Goal: Book appointment/travel/reservation

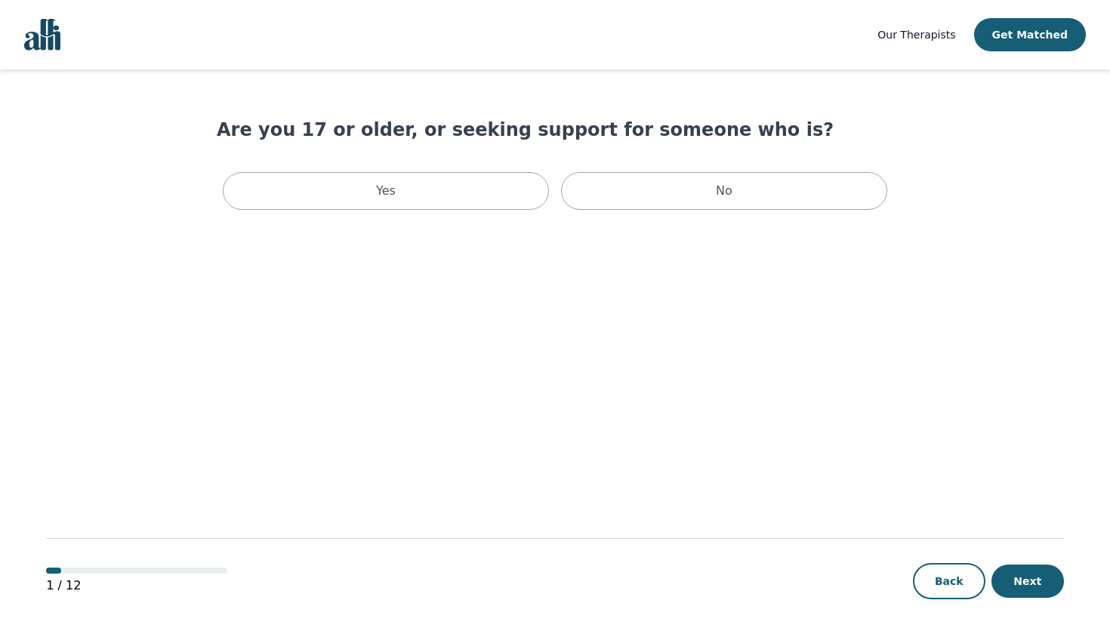
click at [415, 205] on div "Yes" at bounding box center [386, 191] width 326 height 38
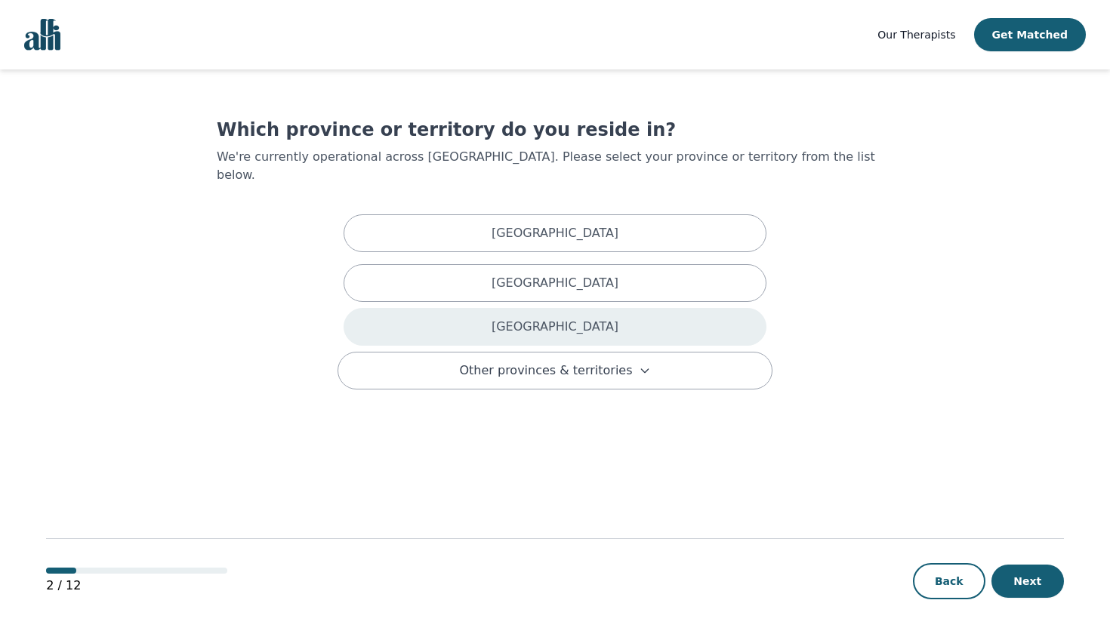
click at [532, 310] on div "[GEOGRAPHIC_DATA]" at bounding box center [555, 327] width 423 height 38
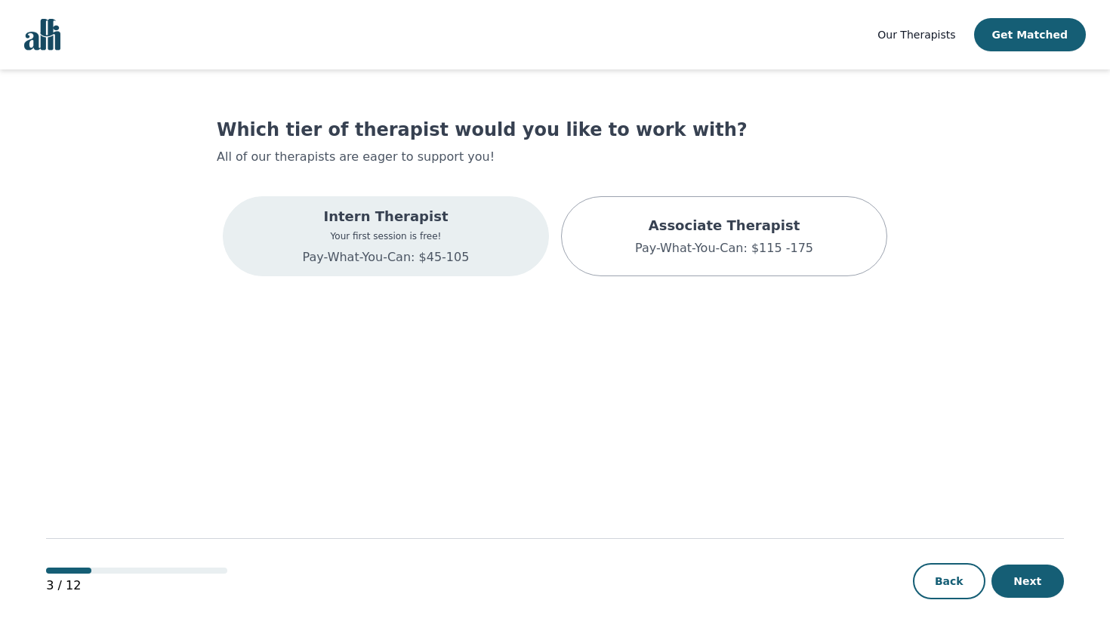
click at [452, 232] on p "Your first session is free!" at bounding box center [386, 236] width 167 height 12
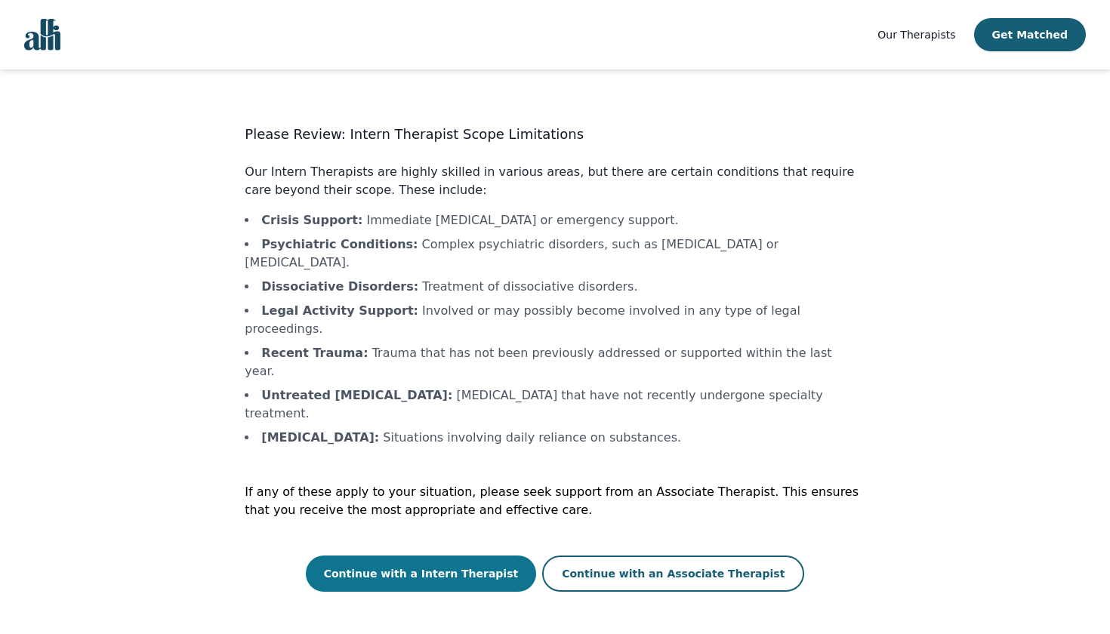
click at [452, 556] on button "Continue with a Intern Therapist" at bounding box center [421, 574] width 231 height 36
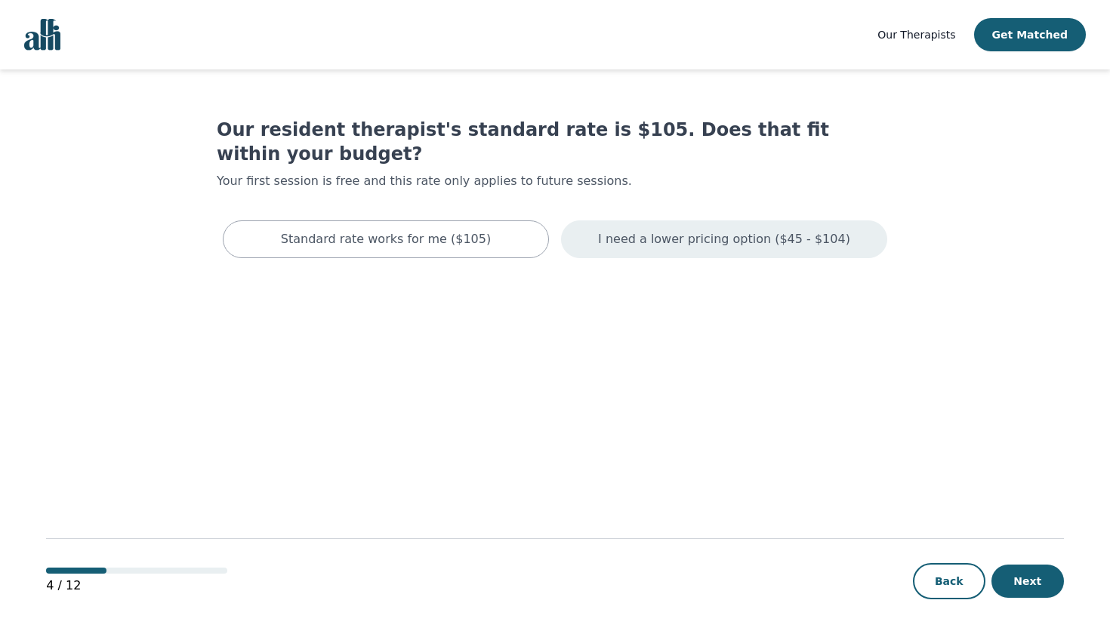
click at [714, 230] on p "I need a lower pricing option ($45 - $104)" at bounding box center [724, 239] width 252 height 18
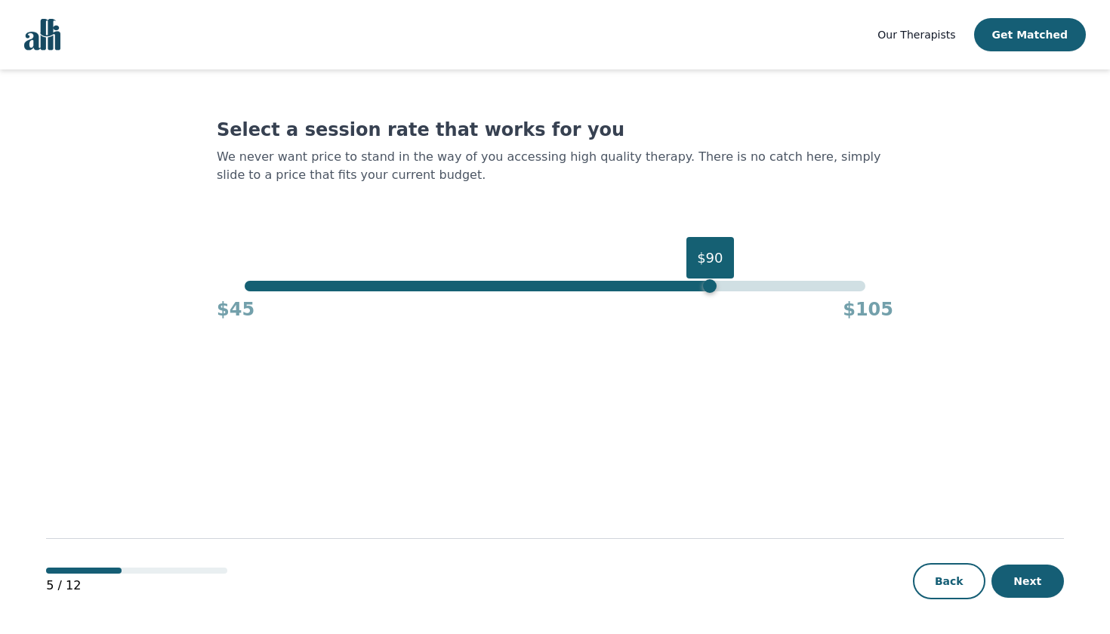
drag, startPoint x: 863, startPoint y: 285, endPoint x: 715, endPoint y: 285, distance: 148.0
click at [715, 285] on div "$90" at bounding box center [710, 286] width 14 height 14
click at [1022, 572] on button "Next" at bounding box center [1028, 581] width 72 height 33
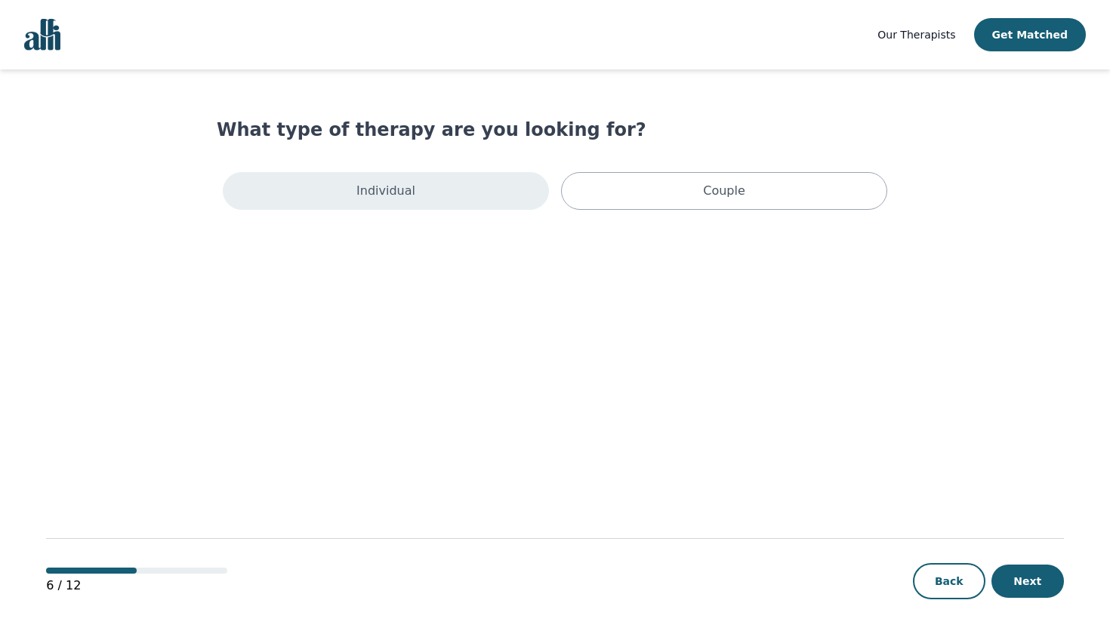
click at [420, 200] on div "Individual" at bounding box center [386, 191] width 326 height 38
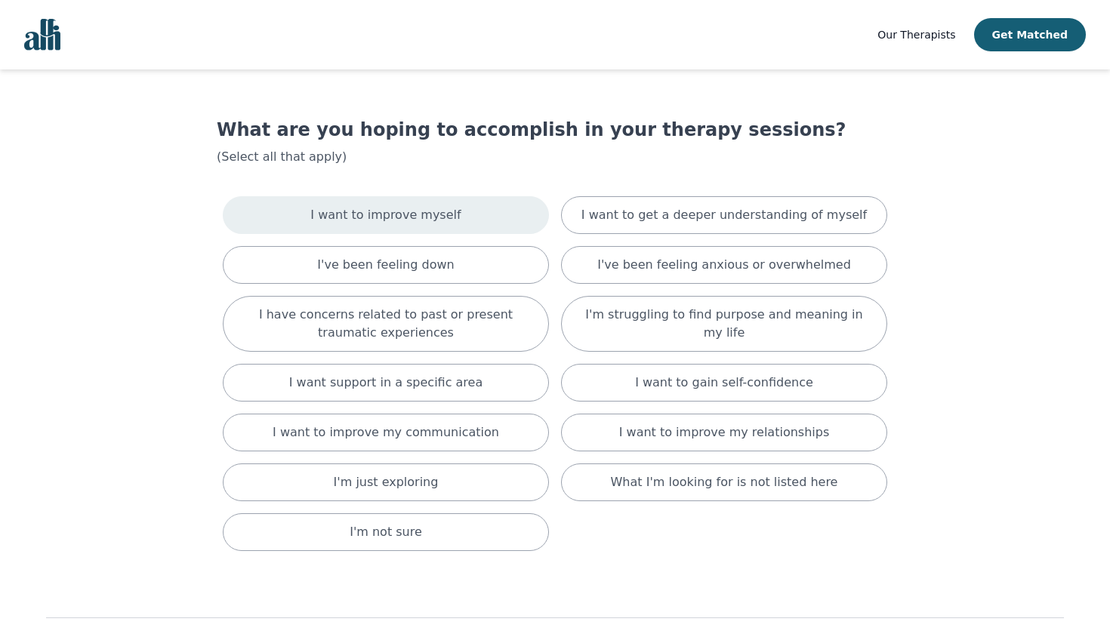
click at [473, 217] on div "I want to improve myself" at bounding box center [386, 215] width 326 height 38
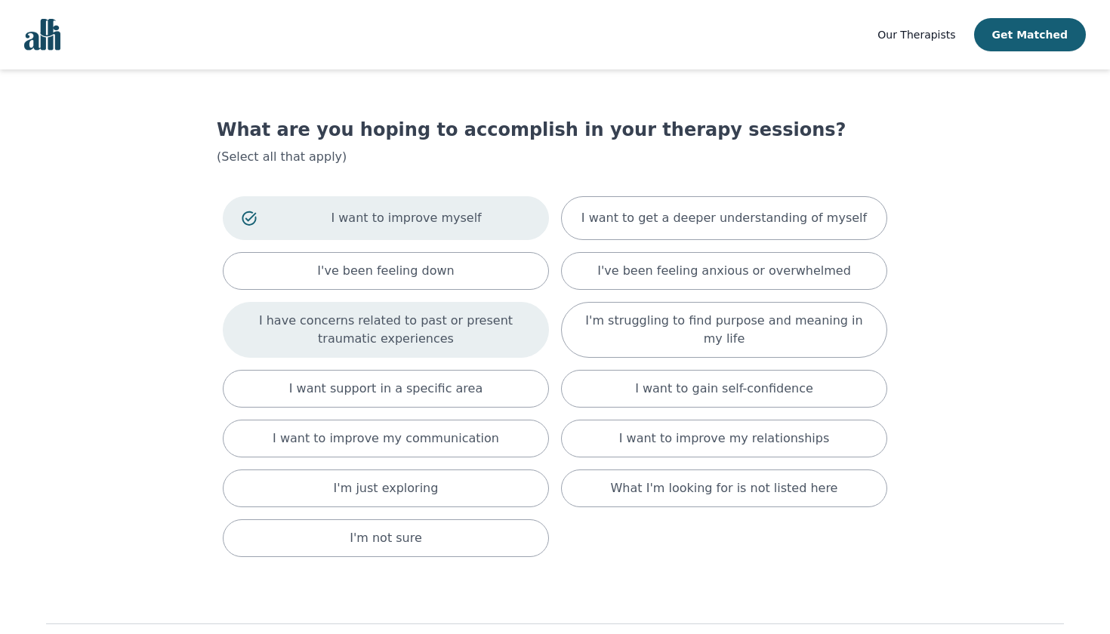
click at [485, 339] on p "I have concerns related to past or present traumatic experiences" at bounding box center [386, 330] width 288 height 36
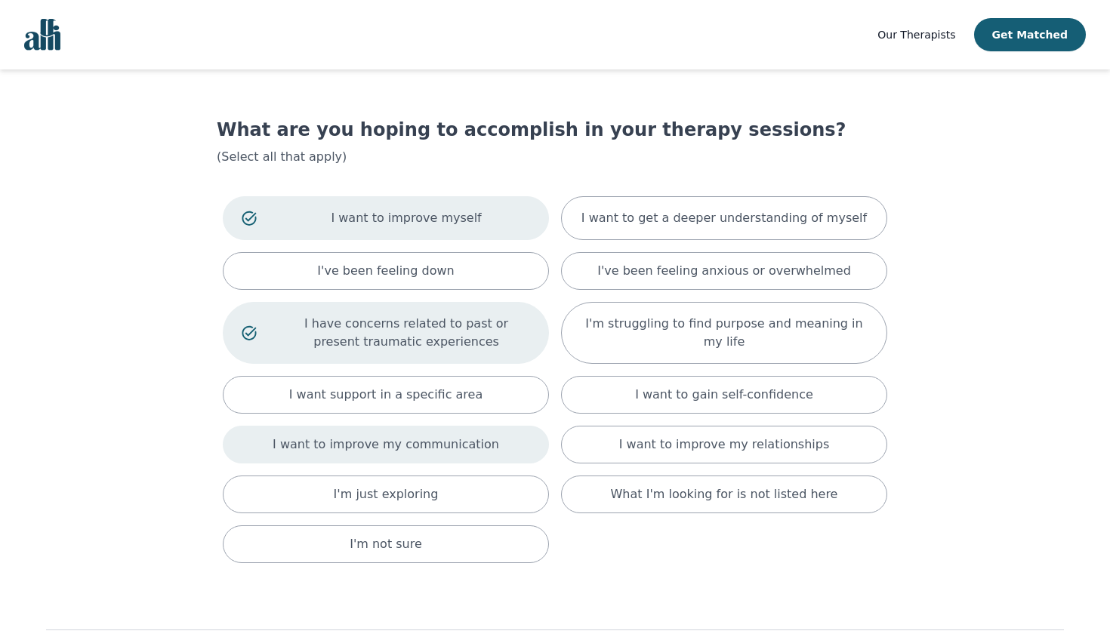
click at [462, 454] on div "I want to improve my communication" at bounding box center [386, 445] width 326 height 38
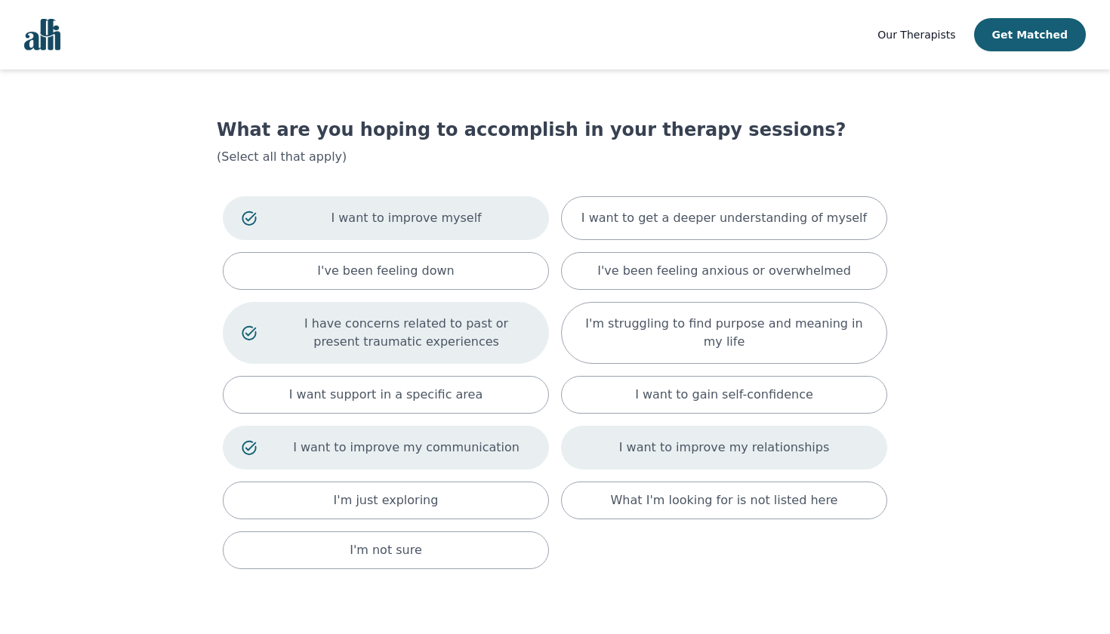
click at [750, 458] on div "I want to improve my relationships" at bounding box center [724, 448] width 326 height 44
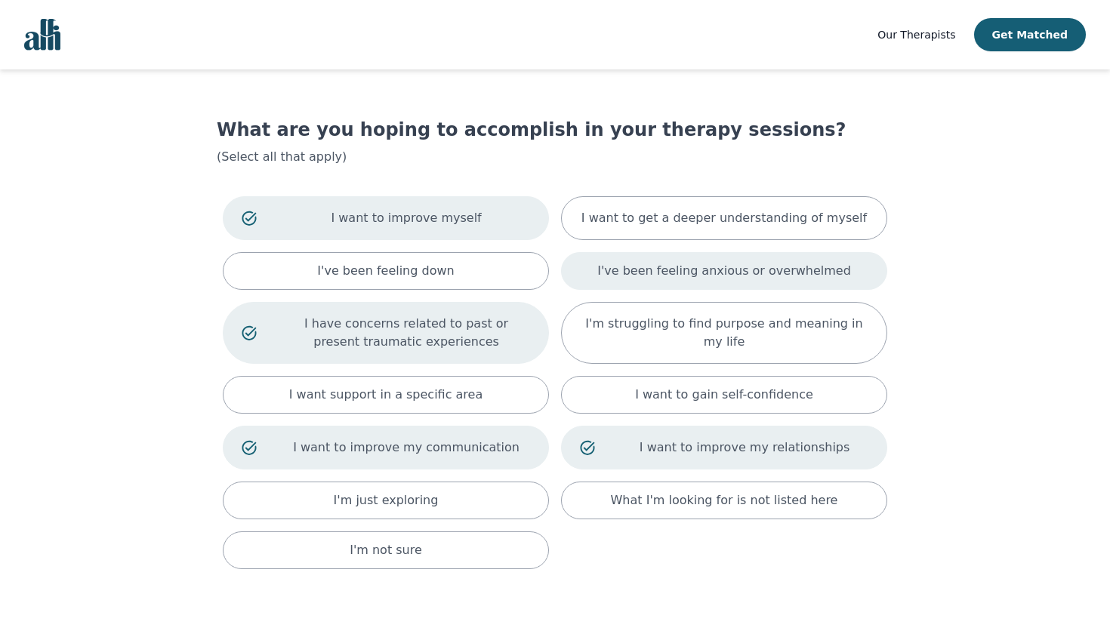
click at [748, 272] on p "I've been feeling anxious or overwhelmed" at bounding box center [724, 271] width 254 height 18
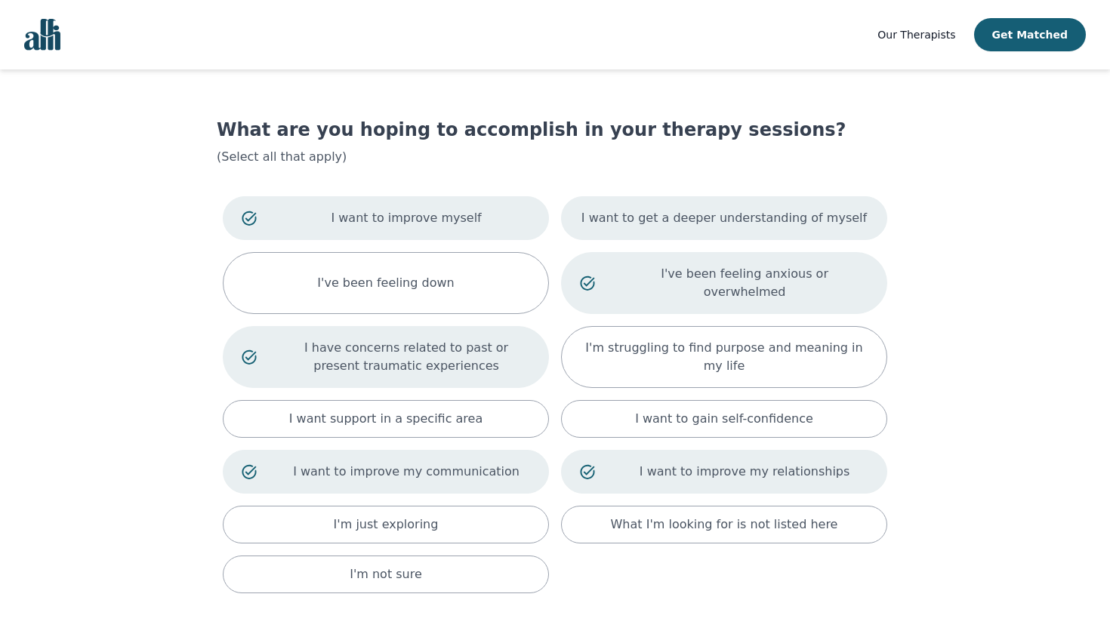
click at [744, 224] on p "I want to get a deeper understanding of myself" at bounding box center [723, 218] width 285 height 18
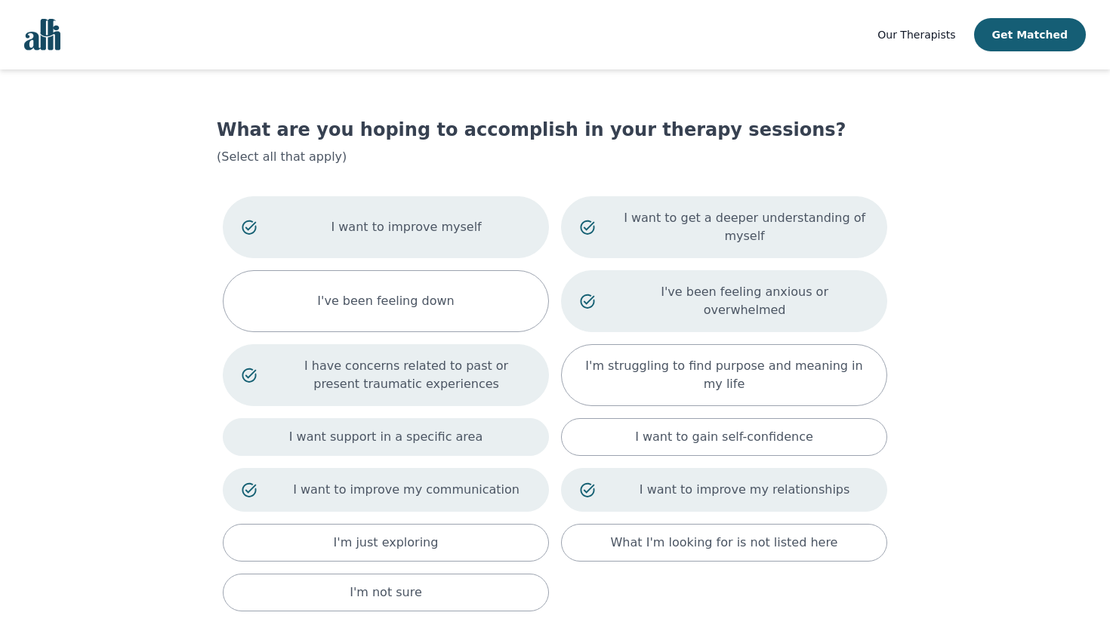
click at [447, 430] on div "I want support in a specific area" at bounding box center [386, 437] width 326 height 38
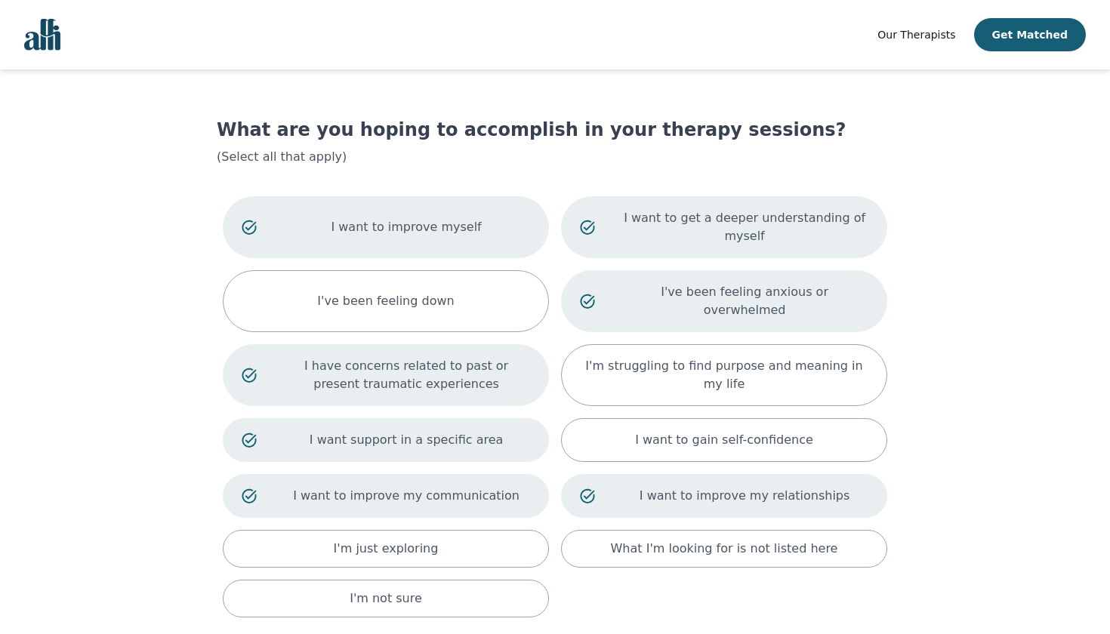
click at [473, 431] on p "I want support in a specific area" at bounding box center [406, 440] width 248 height 18
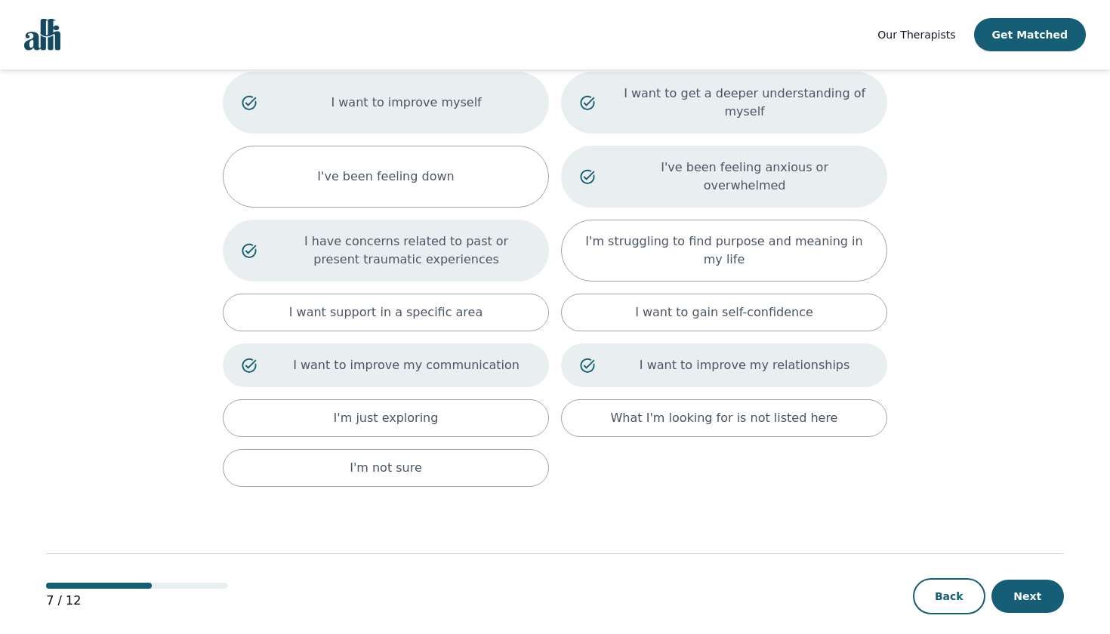
scroll to position [123, 0]
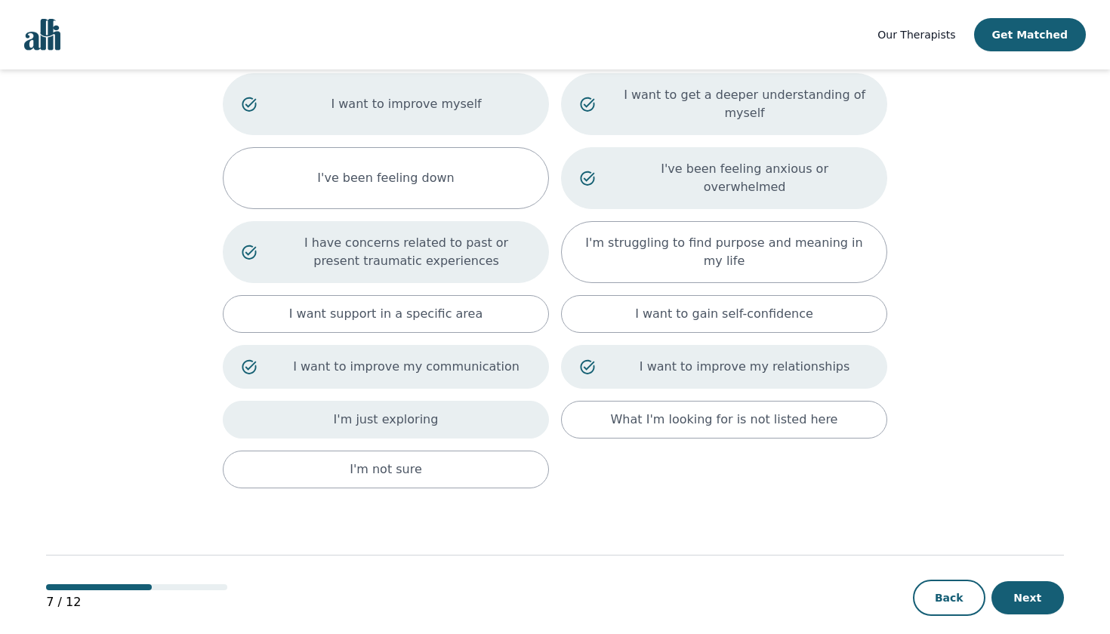
click at [498, 401] on div "I'm just exploring" at bounding box center [386, 420] width 326 height 38
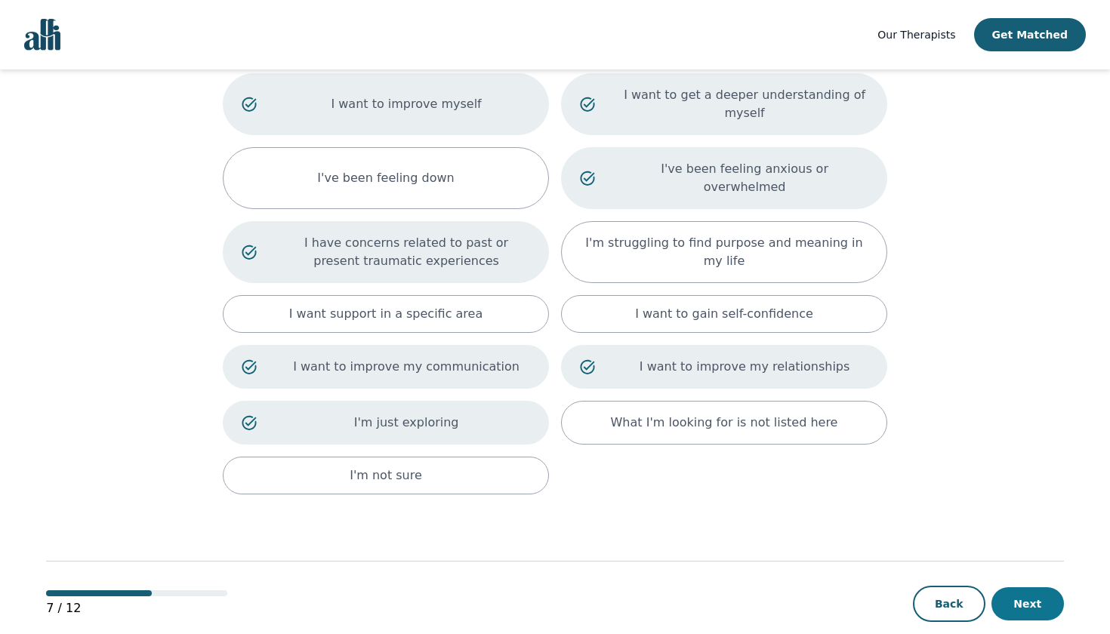
click at [1046, 588] on button "Next" at bounding box center [1028, 604] width 72 height 33
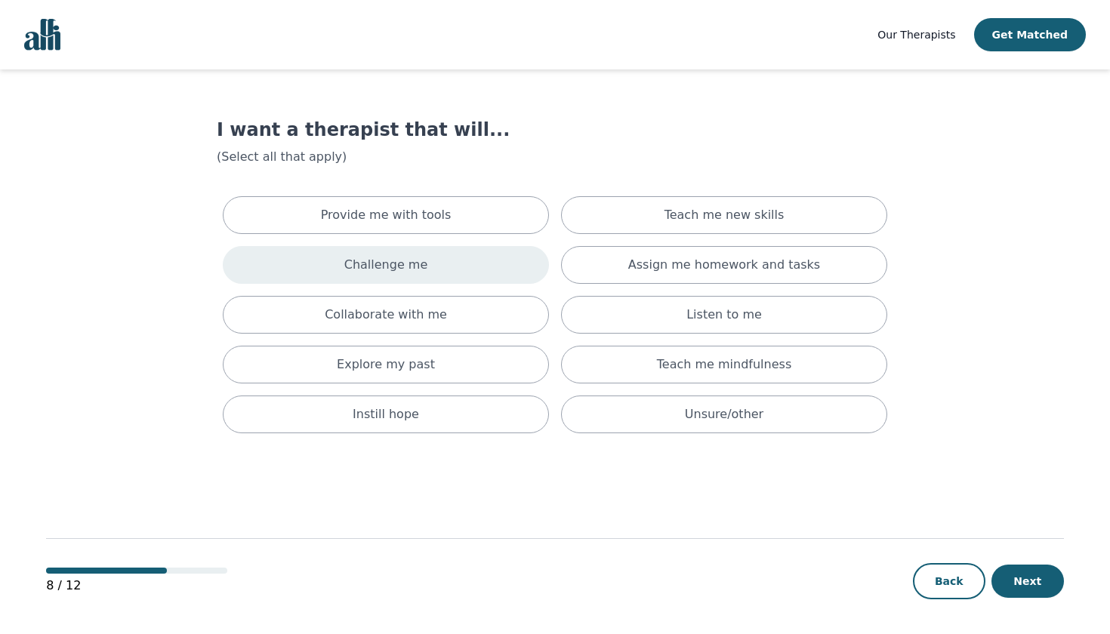
click at [465, 264] on div "Challenge me" at bounding box center [386, 265] width 326 height 38
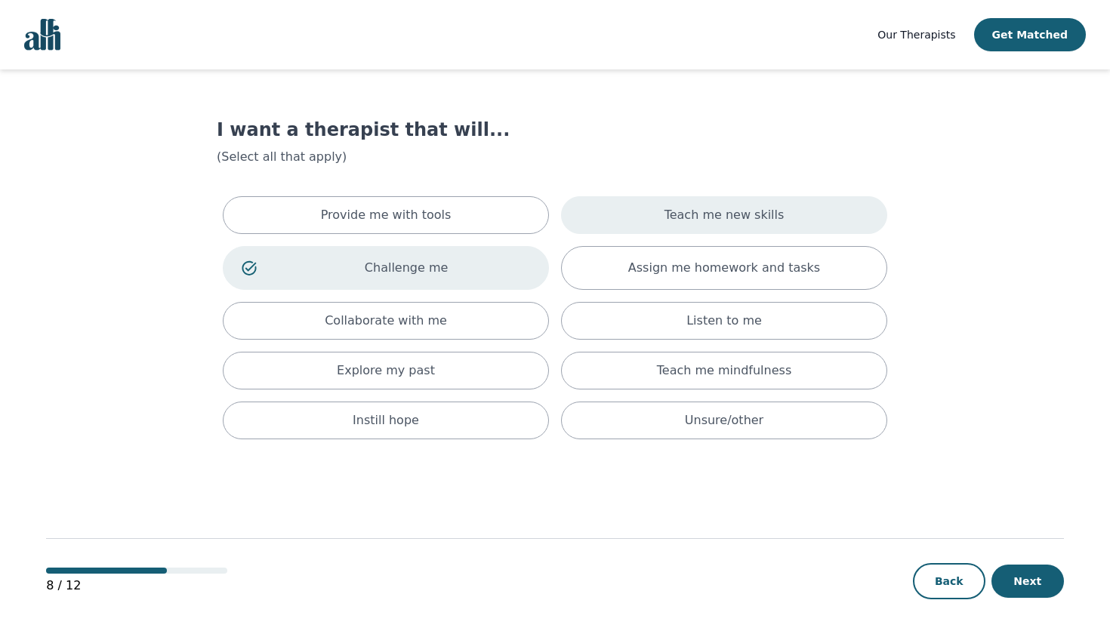
click at [702, 217] on p "Teach me new skills" at bounding box center [725, 215] width 120 height 18
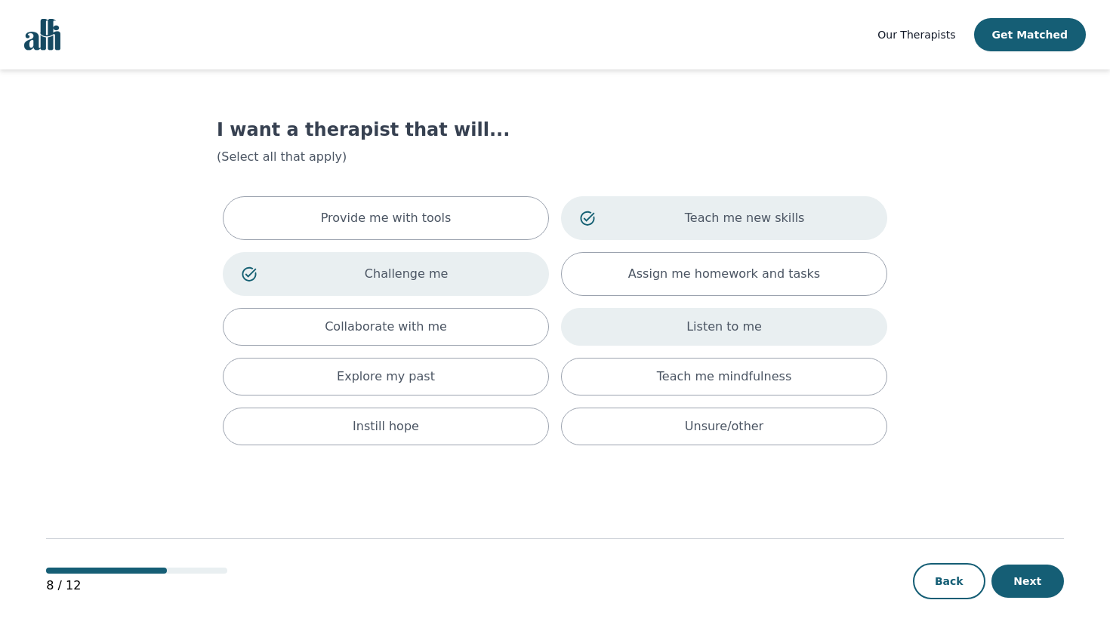
click at [696, 335] on p "Listen to me" at bounding box center [724, 327] width 76 height 18
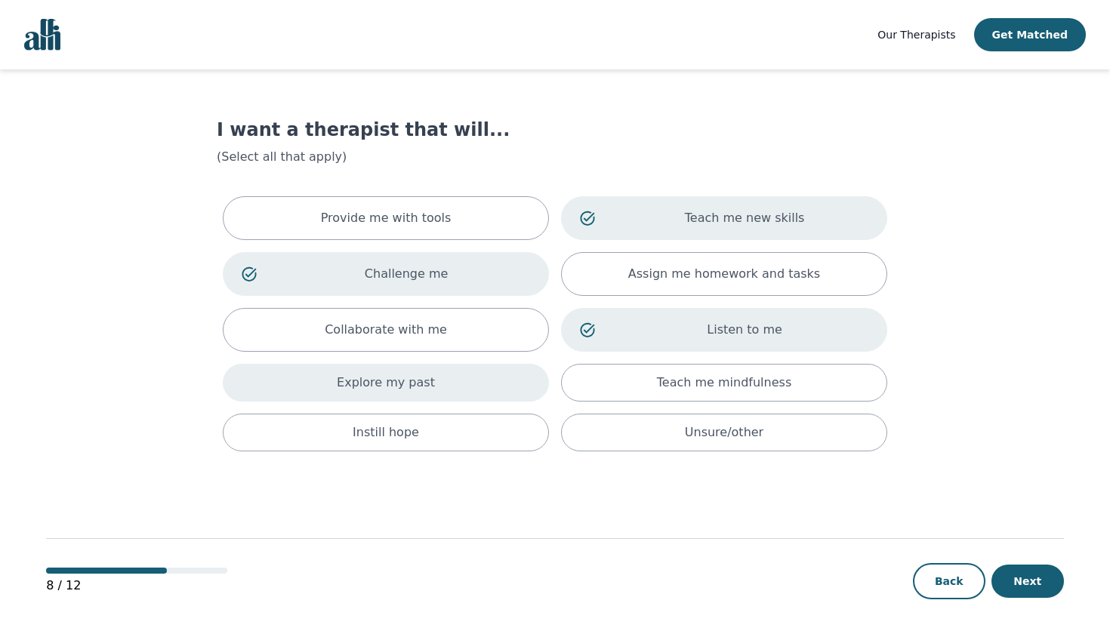
click at [409, 390] on p "Explore my past" at bounding box center [386, 383] width 98 height 18
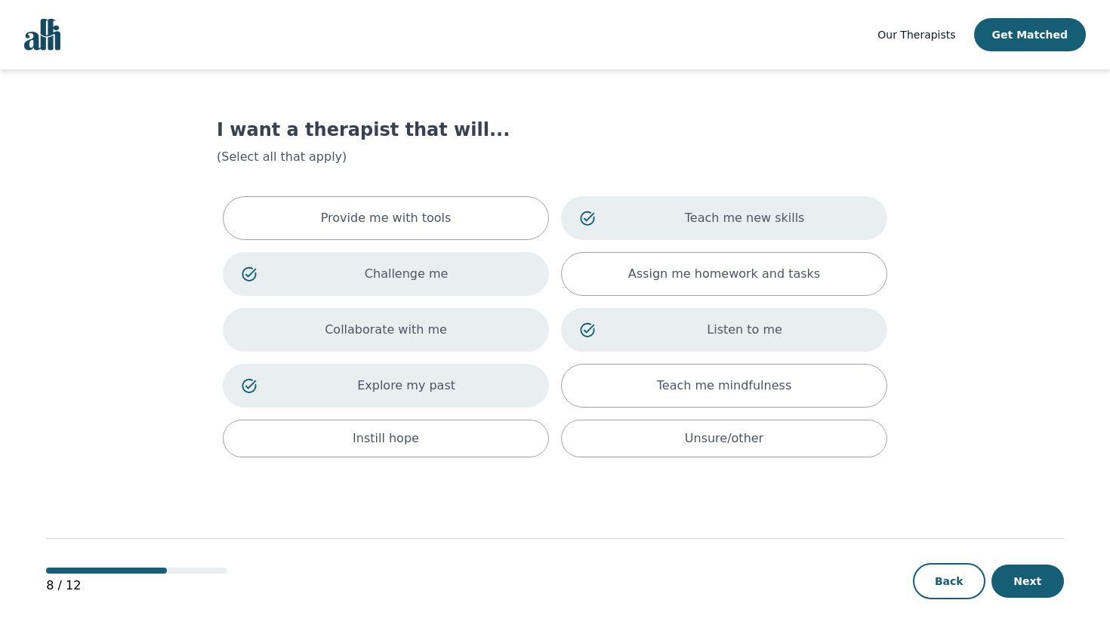
click at [404, 331] on p "Collaborate with me" at bounding box center [386, 330] width 122 height 18
click at [837, 216] on p "Teach me new skills" at bounding box center [745, 218] width 248 height 18
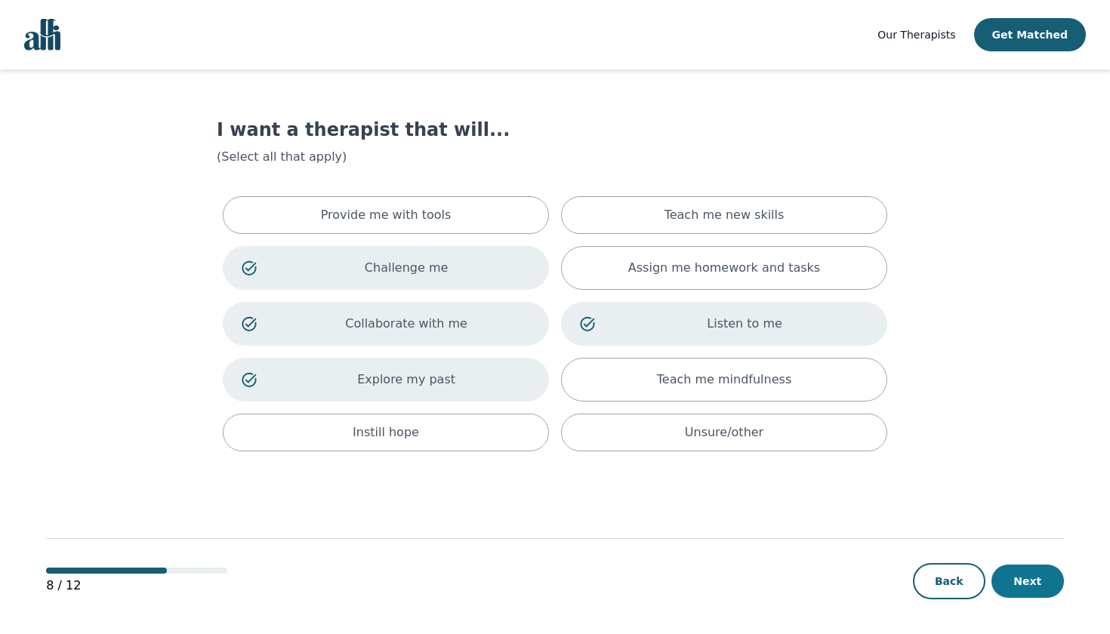
click at [1026, 577] on button "Next" at bounding box center [1028, 581] width 72 height 33
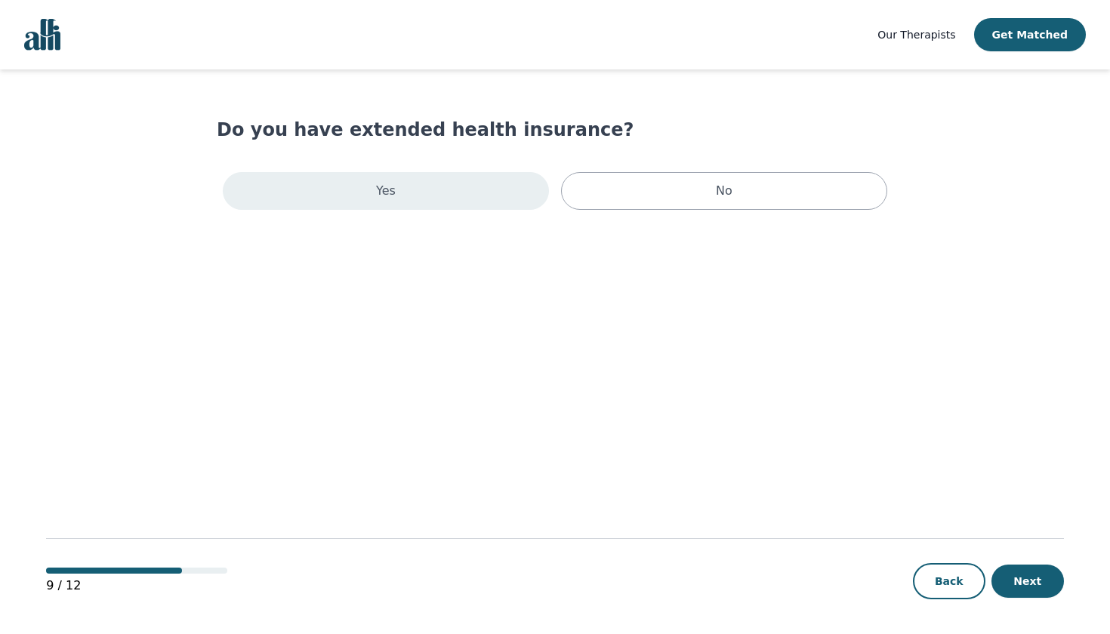
click at [445, 200] on div "Yes" at bounding box center [386, 191] width 326 height 38
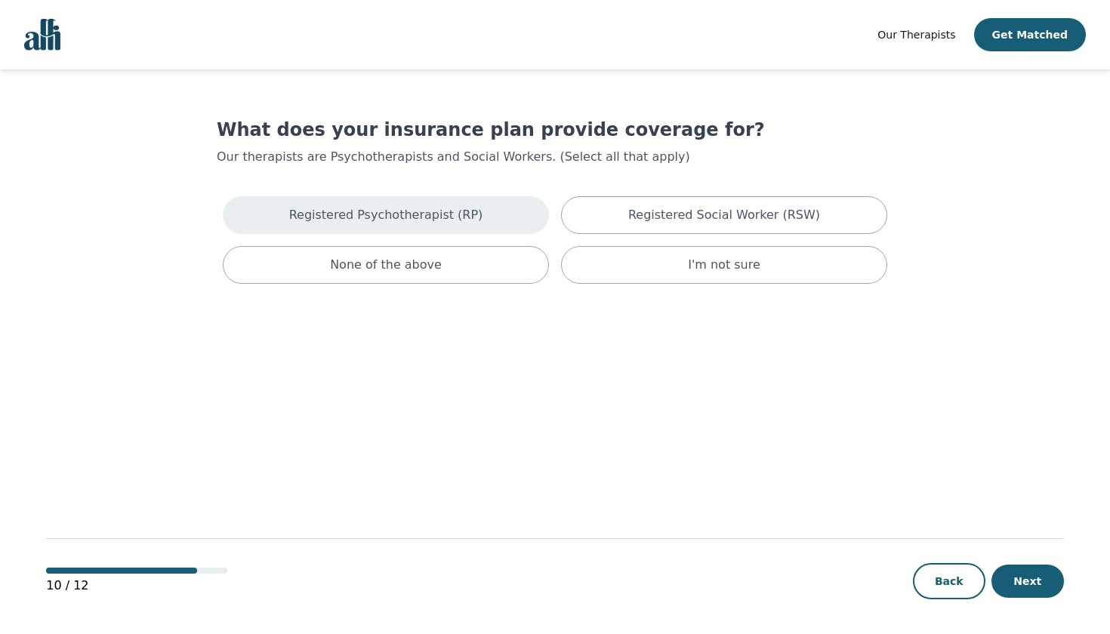
click at [430, 217] on p "Registered Psychotherapist (RP)" at bounding box center [386, 215] width 194 height 18
click at [1032, 576] on button "Next" at bounding box center [1028, 581] width 72 height 33
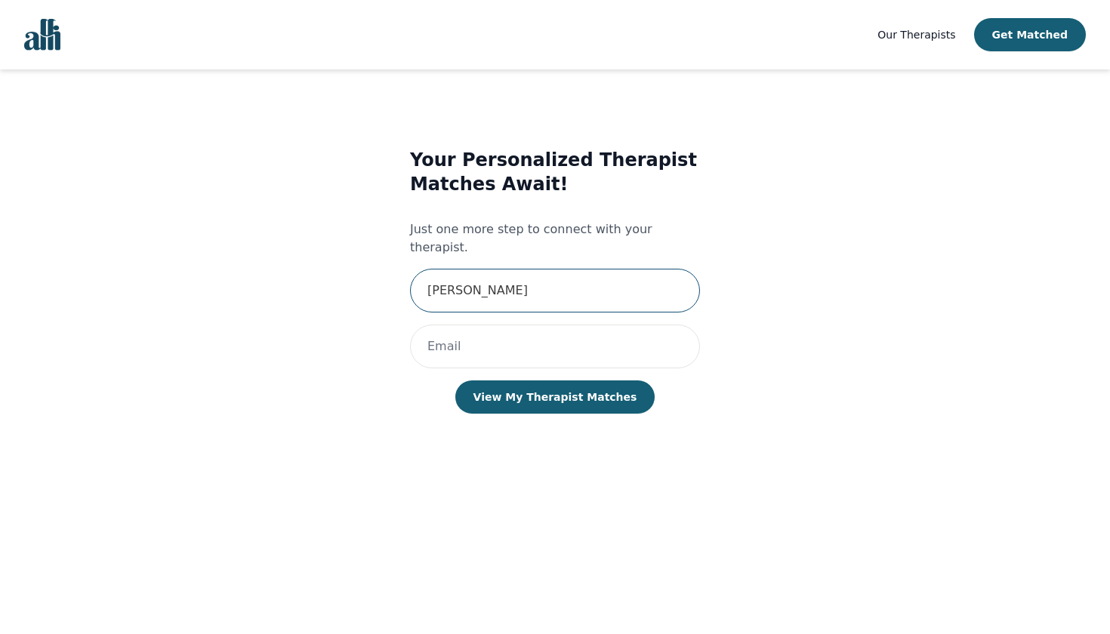
type input "[PERSON_NAME]"
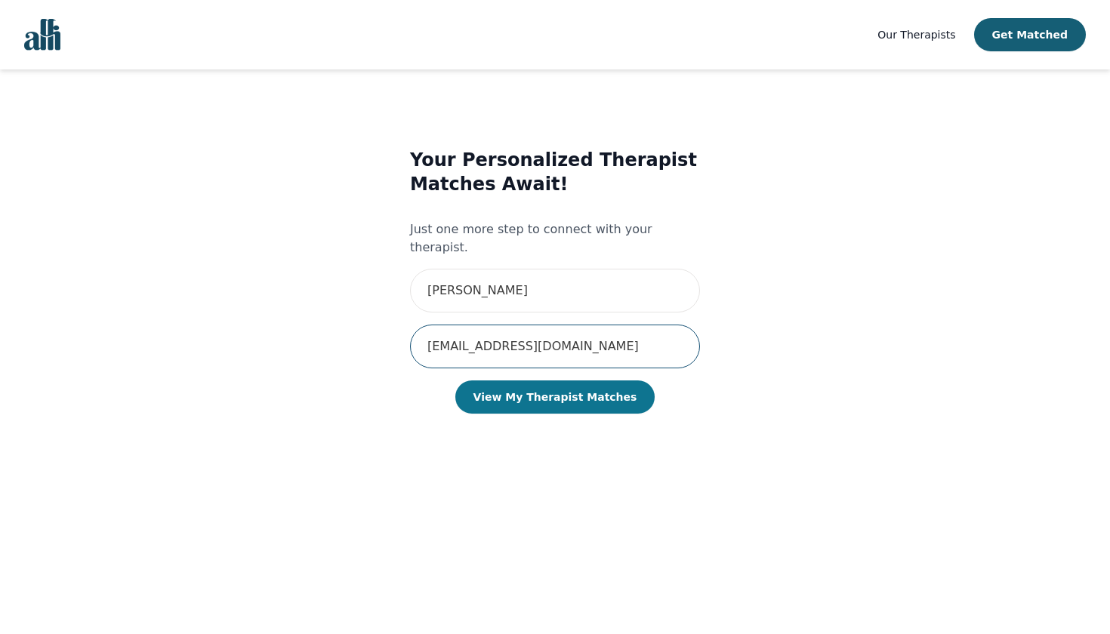
type input "[EMAIL_ADDRESS][DOMAIN_NAME]"
click at [531, 381] on button "View My Therapist Matches" at bounding box center [555, 397] width 200 height 33
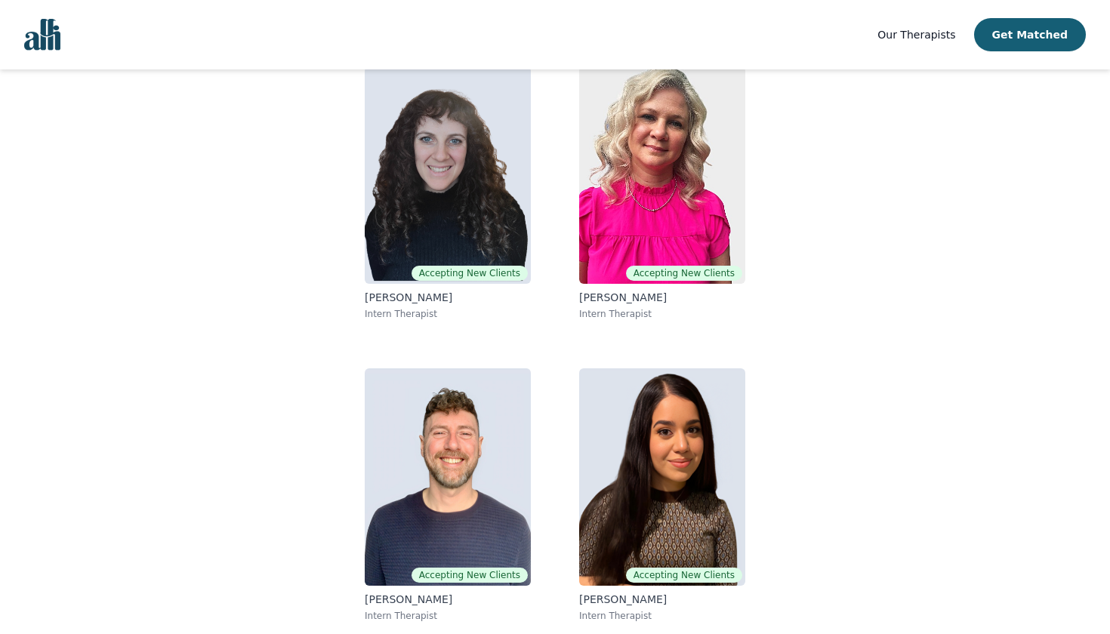
scroll to position [154, 0]
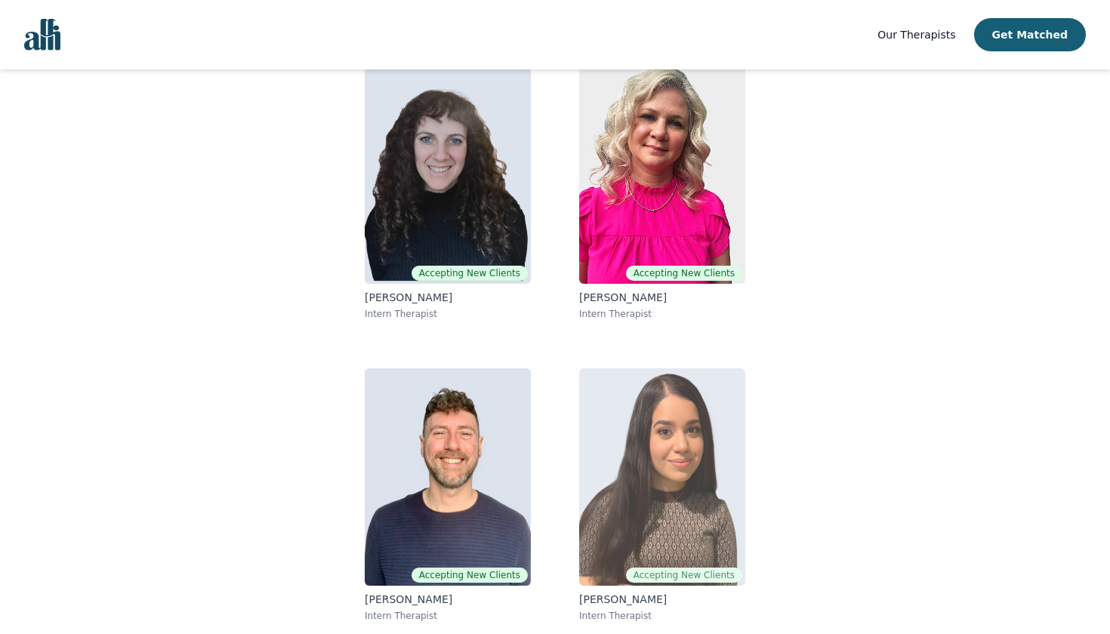
click at [679, 467] on img at bounding box center [662, 477] width 166 height 217
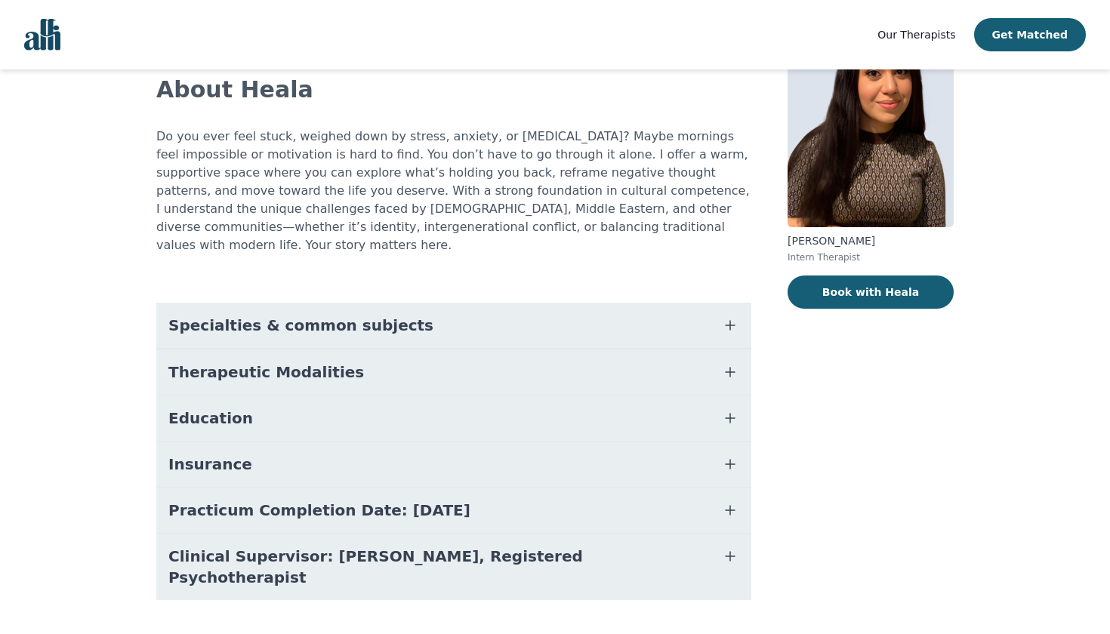
scroll to position [95, 0]
click at [683, 315] on button "Specialties & common subjects" at bounding box center [453, 326] width 595 height 45
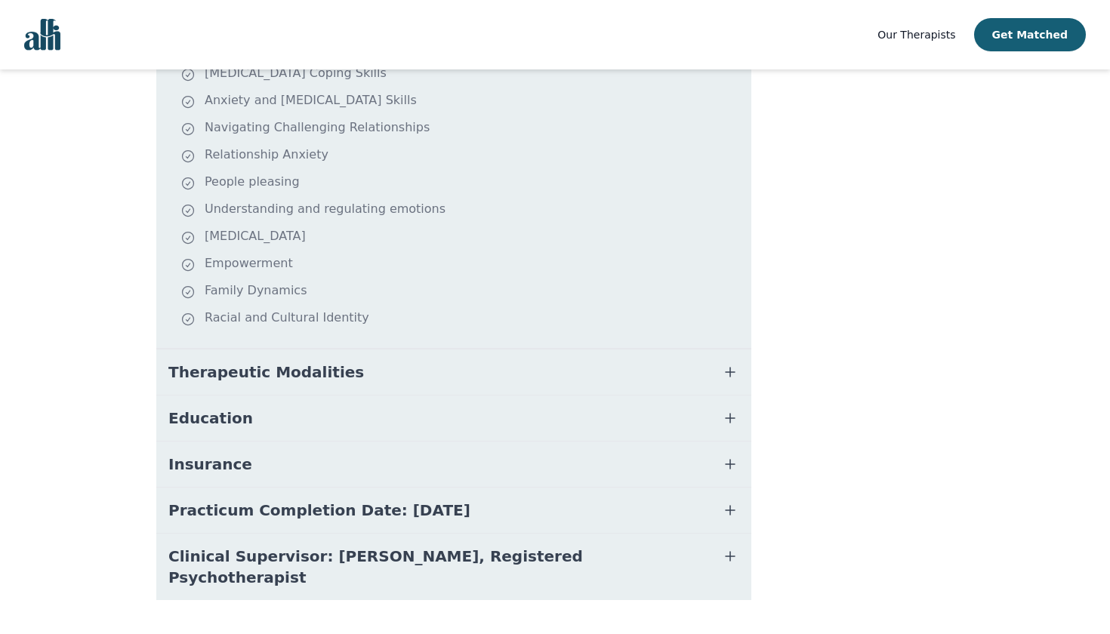
scroll to position [385, 0]
click at [445, 350] on button "Therapeutic Modalities" at bounding box center [453, 372] width 595 height 45
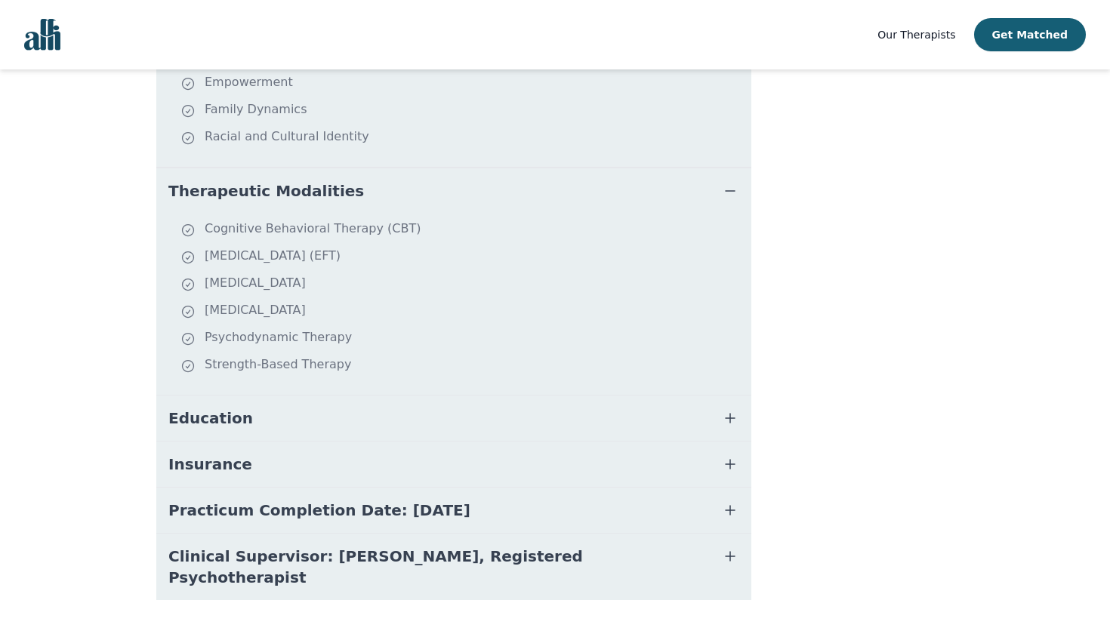
scroll to position [566, 0]
click at [417, 400] on button "Education" at bounding box center [453, 418] width 595 height 45
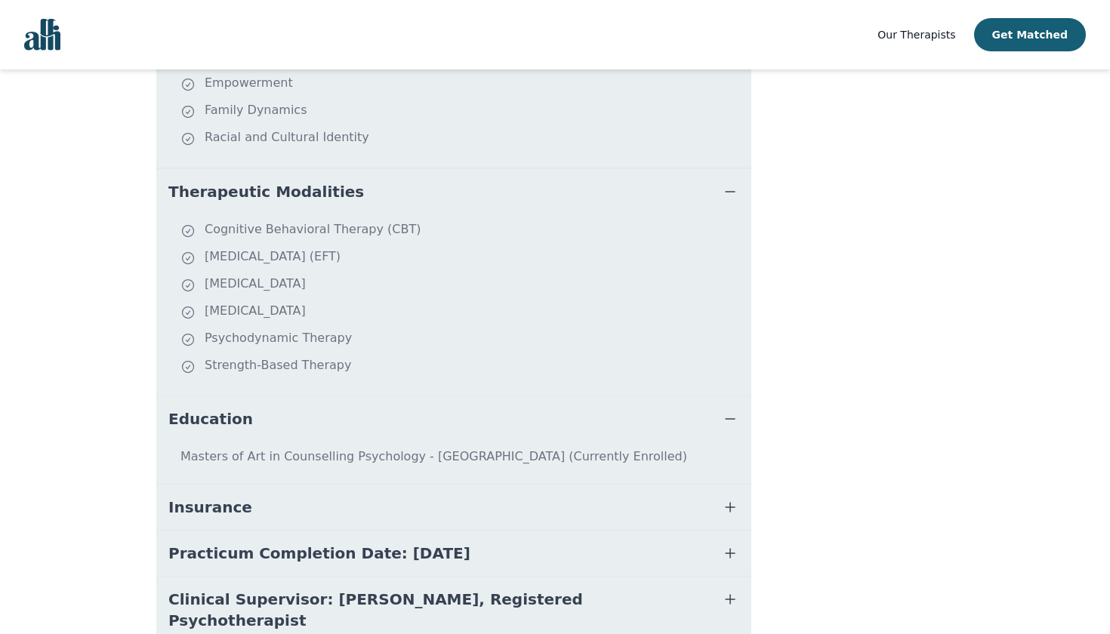
click at [384, 485] on button "Insurance" at bounding box center [453, 507] width 595 height 45
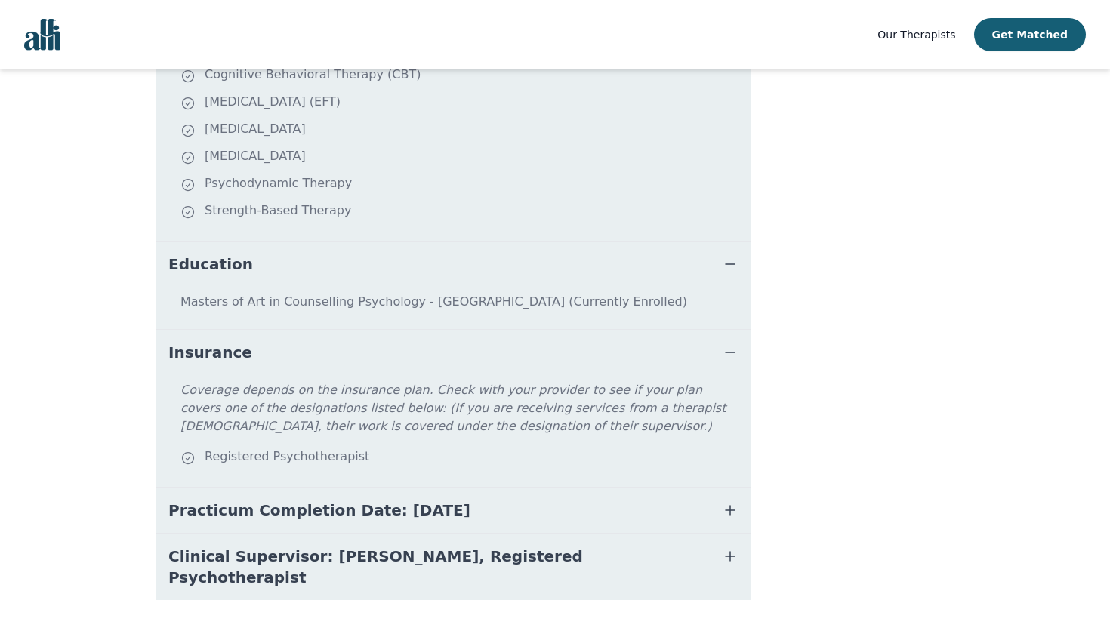
scroll to position [720, 0]
click at [501, 502] on button "Practicum Completion Date: [DATE]" at bounding box center [453, 511] width 595 height 45
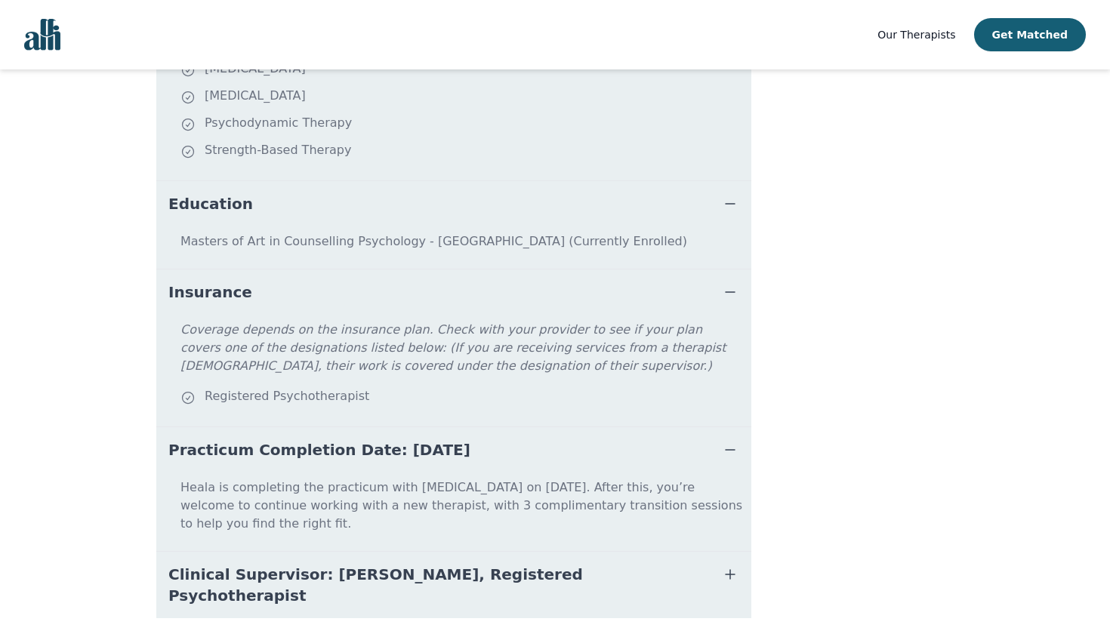
scroll to position [781, 0]
click at [486, 454] on button "Practicum Completion Date: [DATE]" at bounding box center [453, 450] width 595 height 45
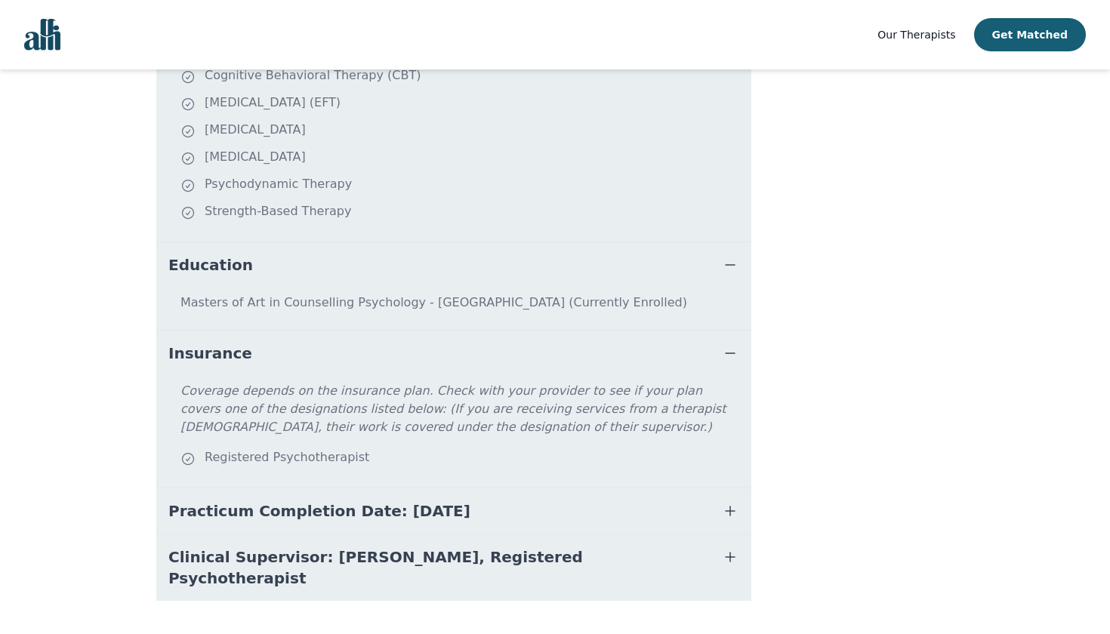
click at [526, 350] on button "Insurance" at bounding box center [453, 353] width 595 height 45
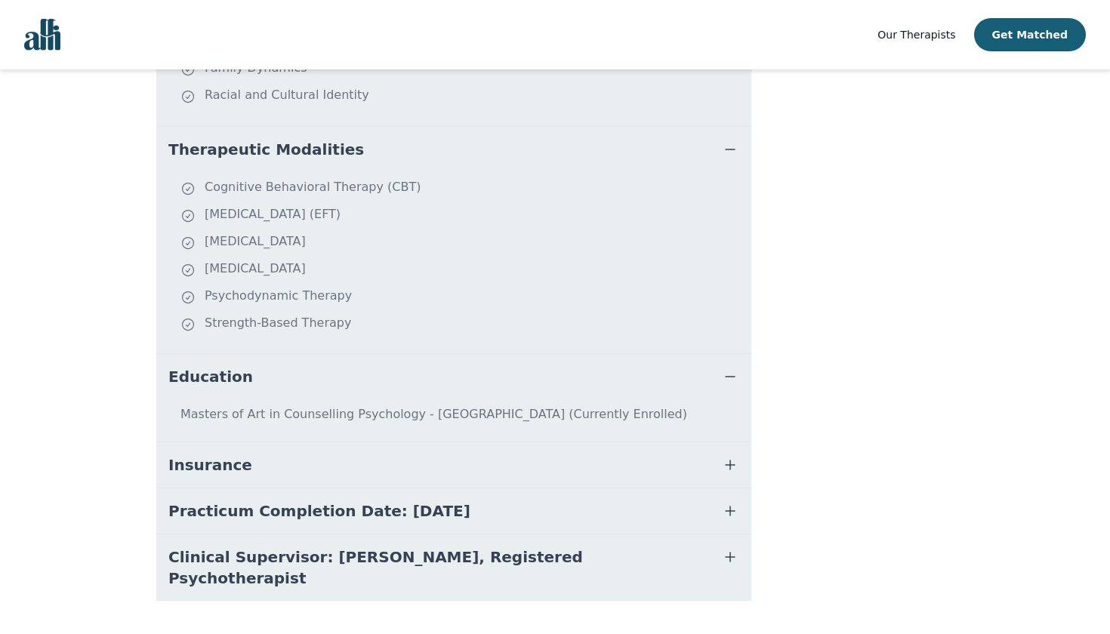
click at [517, 314] on li "Strength-Based Therapy" at bounding box center [462, 324] width 565 height 21
click at [618, 178] on li "Cognitive Behavioral Therapy (CBT)" at bounding box center [462, 188] width 565 height 21
click at [700, 138] on button "Therapeutic Modalities" at bounding box center [453, 149] width 595 height 45
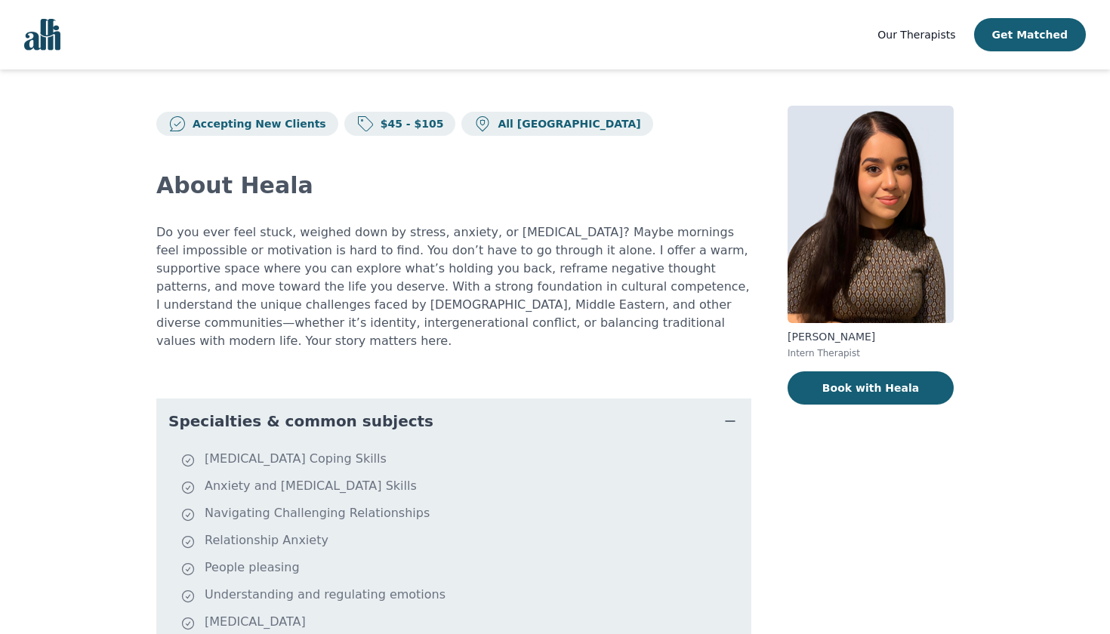
scroll to position [0, 0]
click at [859, 391] on button "Book with Heala" at bounding box center [871, 388] width 166 height 33
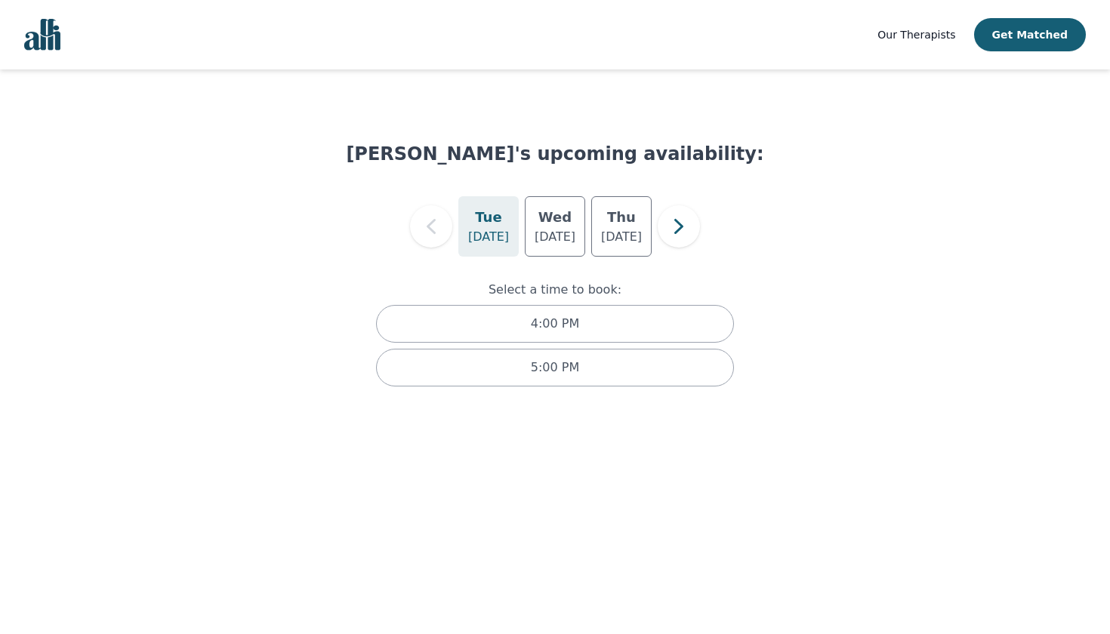
click at [501, 218] on div "[DATE]" at bounding box center [488, 226] width 60 height 60
click at [554, 236] on p "[DATE]" at bounding box center [555, 237] width 41 height 18
click at [629, 217] on h5 "Thu" at bounding box center [621, 217] width 29 height 21
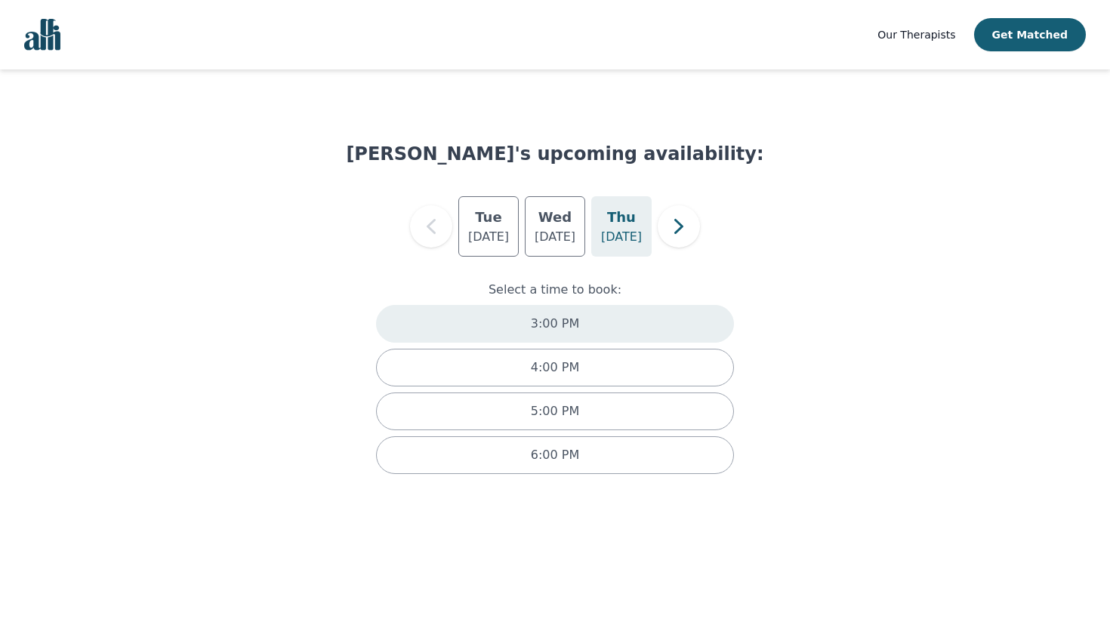
click at [575, 316] on p "3:00 PM" at bounding box center [555, 324] width 48 height 18
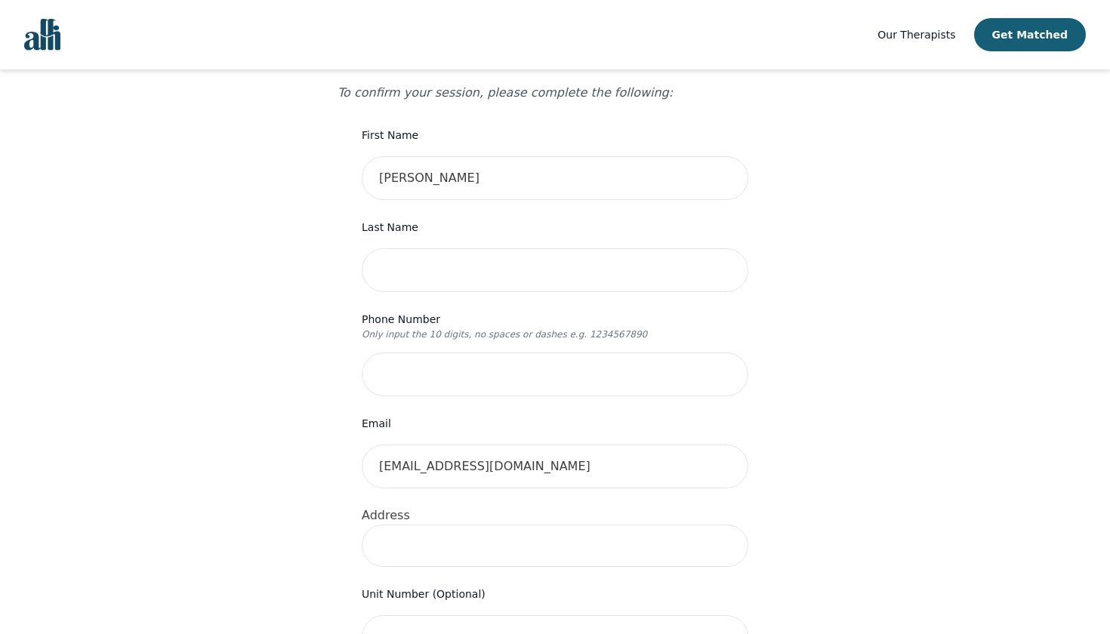
scroll to position [175, 0]
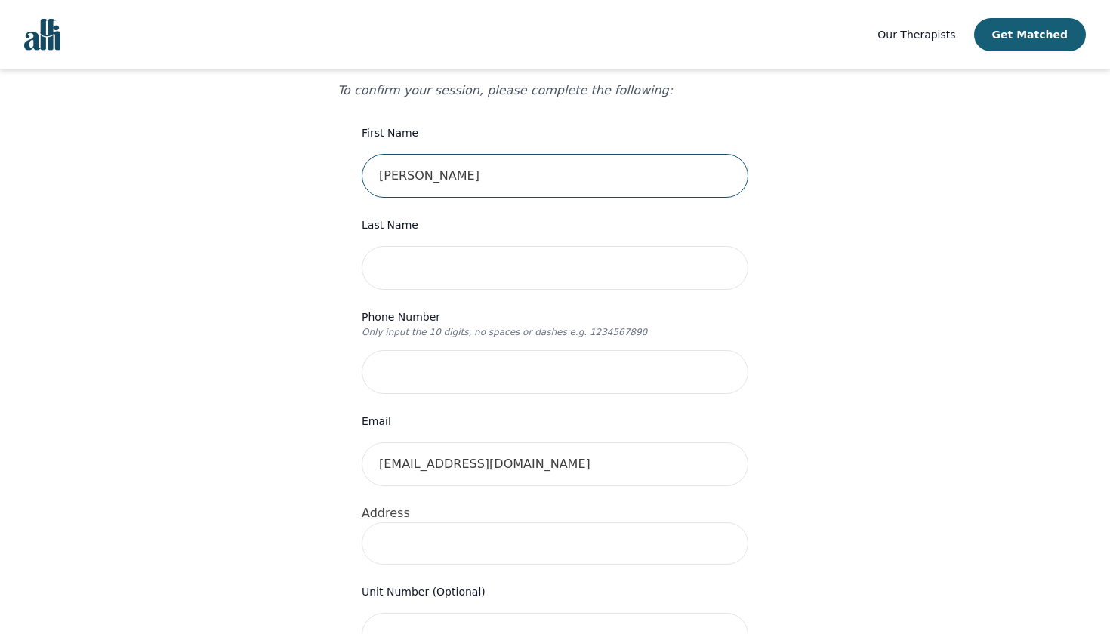
drag, startPoint x: 511, startPoint y: 150, endPoint x: 424, endPoint y: 149, distance: 86.8
type input "Rylande"
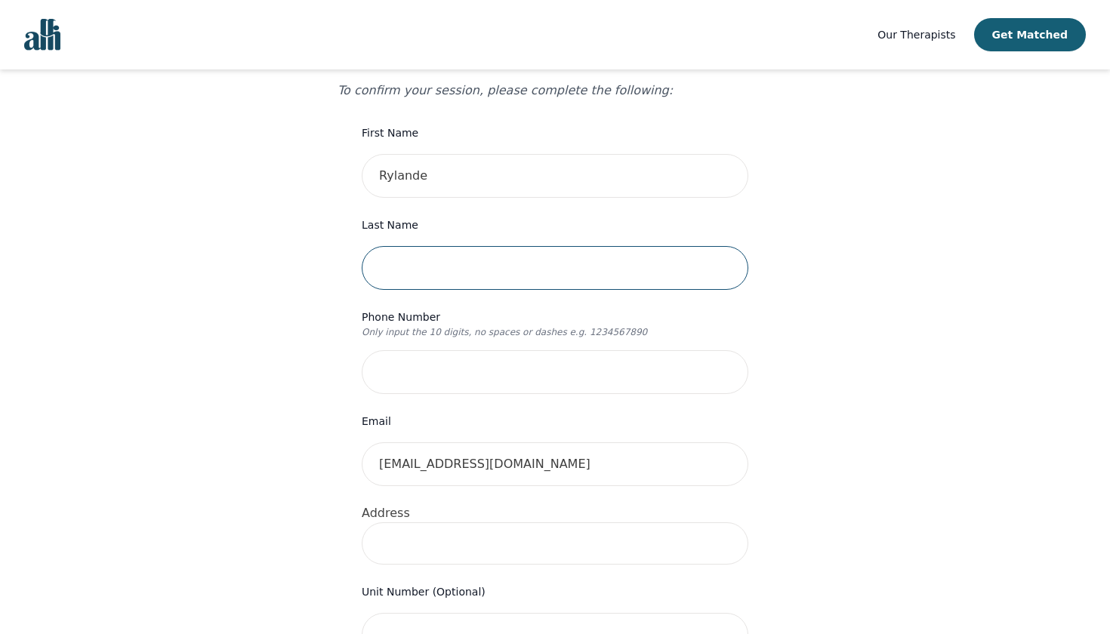
click at [418, 251] on input "text" at bounding box center [555, 268] width 387 height 44
type input "[PERSON_NAME]"
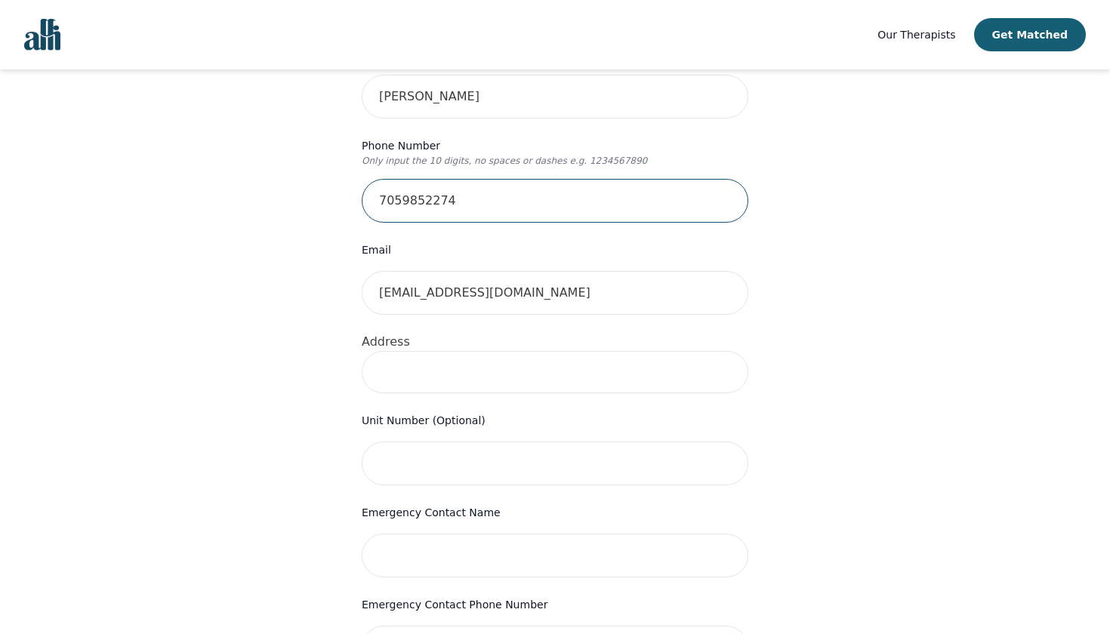
scroll to position [376, 0]
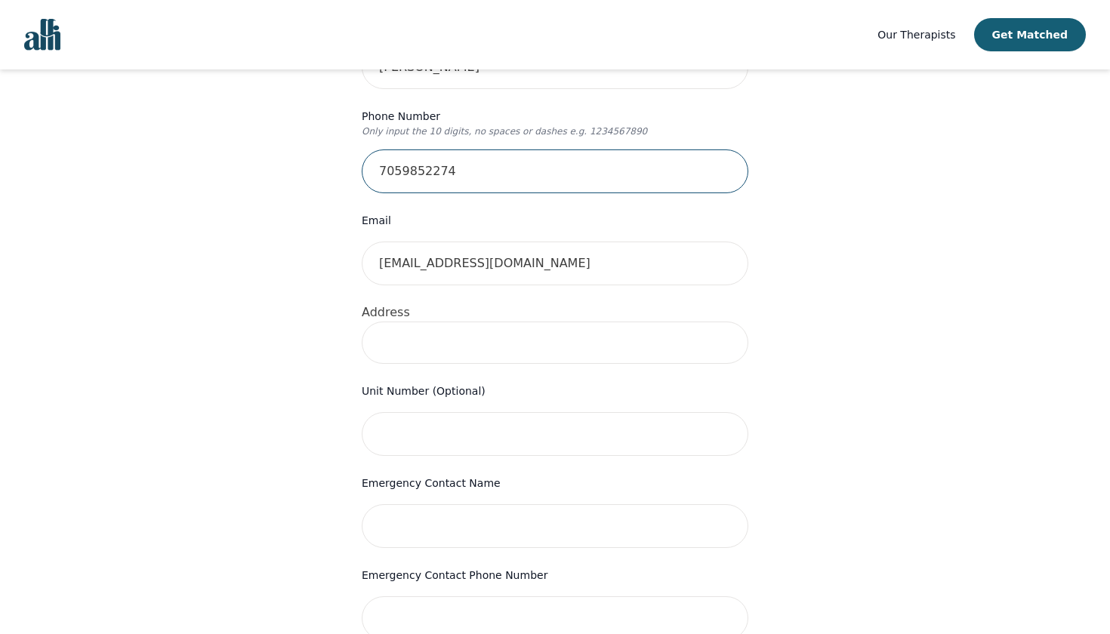
type input "7059852274"
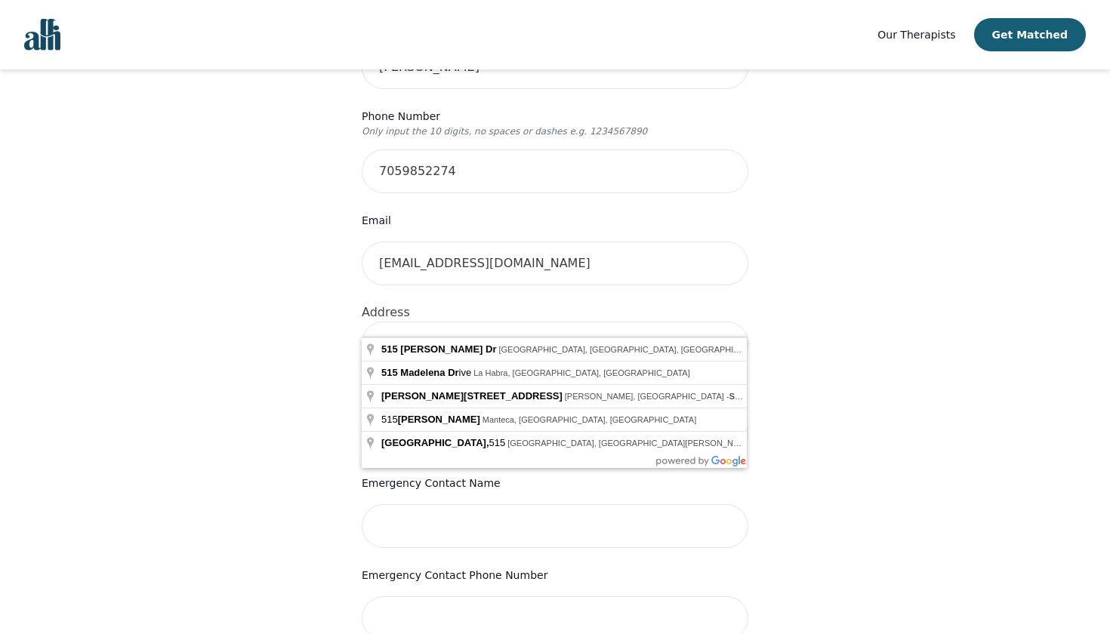
type input "[STREET_ADDRESS]"
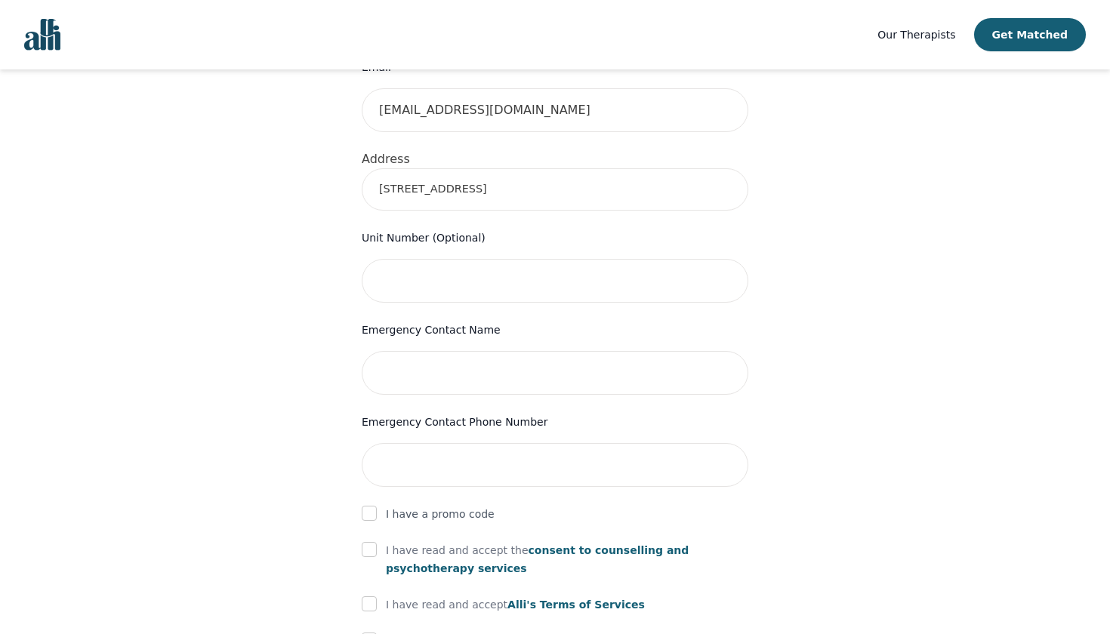
scroll to position [551, 0]
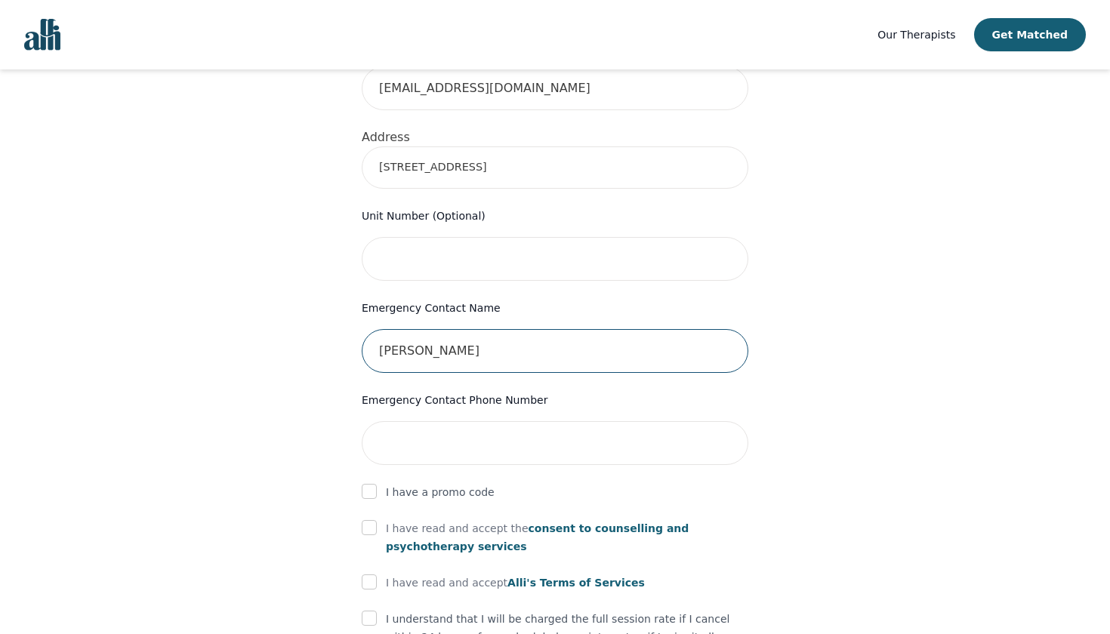
type input "[PERSON_NAME]"
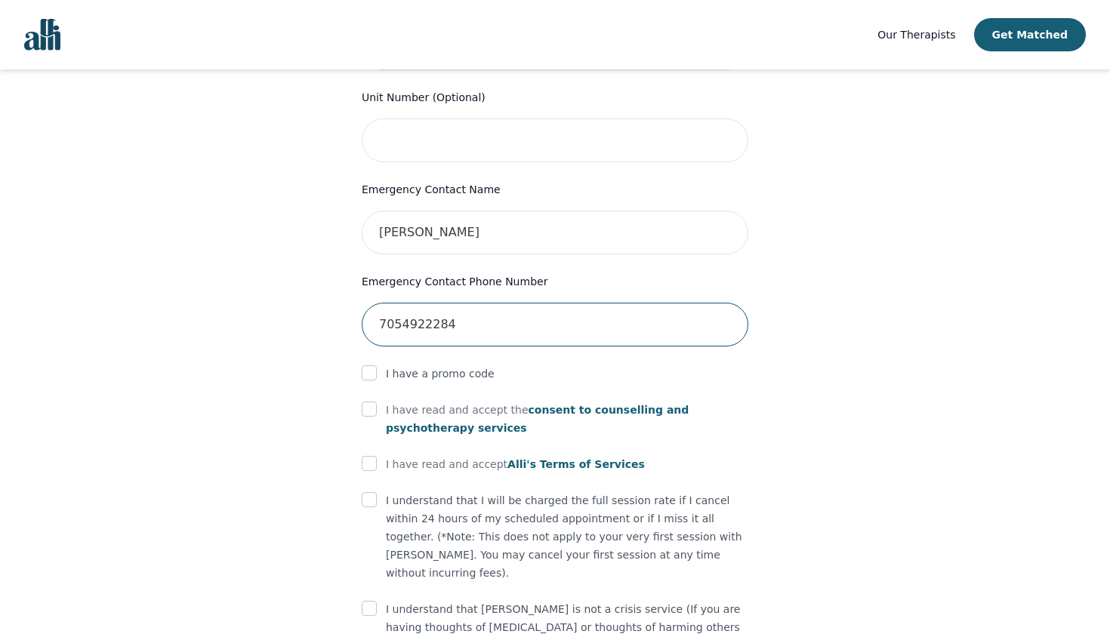
scroll to position [675, 0]
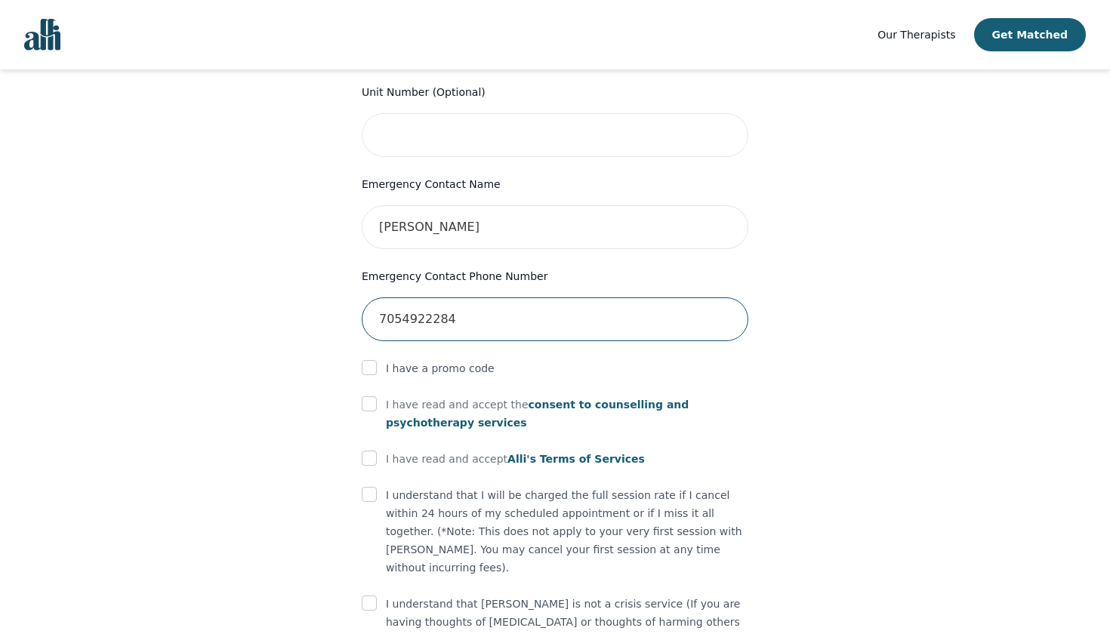
type input "7054922284"
click at [369, 396] on input "checkbox" at bounding box center [369, 403] width 15 height 15
checkbox input "true"
click at [373, 418] on form "First Name [PERSON_NAME] Last Name [PERSON_NAME] Phone Number Only input the 10…" at bounding box center [555, 162] width 387 height 1077
click at [369, 451] on input "checkbox" at bounding box center [369, 458] width 15 height 15
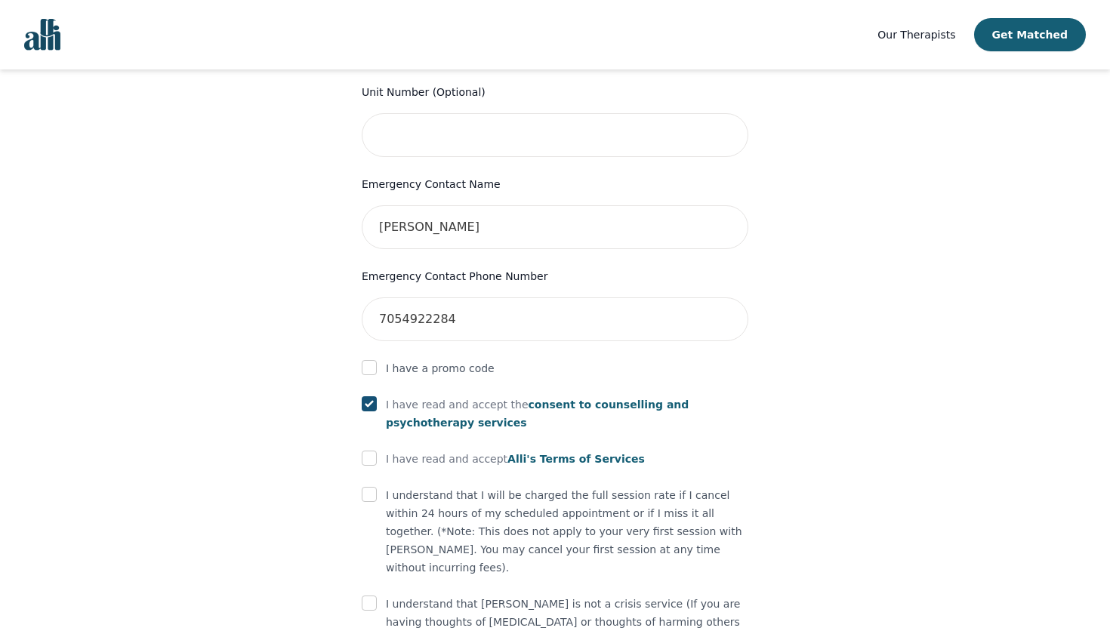
checkbox input "true"
click at [370, 487] on input "checkbox" at bounding box center [369, 494] width 15 height 15
checkbox input "true"
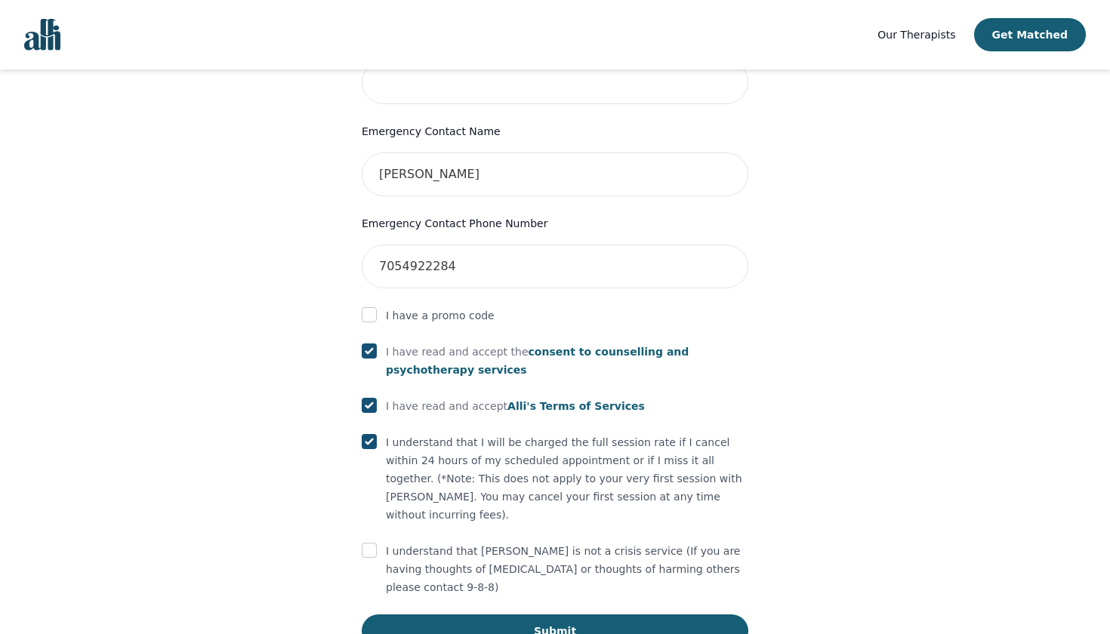
scroll to position [726, 0]
click at [367, 544] on input "checkbox" at bounding box center [369, 551] width 15 height 15
checkbox input "true"
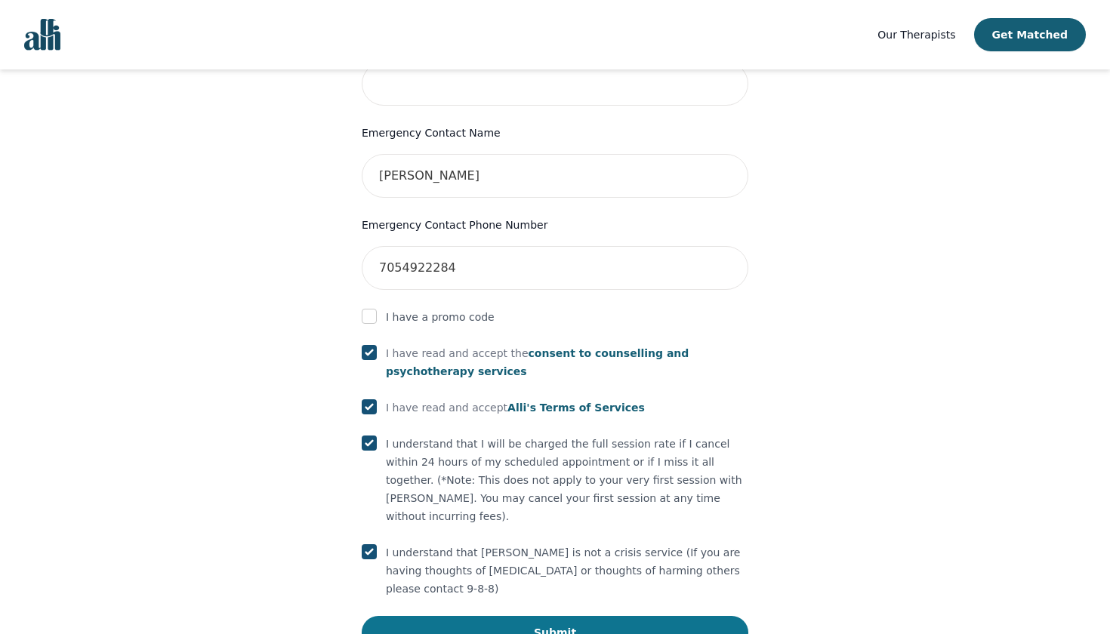
click at [555, 616] on button "Submit" at bounding box center [555, 632] width 387 height 33
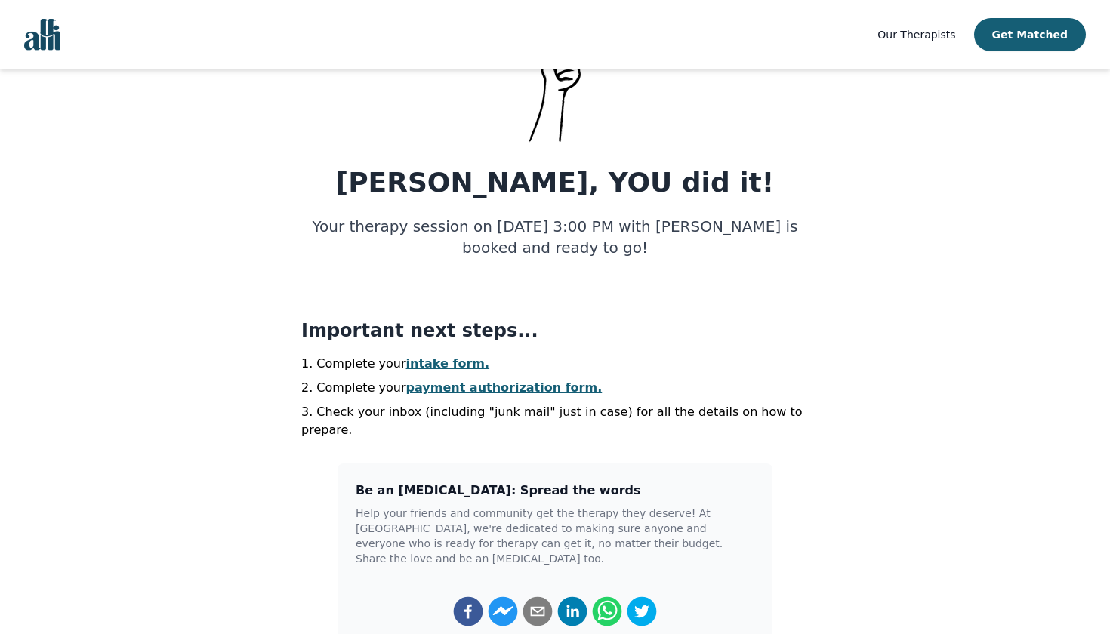
scroll to position [131, 0]
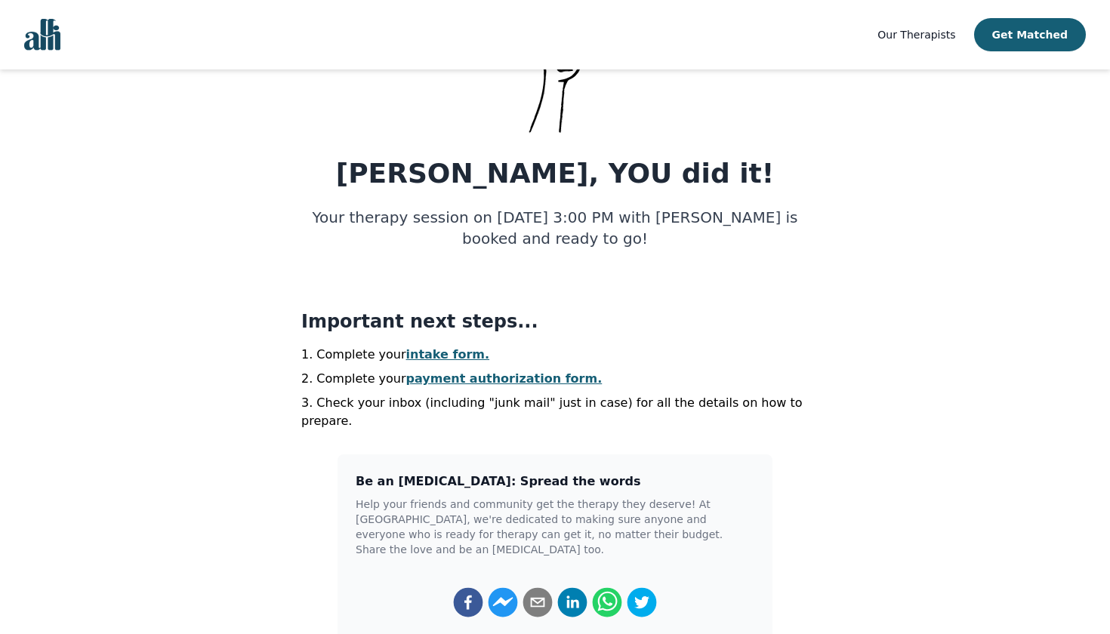
click at [442, 353] on link "intake form." at bounding box center [448, 354] width 84 height 14
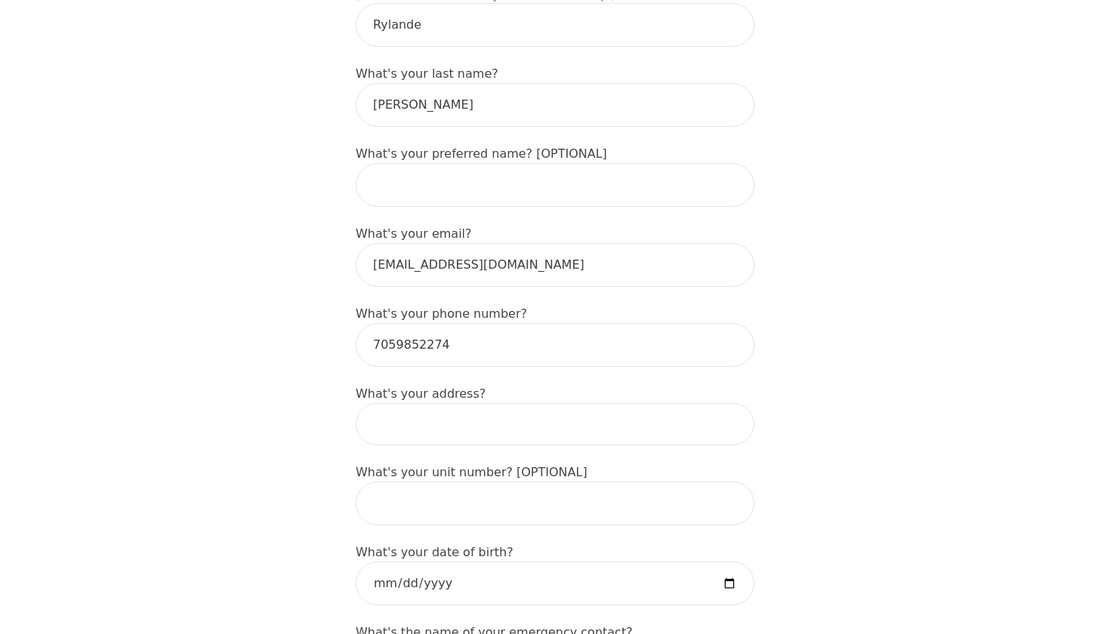
scroll to position [304, 0]
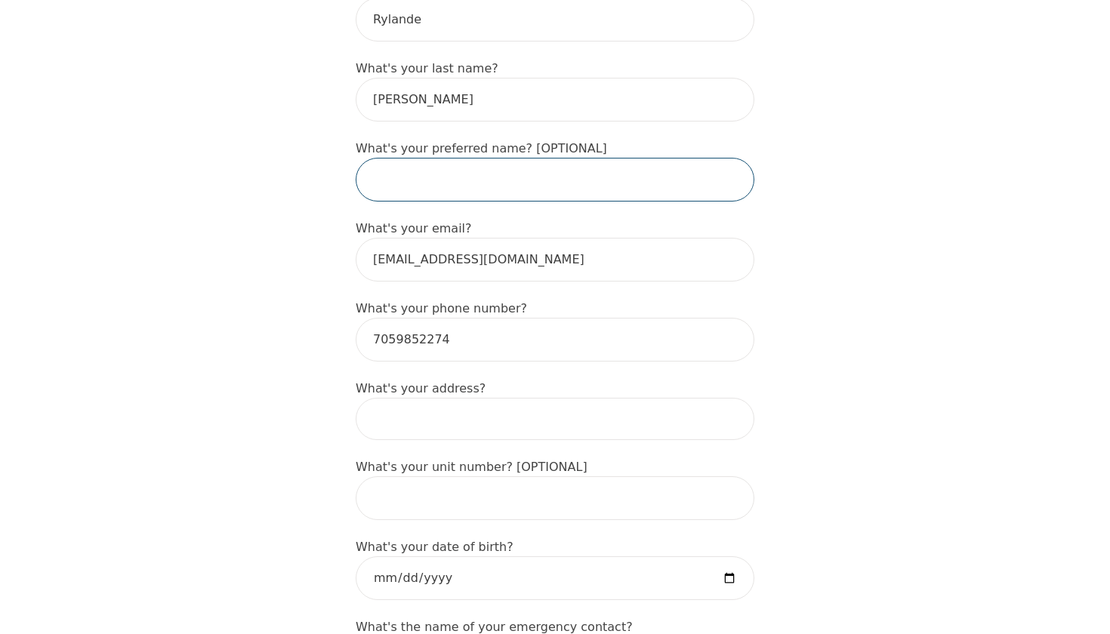
type input "r"
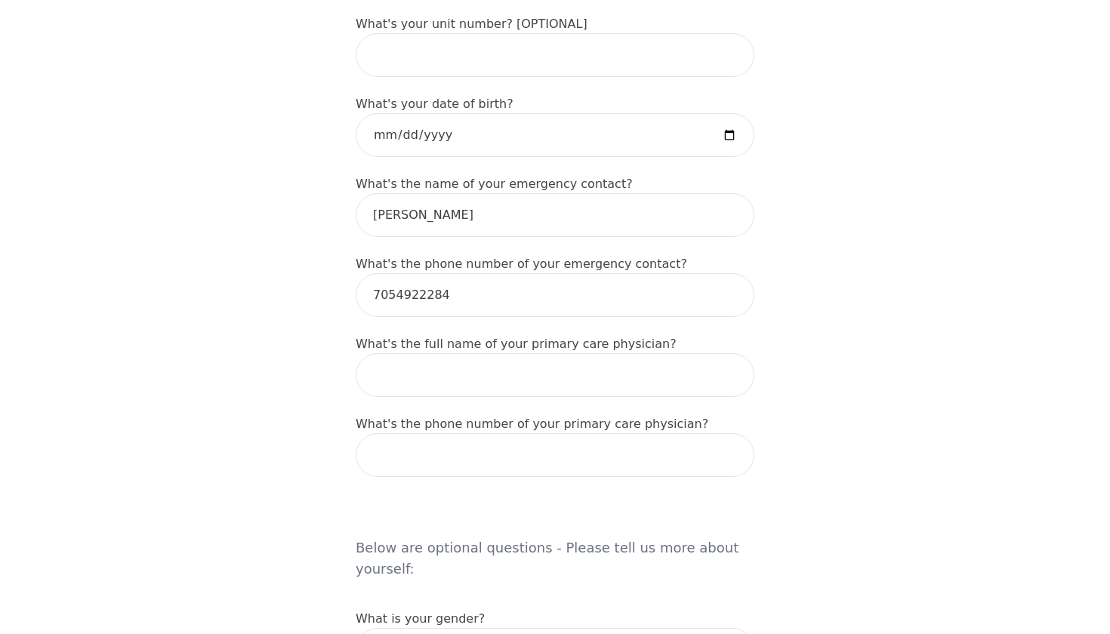
scroll to position [758, 0]
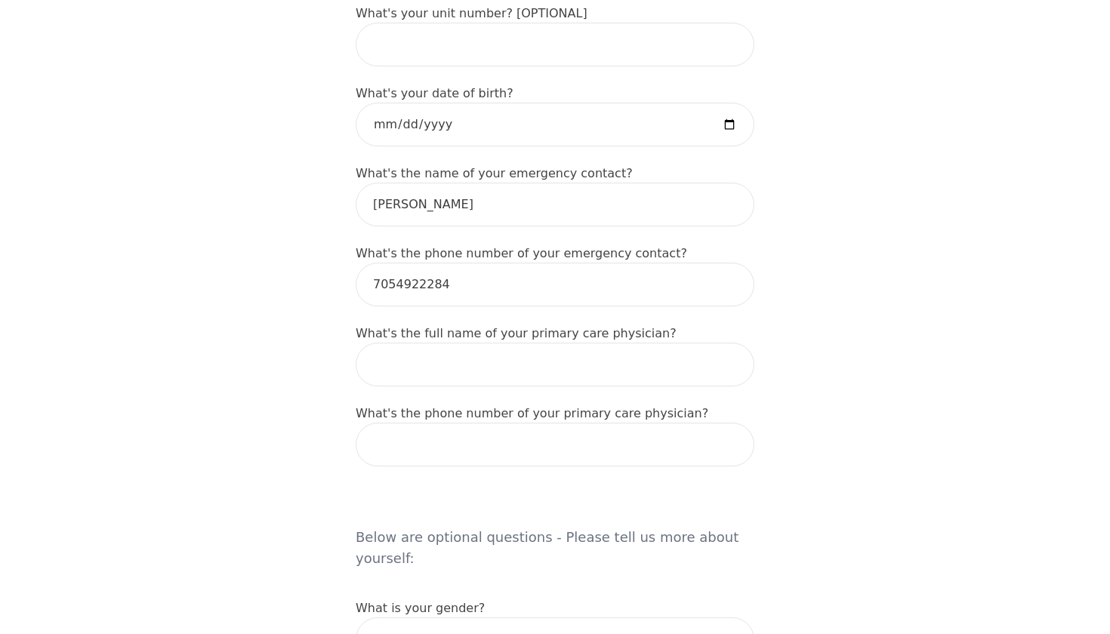
type input "Rylande"
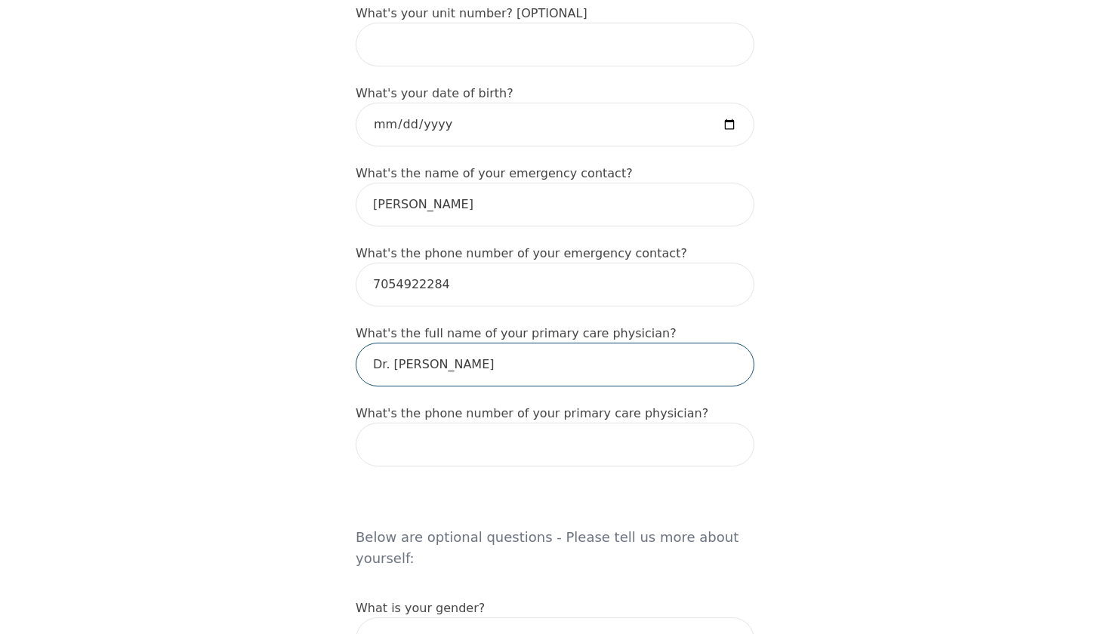
type input "Dr. [PERSON_NAME]"
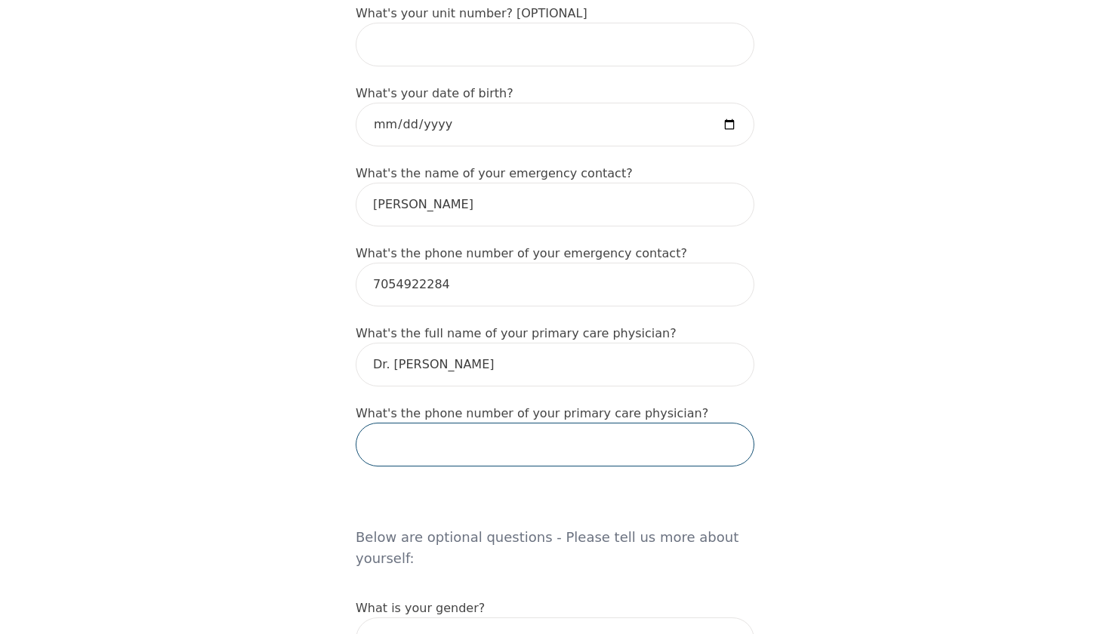
click at [726, 452] on input "tel" at bounding box center [555, 445] width 399 height 44
click at [493, 447] on input "tel" at bounding box center [555, 445] width 399 height 44
type input "i"
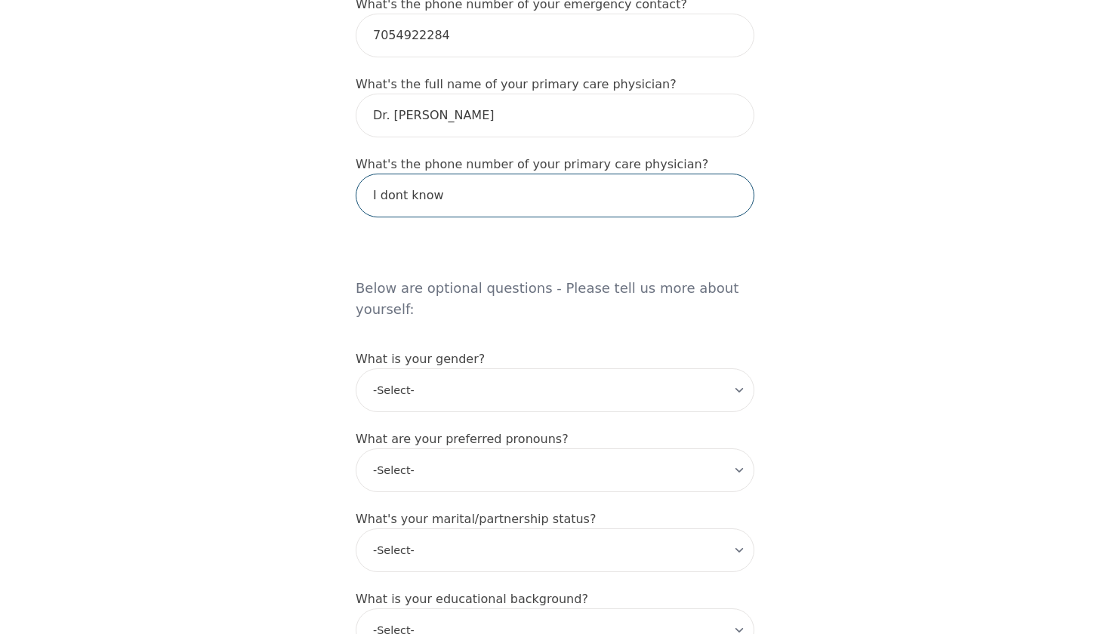
scroll to position [1009, 0]
type input "I dont know"
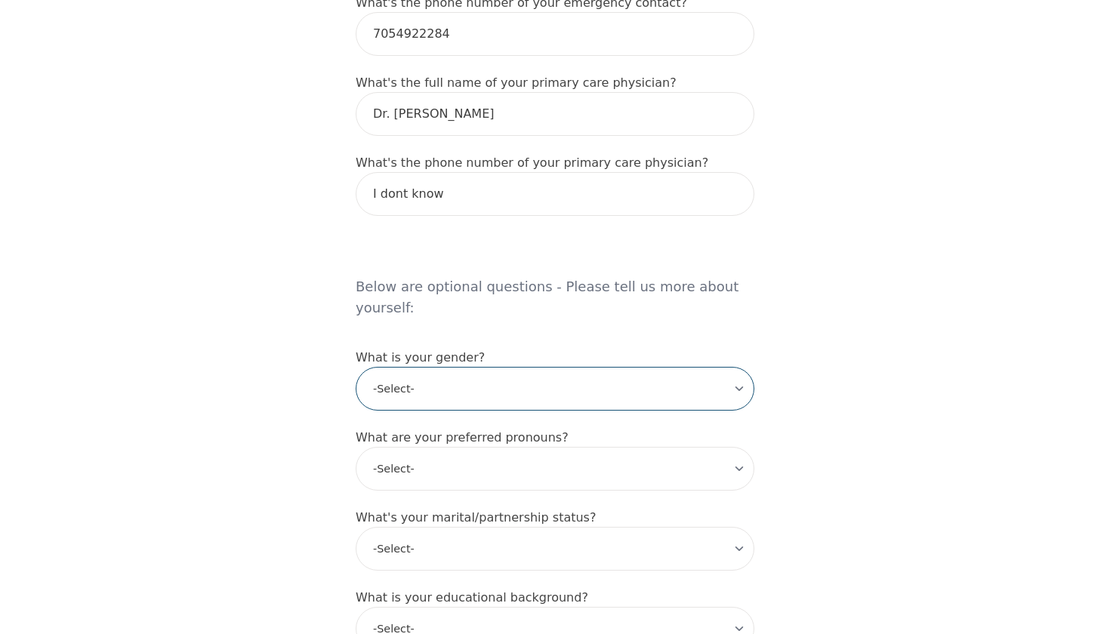
select select "[DEMOGRAPHIC_DATA]"
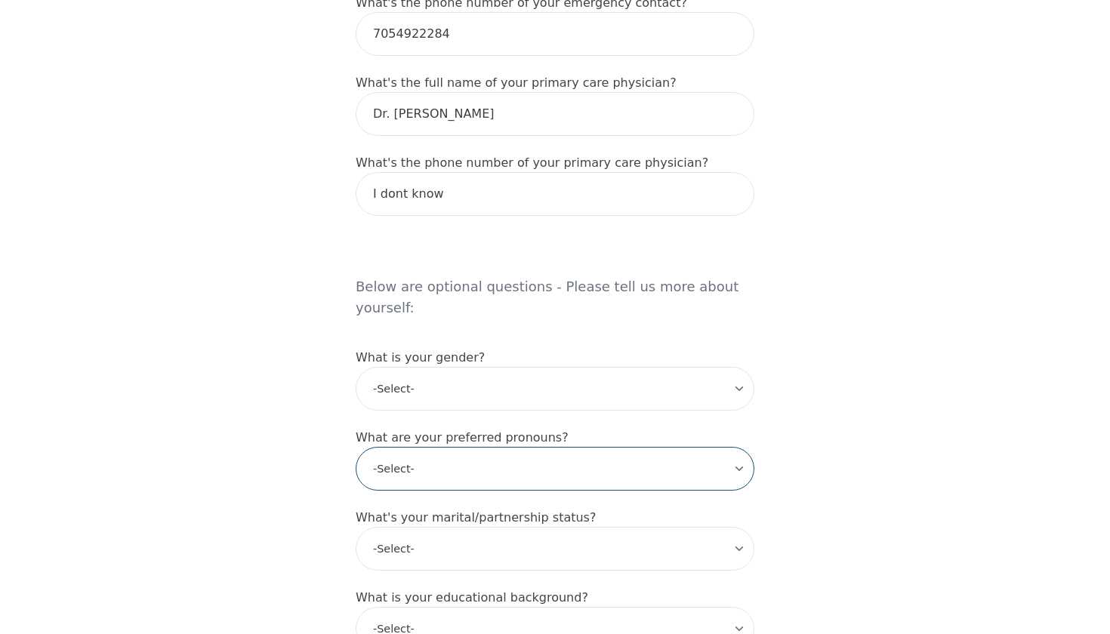
select select "she/her"
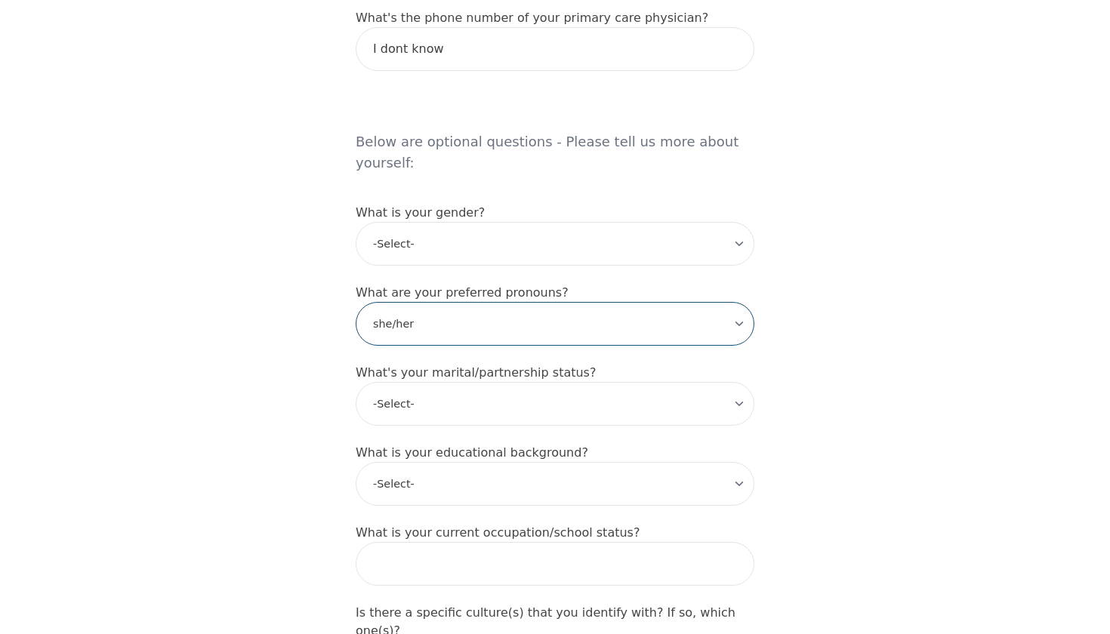
scroll to position [1156, 0]
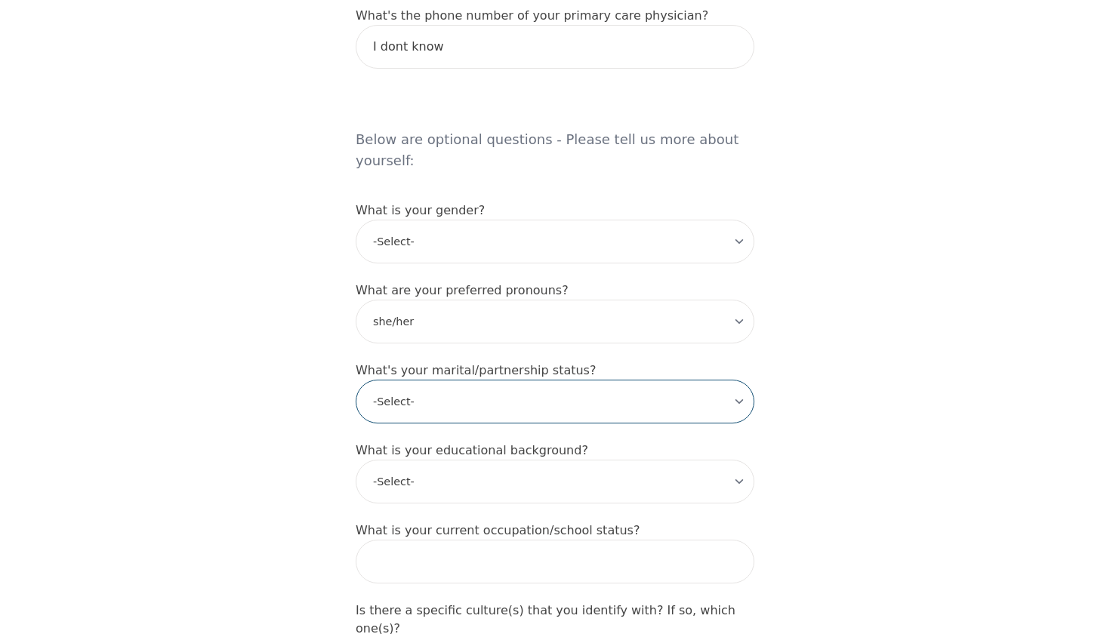
select select "Partnered"
select select "High school"
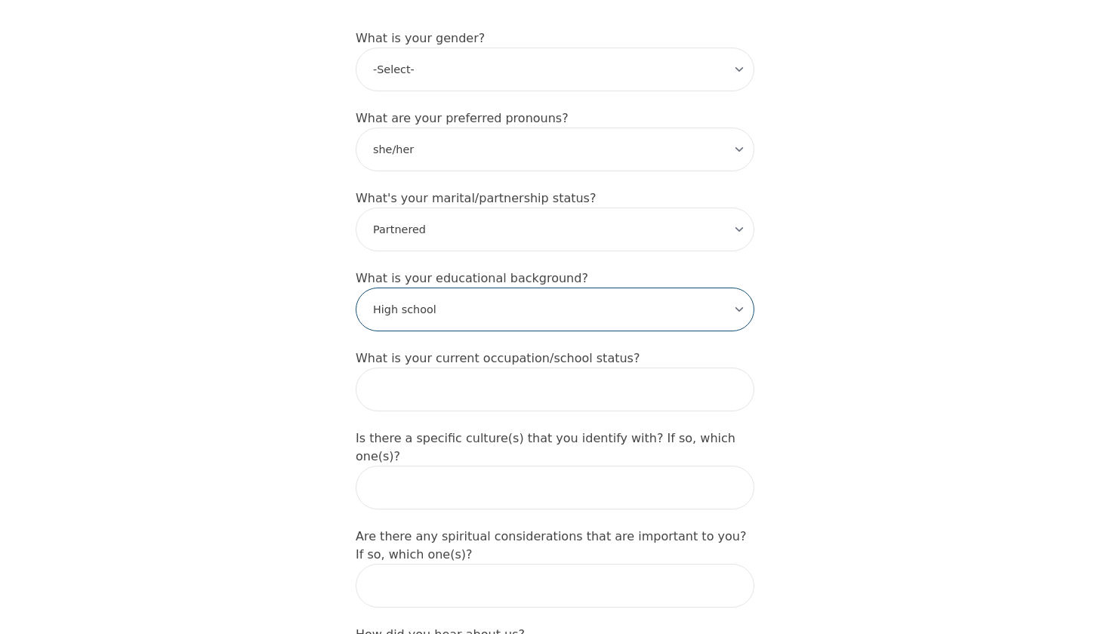
scroll to position [1337, 0]
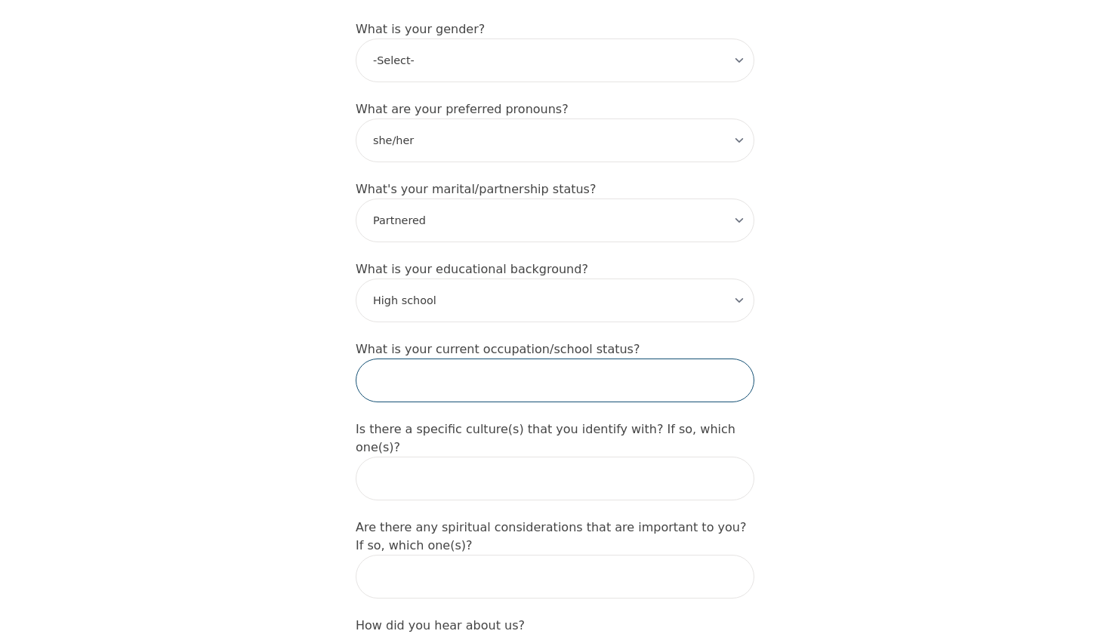
click at [458, 366] on input "text" at bounding box center [555, 381] width 399 height 44
type input "[DEMOGRAPHIC_DATA] student with 5 jobs"
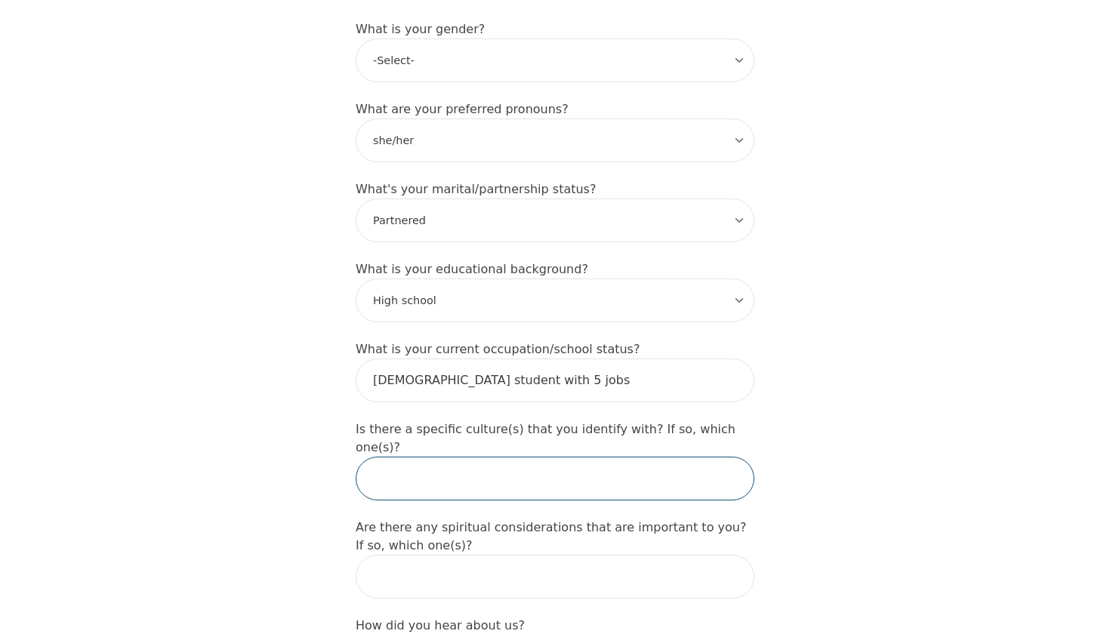
click at [425, 457] on input "text" at bounding box center [555, 479] width 399 height 44
type input "M"
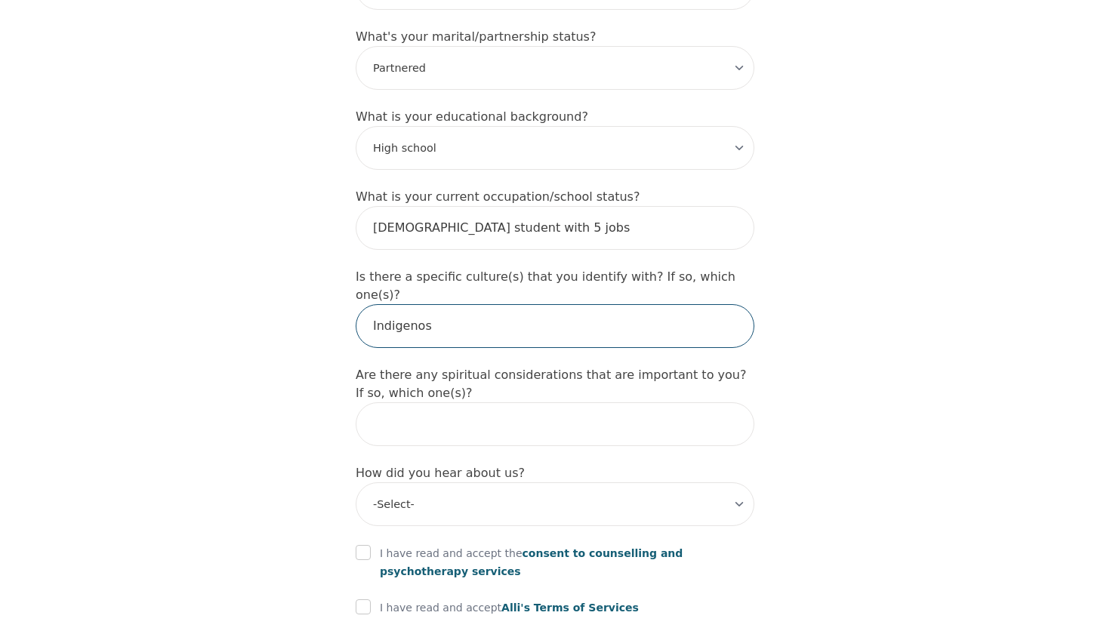
scroll to position [1497, 0]
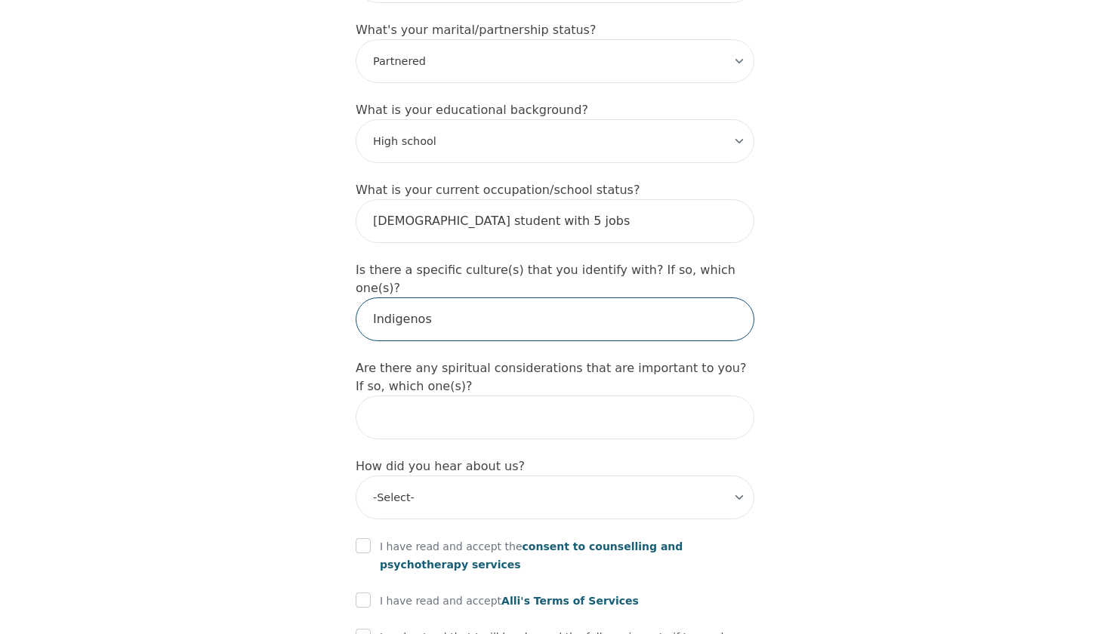
type input "Indigenos"
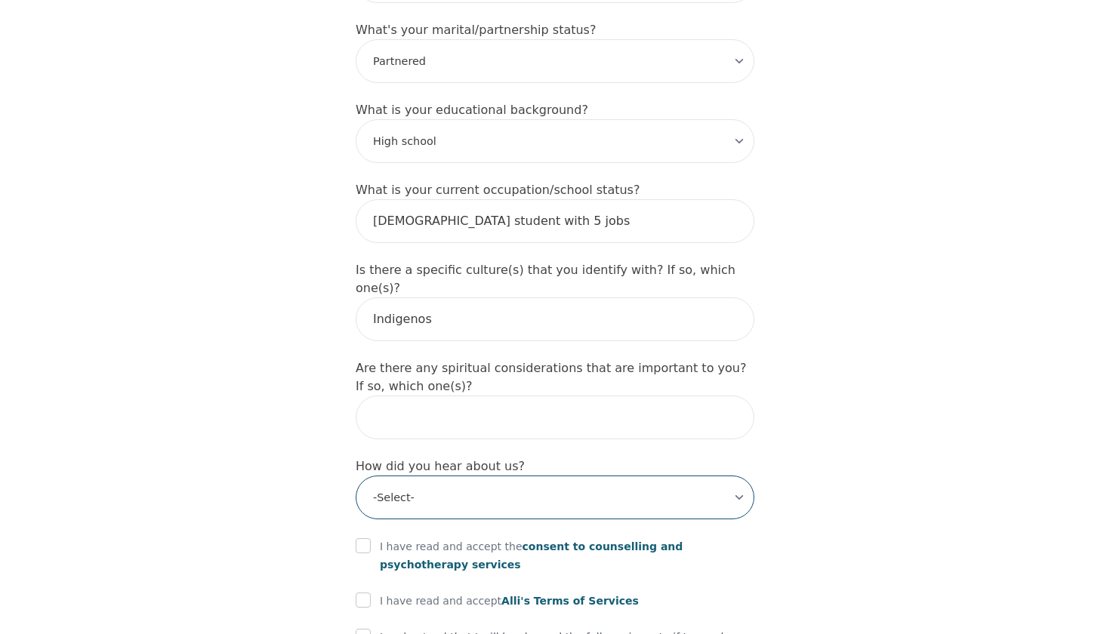
select select "Friend"
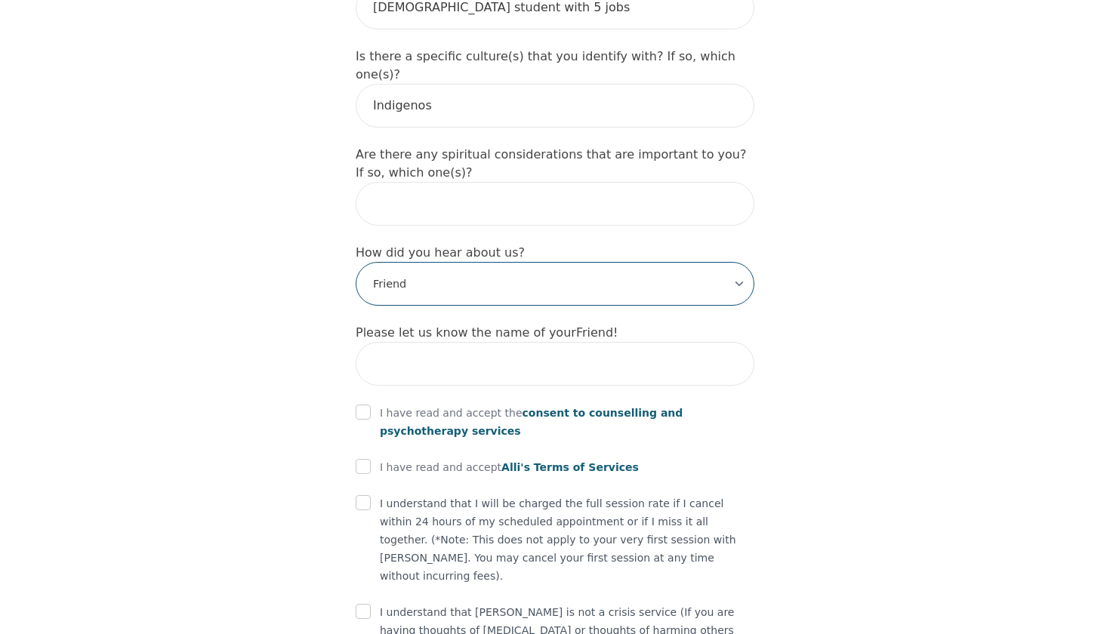
scroll to position [1715, 0]
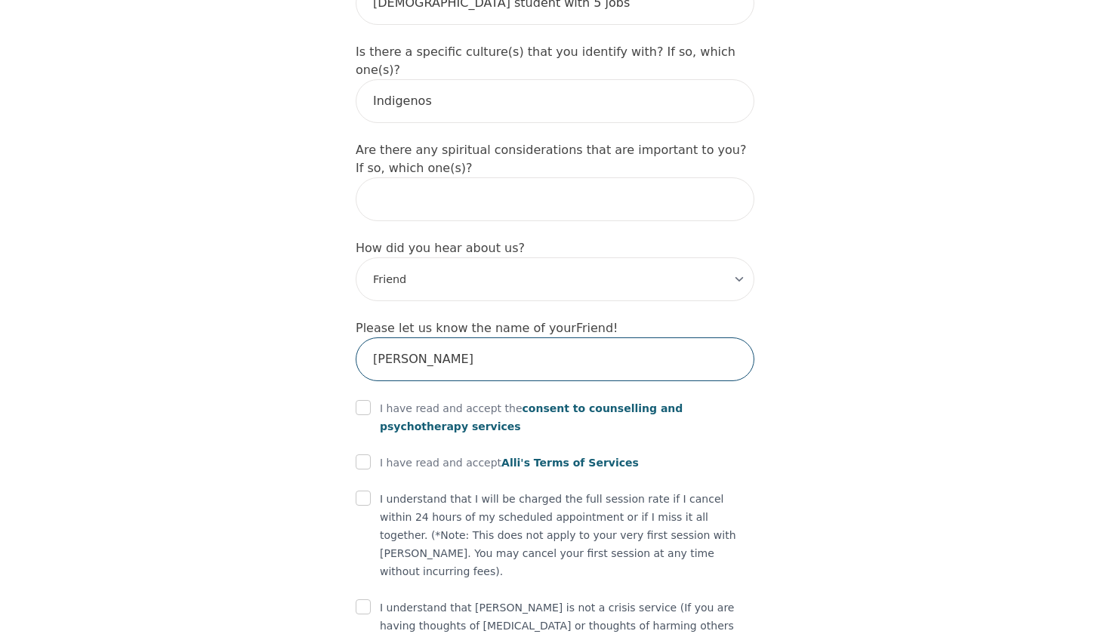
type input "[PERSON_NAME]"
click at [362, 400] on input "checkbox" at bounding box center [363, 407] width 15 height 15
checkbox input "true"
click at [365, 455] on input "checkbox" at bounding box center [363, 462] width 15 height 15
checkbox input "true"
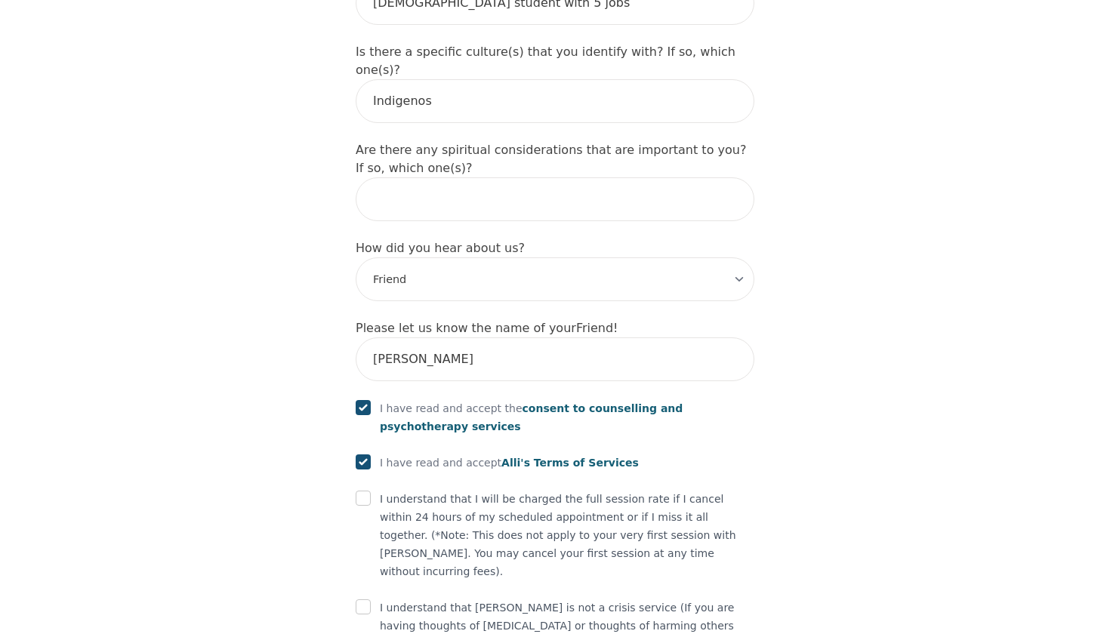
click at [367, 491] on input "checkbox" at bounding box center [363, 498] width 15 height 15
checkbox input "true"
click at [363, 600] on input "checkbox" at bounding box center [363, 607] width 15 height 15
checkbox input "true"
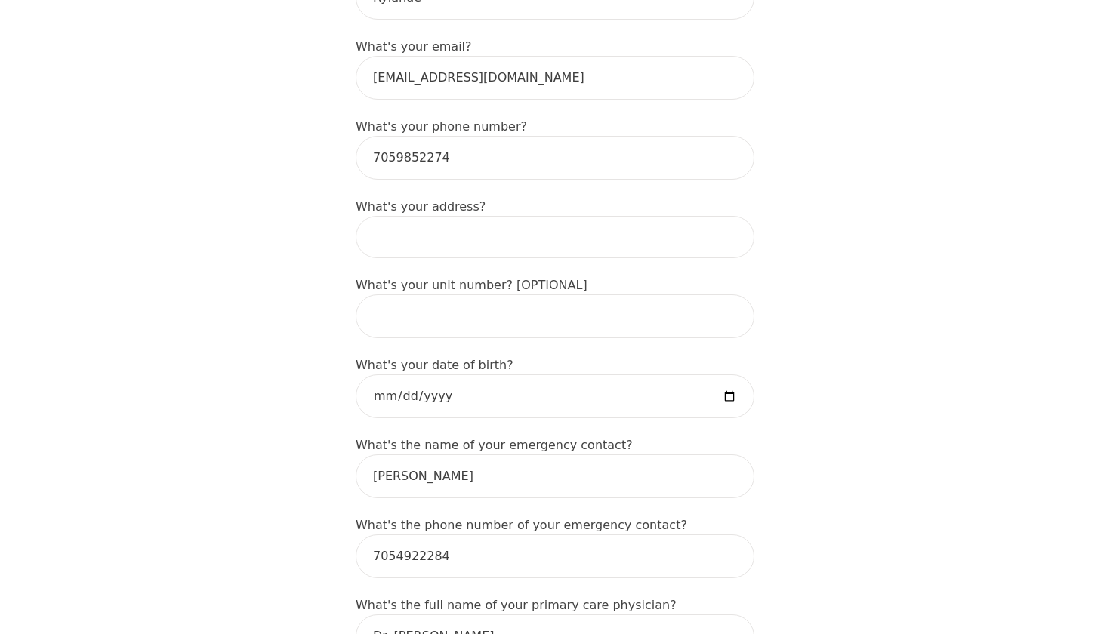
scroll to position [583, 0]
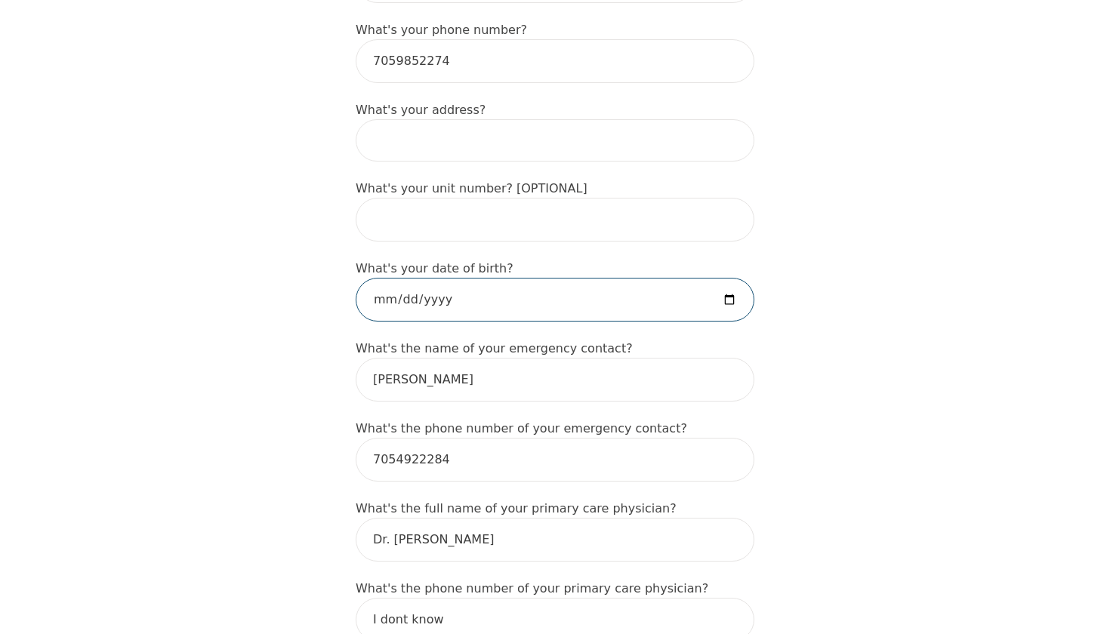
click at [472, 297] on input "date" at bounding box center [555, 300] width 399 height 44
type input "[DATE]"
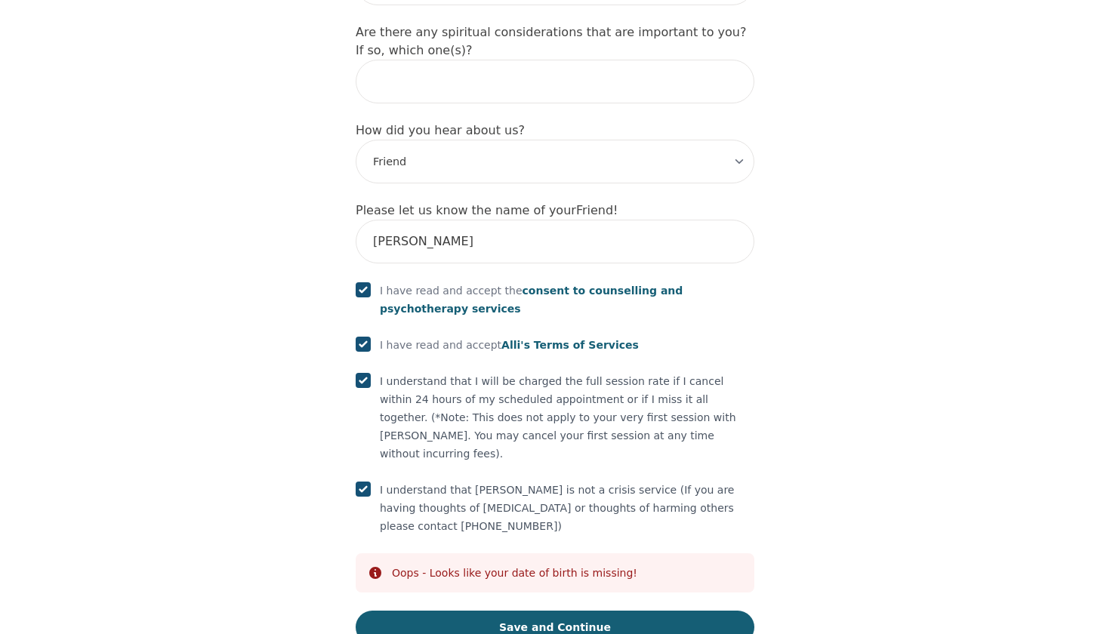
scroll to position [1832, 0]
click at [531, 612] on button "Save and Continue" at bounding box center [555, 628] width 399 height 33
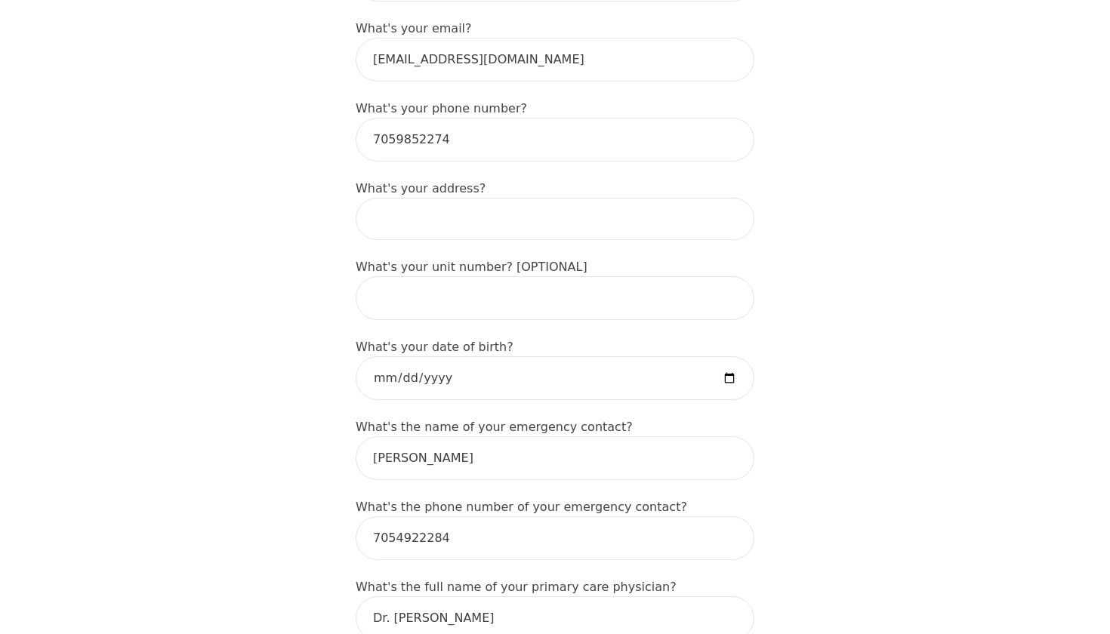
scroll to position [490, 0]
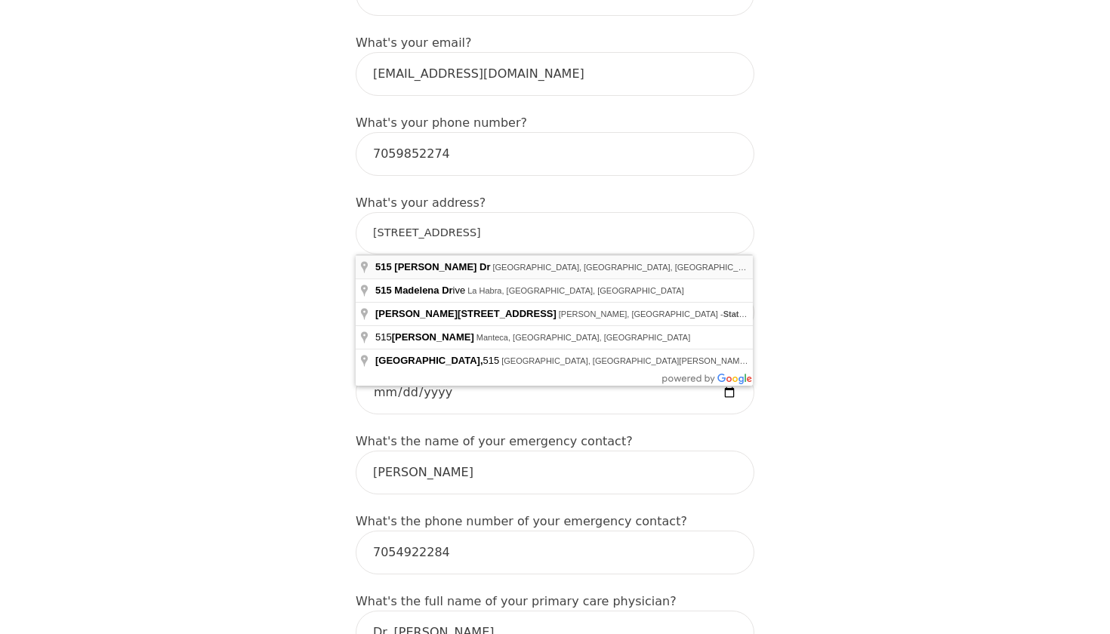
type input "[STREET_ADDRESS]"
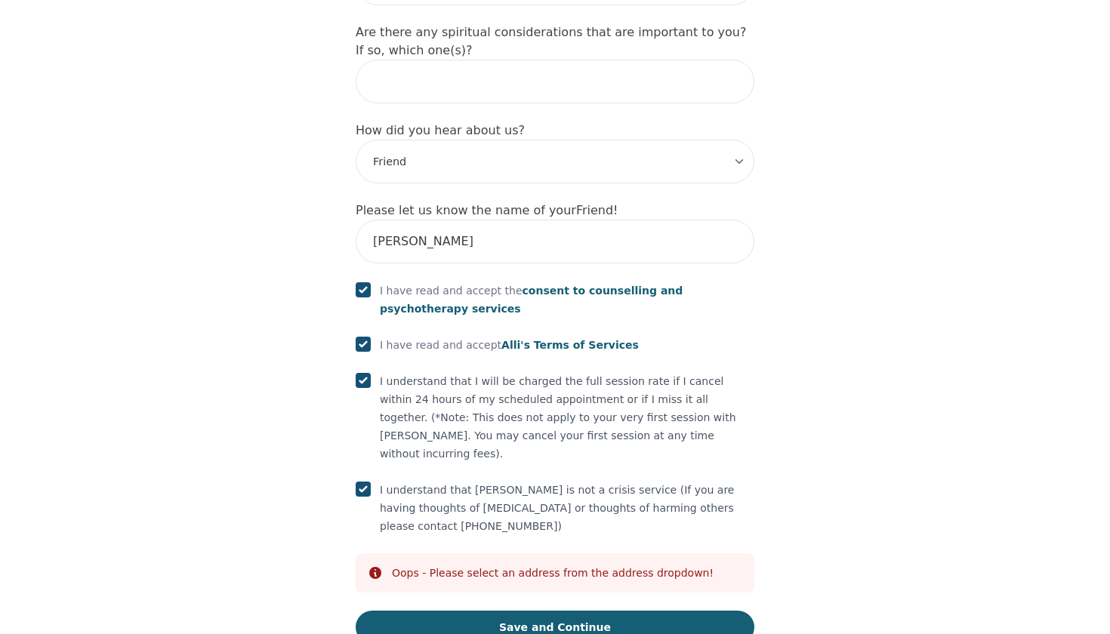
scroll to position [1832, 0]
click at [491, 612] on button "Save and Continue" at bounding box center [555, 628] width 399 height 33
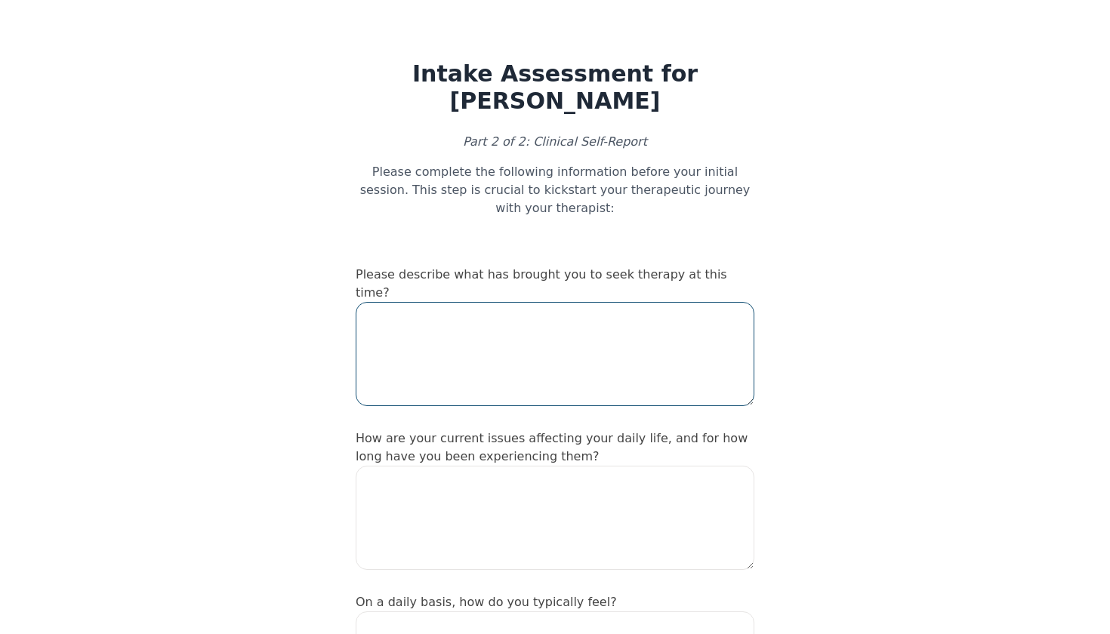
click at [483, 322] on textarea at bounding box center [555, 354] width 399 height 104
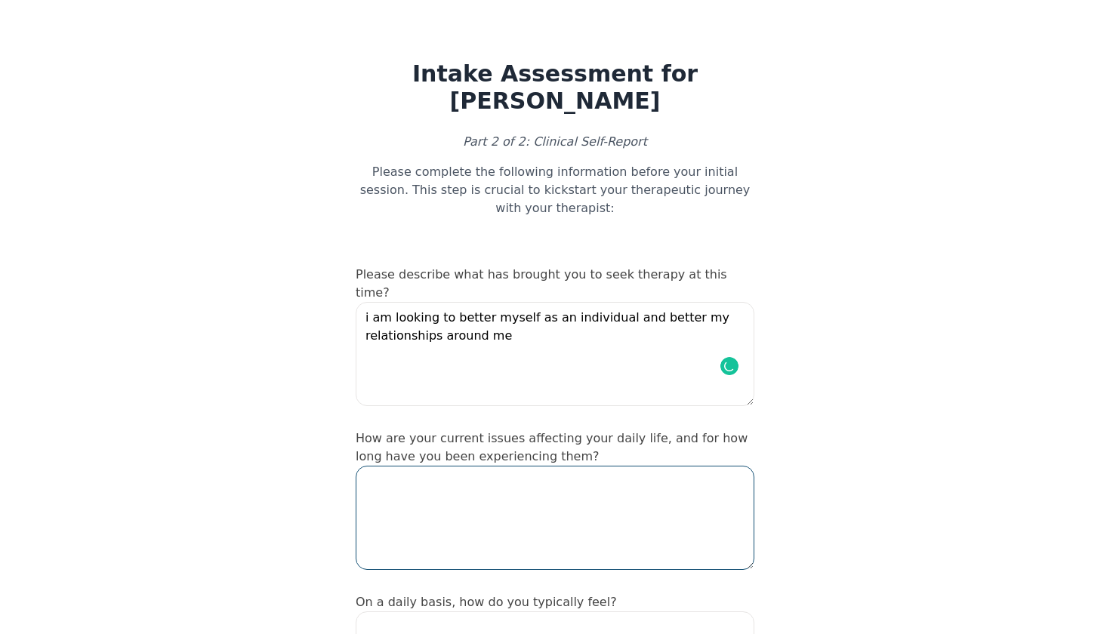
click at [455, 466] on textarea at bounding box center [555, 518] width 399 height 104
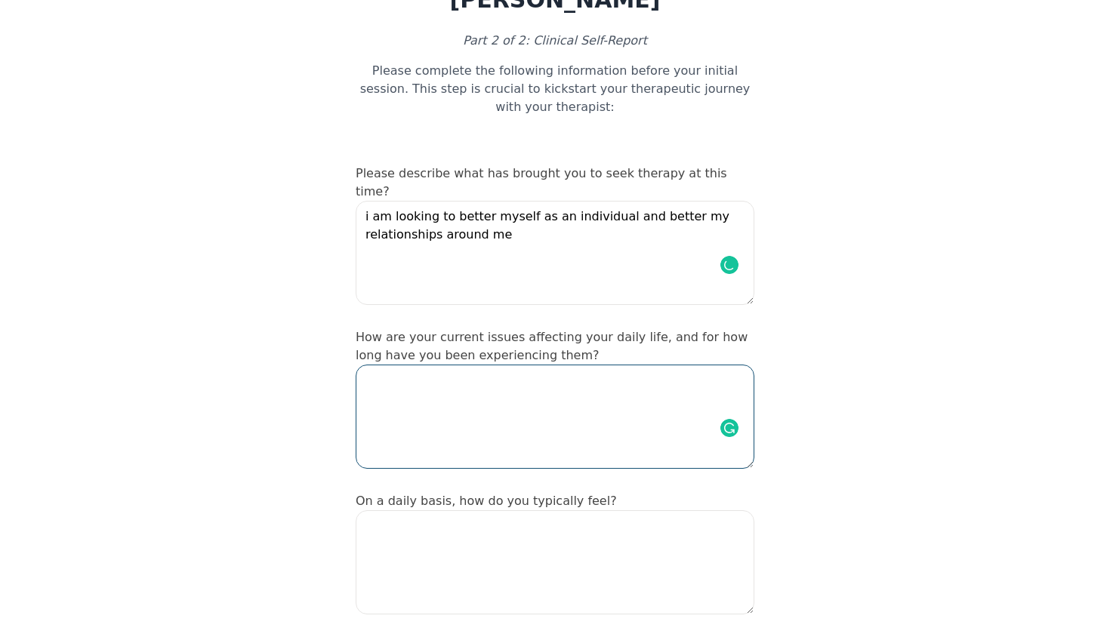
scroll to position [100, 0]
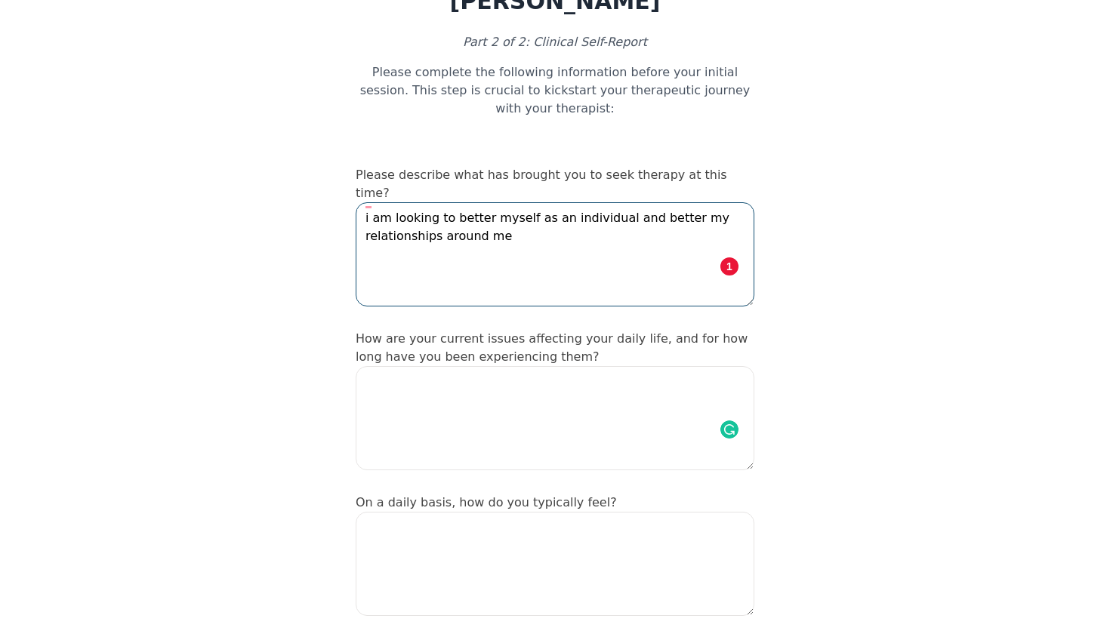
click at [514, 224] on textarea "i am looking to better myself as an individual and better my relationships arou…" at bounding box center [555, 254] width 399 height 104
type textarea "i am looking to better myself as an individual and better my relationships arou…"
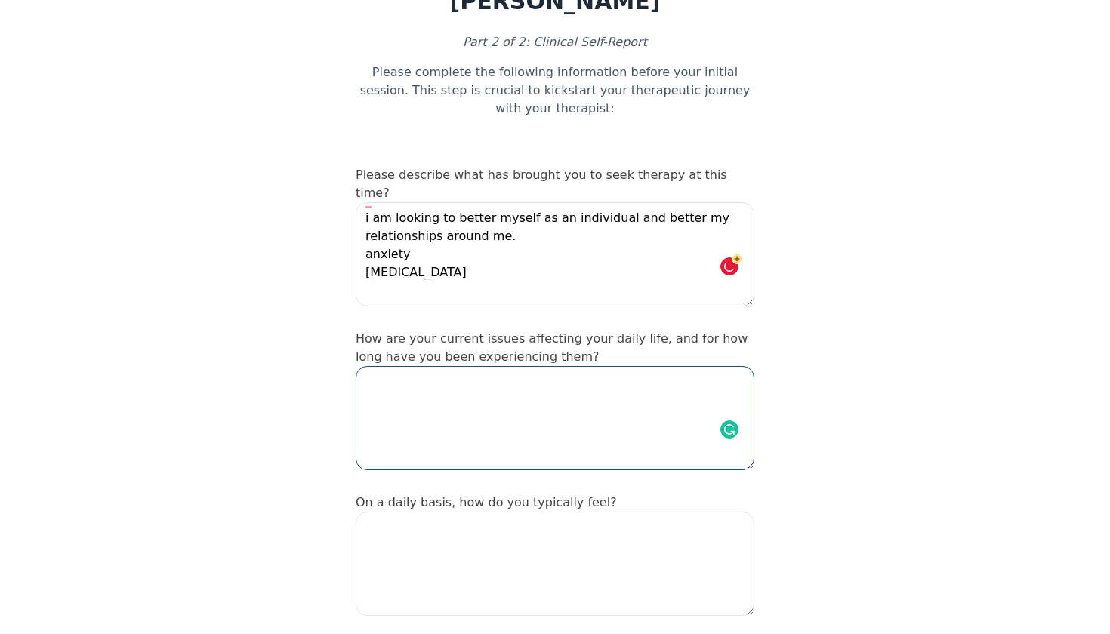
click at [454, 366] on textarea at bounding box center [555, 418] width 399 height 104
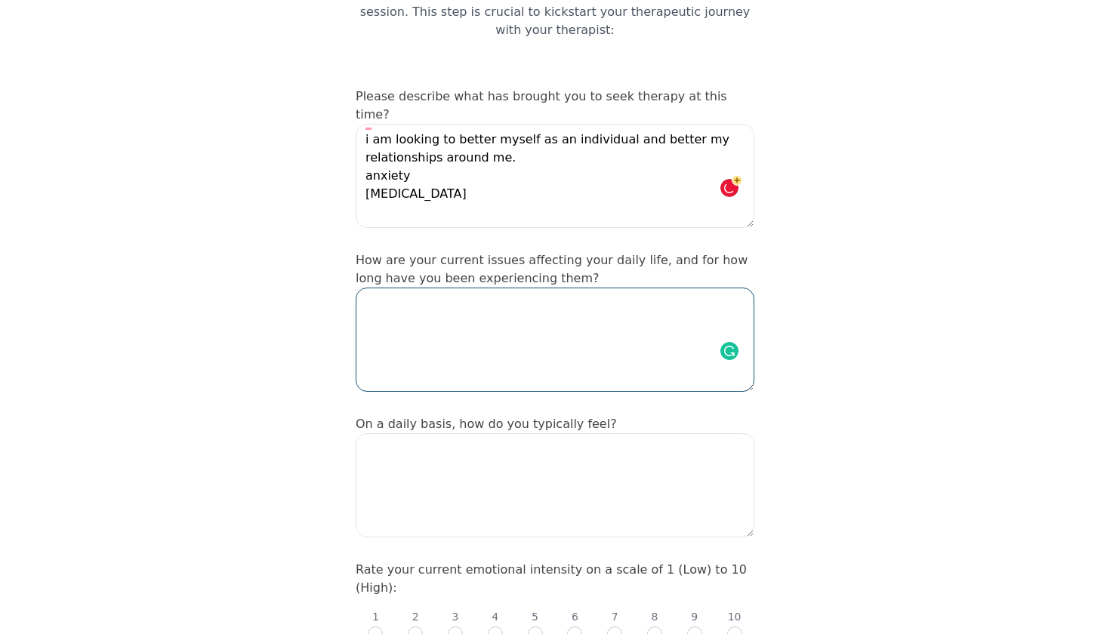
scroll to position [184, 0]
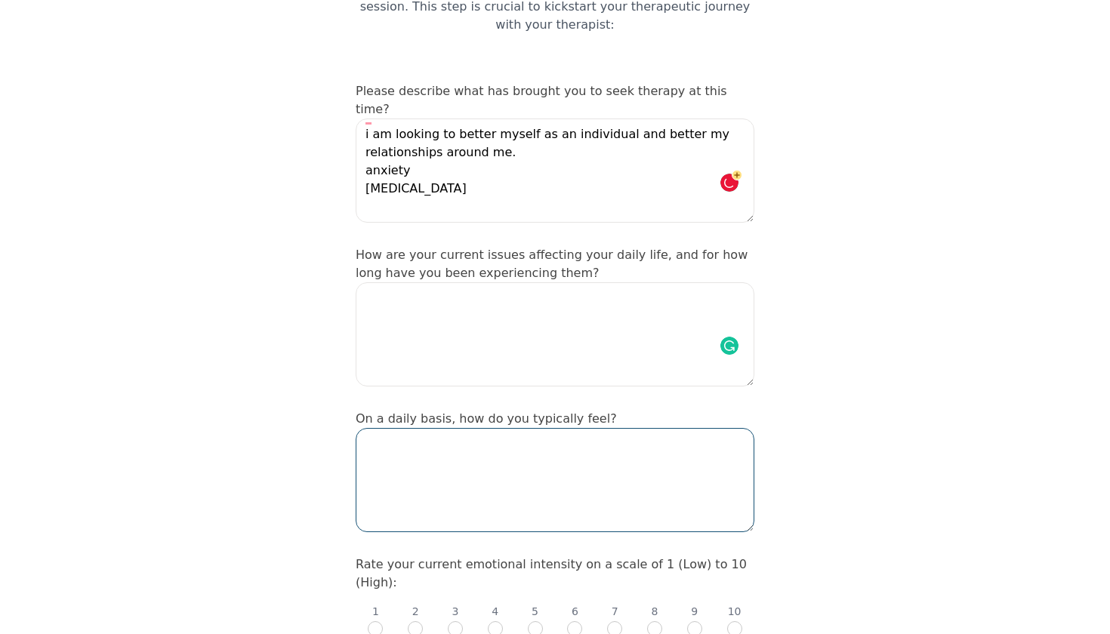
click at [458, 428] on textarea at bounding box center [555, 480] width 399 height 104
type textarea "decent/good! but very tired always"
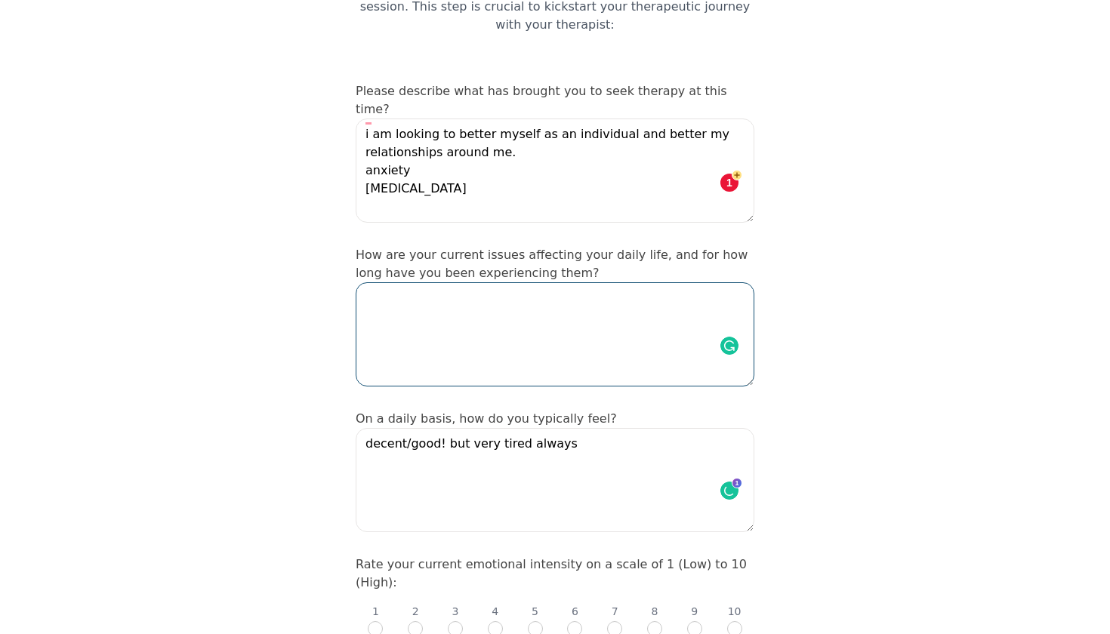
click at [439, 282] on textarea at bounding box center [555, 334] width 399 height 104
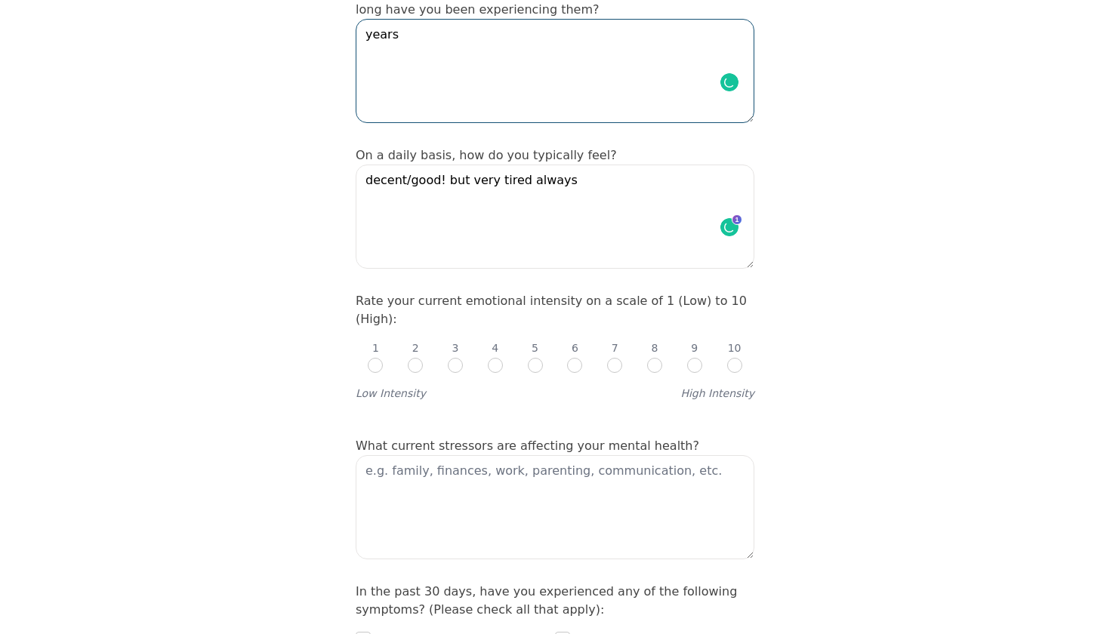
scroll to position [447, 0]
type textarea "years"
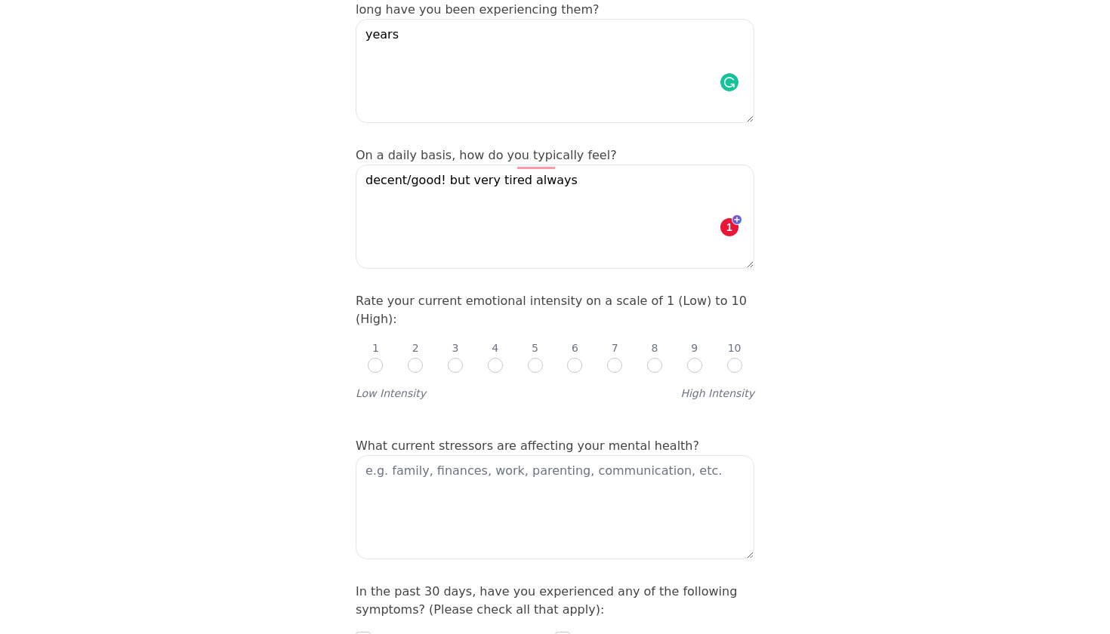
click at [736, 358] on input "radio" at bounding box center [734, 365] width 15 height 15
radio input "true"
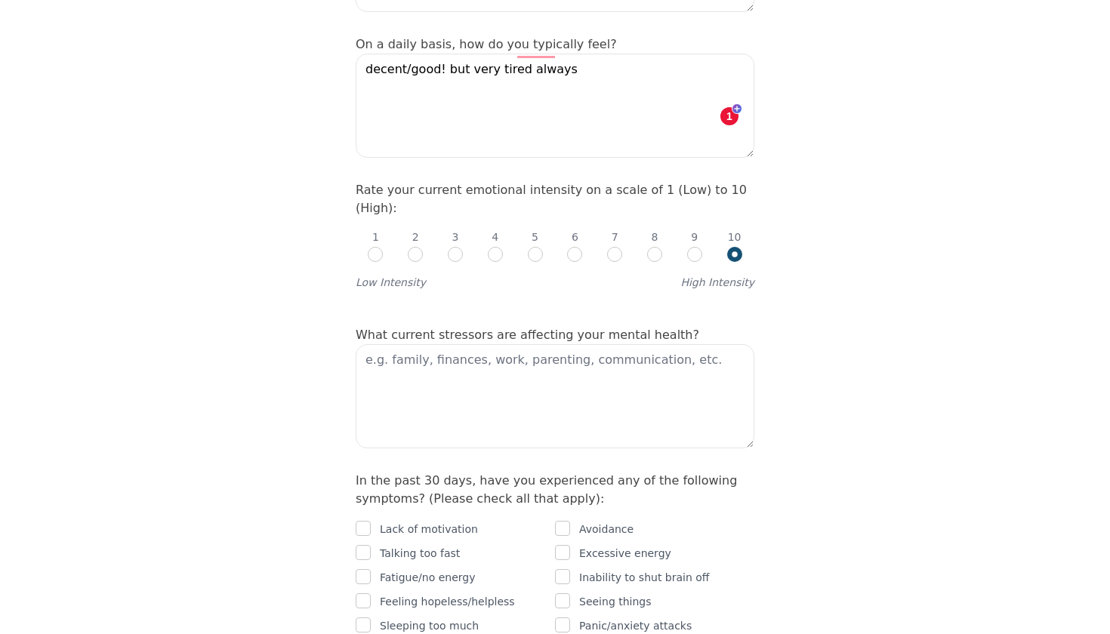
scroll to position [562, 0]
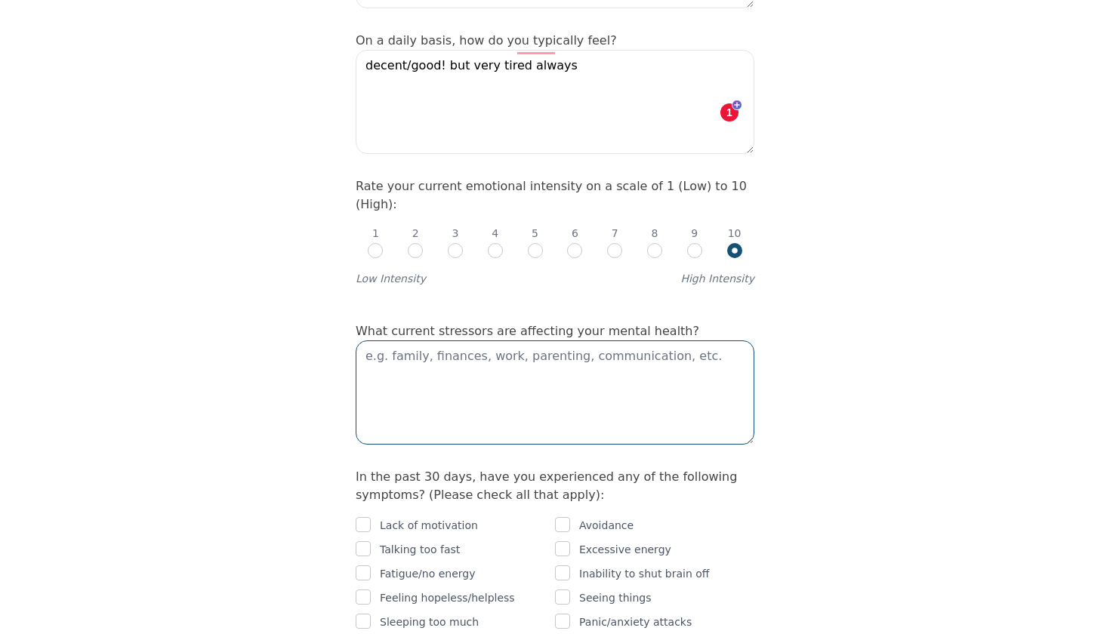
click at [530, 341] on textarea at bounding box center [555, 393] width 399 height 104
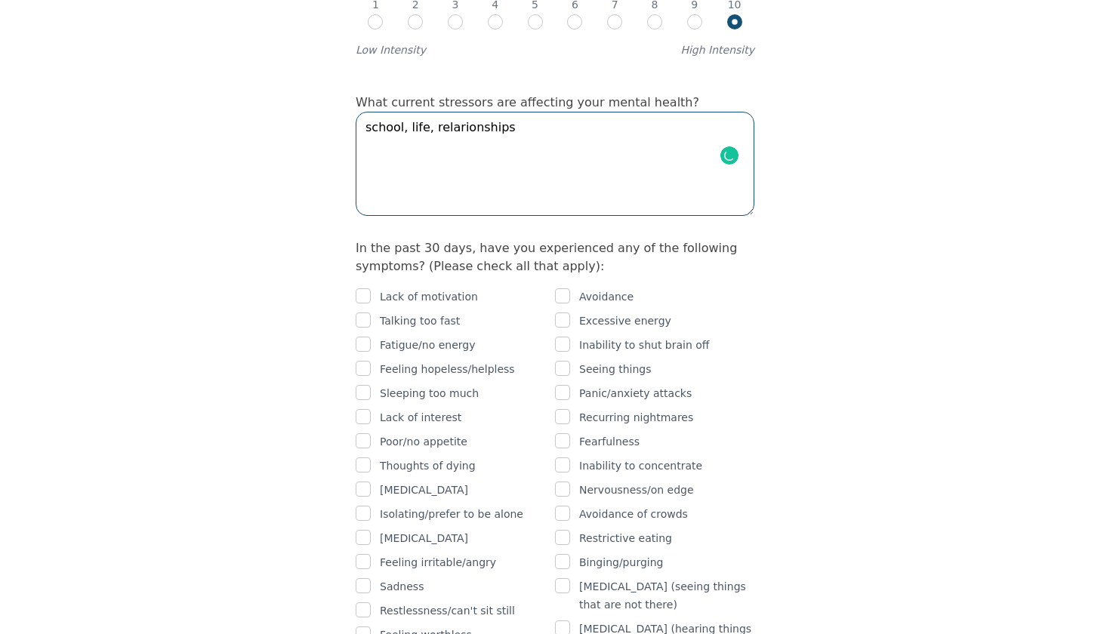
scroll to position [791, 0]
type textarea "school, life, relarionships"
click at [365, 313] on input "checkbox" at bounding box center [363, 320] width 15 height 15
checkbox input "true"
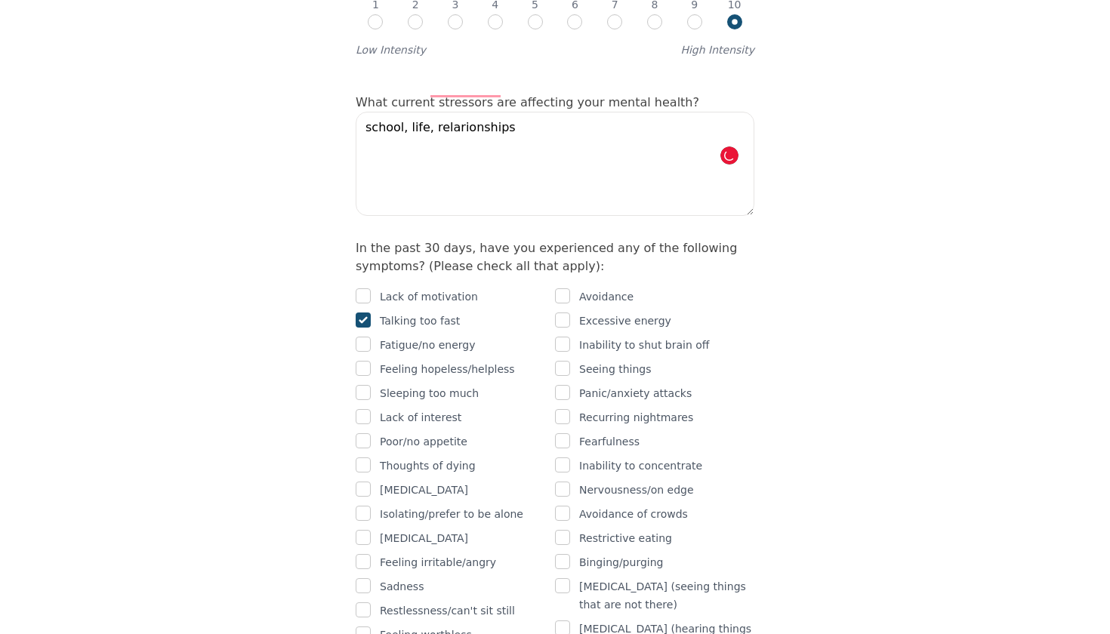
click at [367, 337] on input "checkbox" at bounding box center [363, 344] width 15 height 15
checkbox input "true"
click at [365, 409] on input "checkbox" at bounding box center [363, 416] width 15 height 15
checkbox input "true"
click at [363, 288] on input "checkbox" at bounding box center [363, 295] width 15 height 15
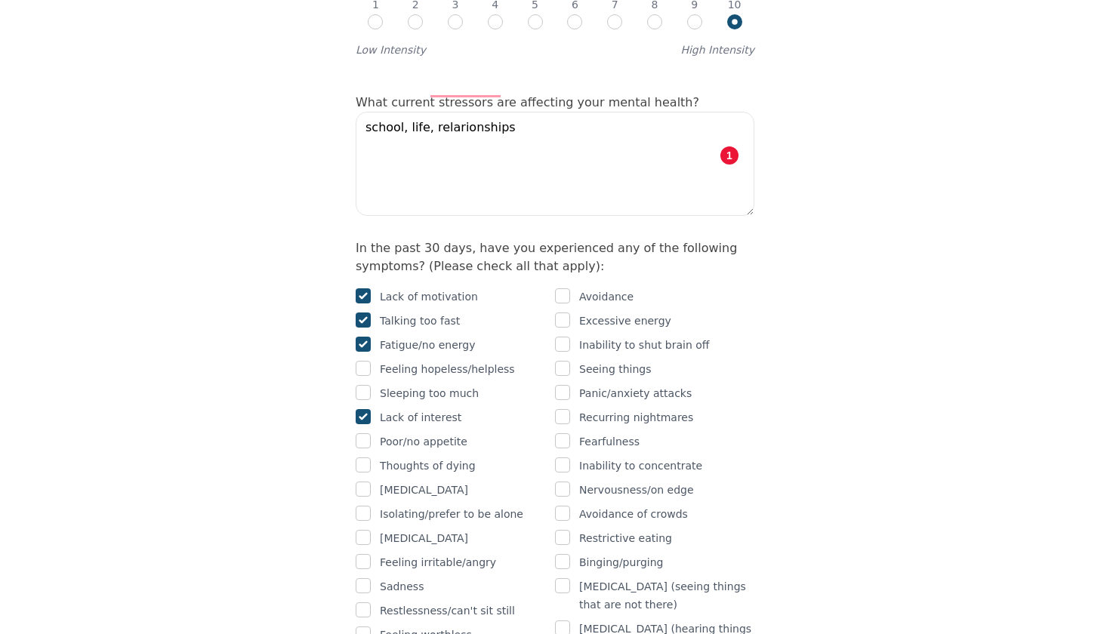
checkbox input "true"
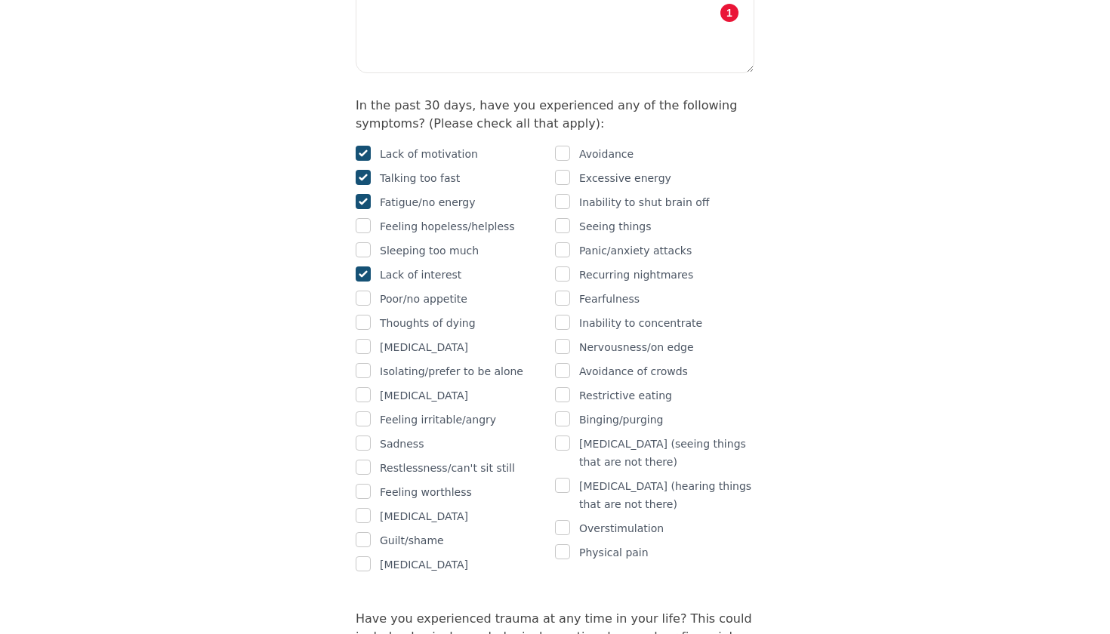
scroll to position [935, 0]
click at [367, 386] on input "checkbox" at bounding box center [363, 393] width 15 height 15
checkbox input "true"
click at [362, 410] on input "checkbox" at bounding box center [363, 417] width 15 height 15
checkbox input "true"
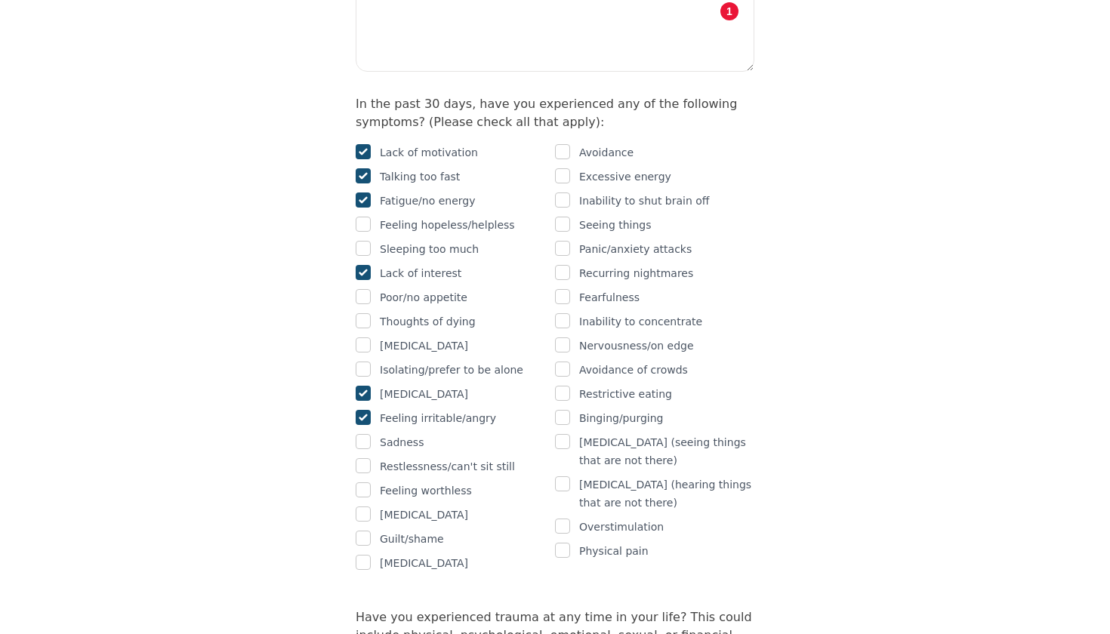
click at [362, 434] on input "checkbox" at bounding box center [363, 441] width 15 height 15
checkbox input "true"
click at [365, 458] on input "checkbox" at bounding box center [363, 465] width 15 height 15
checkbox input "true"
click at [362, 507] on input "checkbox" at bounding box center [363, 514] width 15 height 15
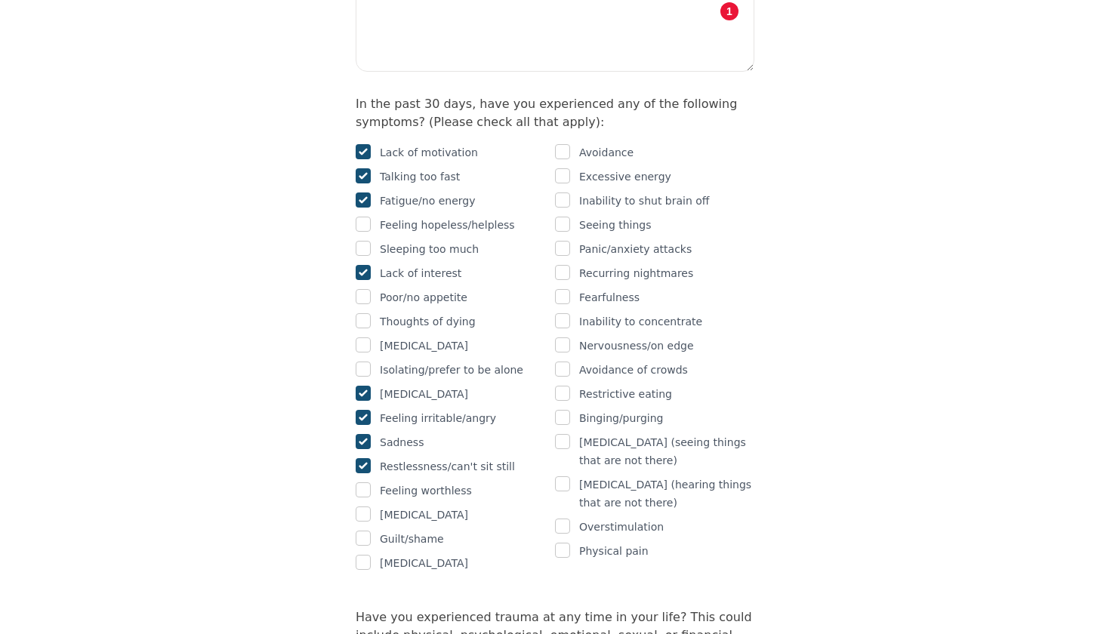
checkbox input "true"
click at [567, 519] on input "checkbox" at bounding box center [562, 526] width 15 height 15
checkbox input "true"
click at [563, 362] on input "checkbox" at bounding box center [562, 369] width 15 height 15
checkbox input "true"
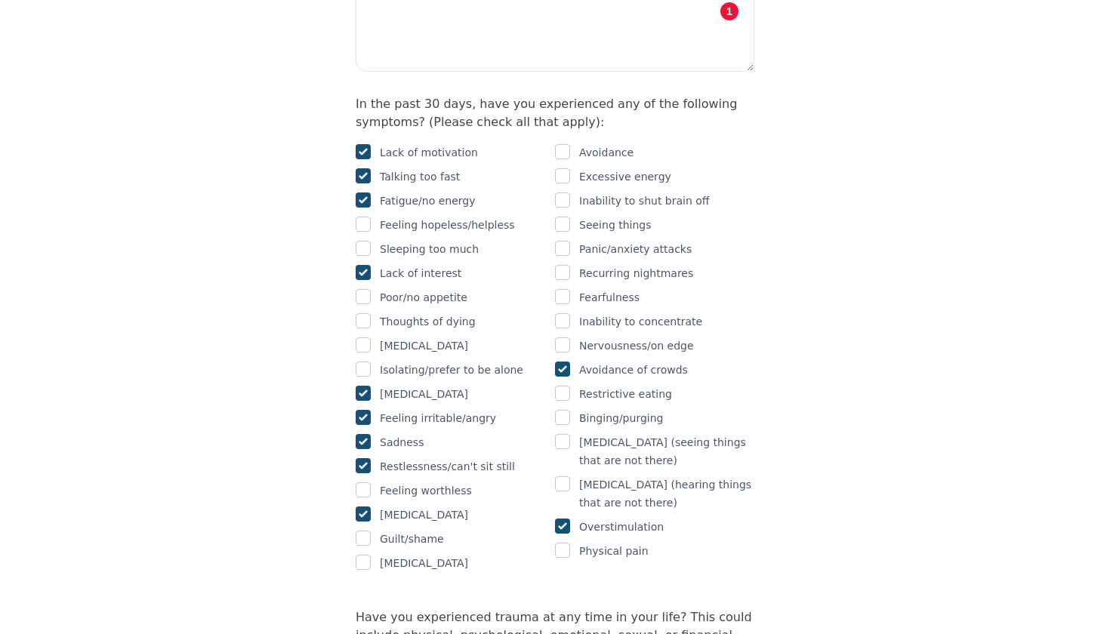
click at [562, 338] on input "checkbox" at bounding box center [562, 345] width 15 height 15
checkbox input "true"
click at [560, 313] on input "checkbox" at bounding box center [562, 320] width 15 height 15
checkbox input "true"
click at [560, 241] on input "checkbox" at bounding box center [562, 248] width 15 height 15
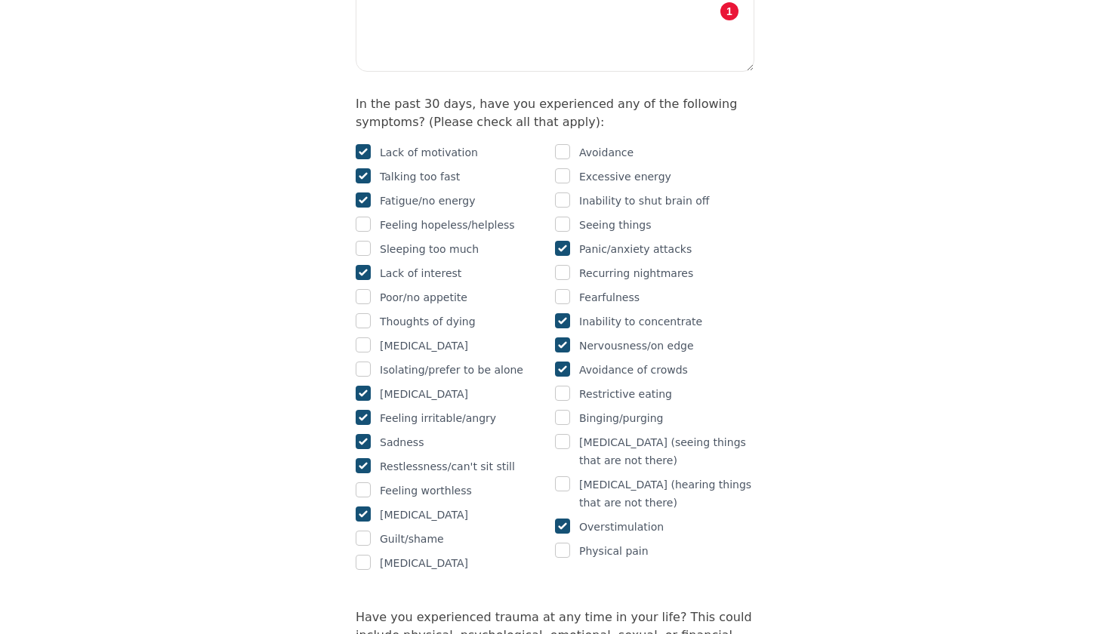
checkbox input "true"
click at [560, 193] on input "checkbox" at bounding box center [562, 200] width 15 height 15
checkbox input "true"
click at [561, 168] on input "checkbox" at bounding box center [562, 175] width 15 height 15
checkbox input "true"
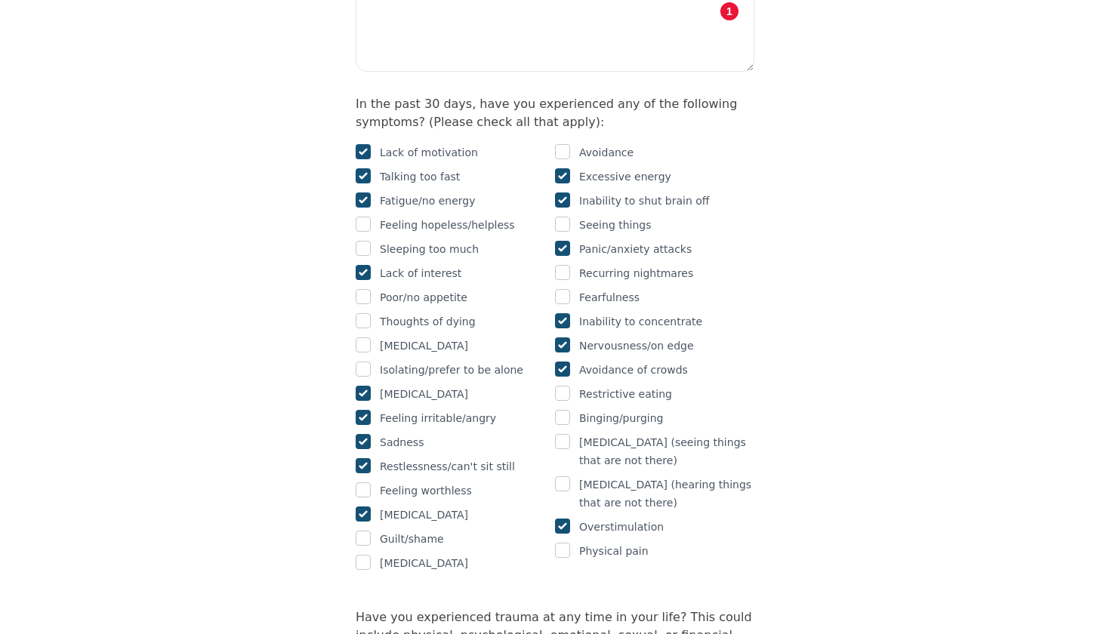
click at [563, 144] on input "checkbox" at bounding box center [562, 151] width 15 height 15
checkbox input "true"
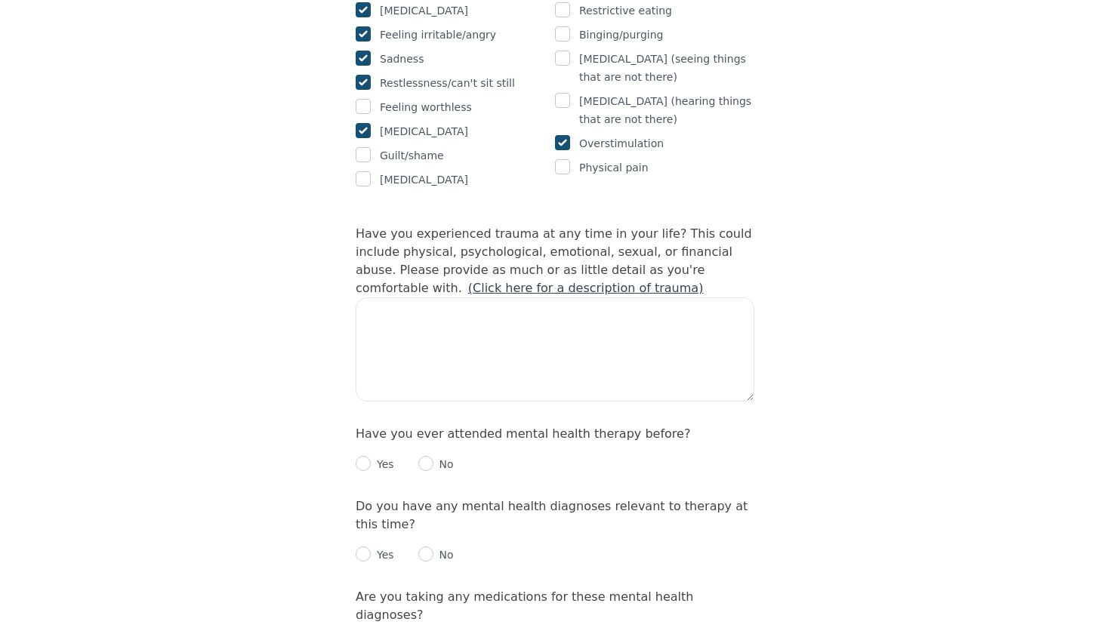
scroll to position [1319, 0]
click at [528, 297] on textarea at bounding box center [555, 349] width 399 height 104
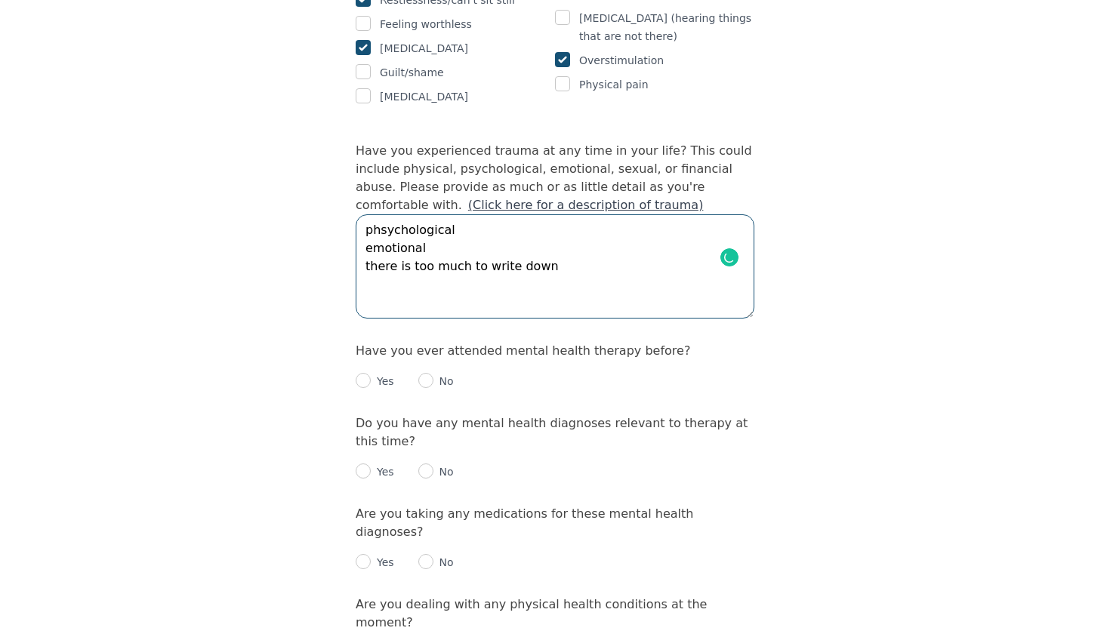
scroll to position [1416, 0]
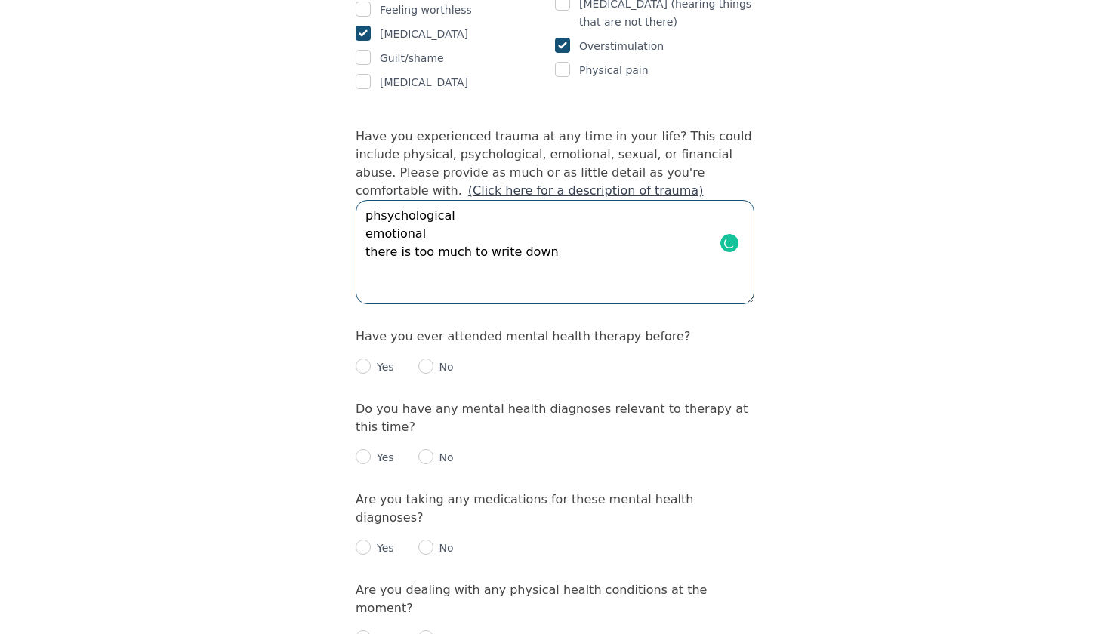
type textarea "phsychological emotional there is too much to write down"
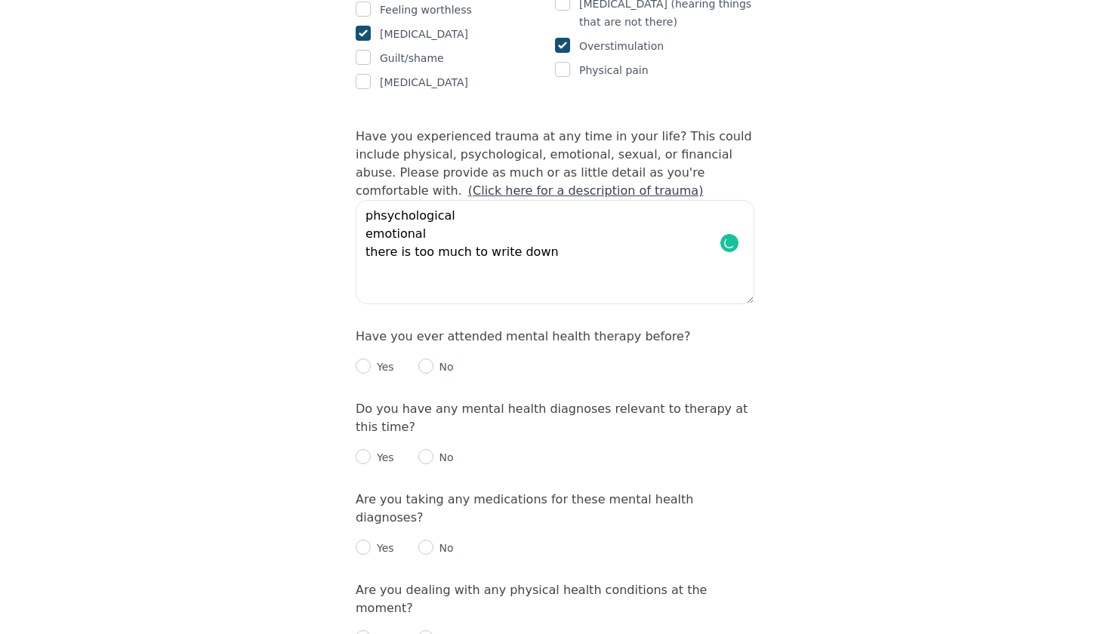
click at [363, 359] on input "radio" at bounding box center [363, 366] width 15 height 15
radio input "true"
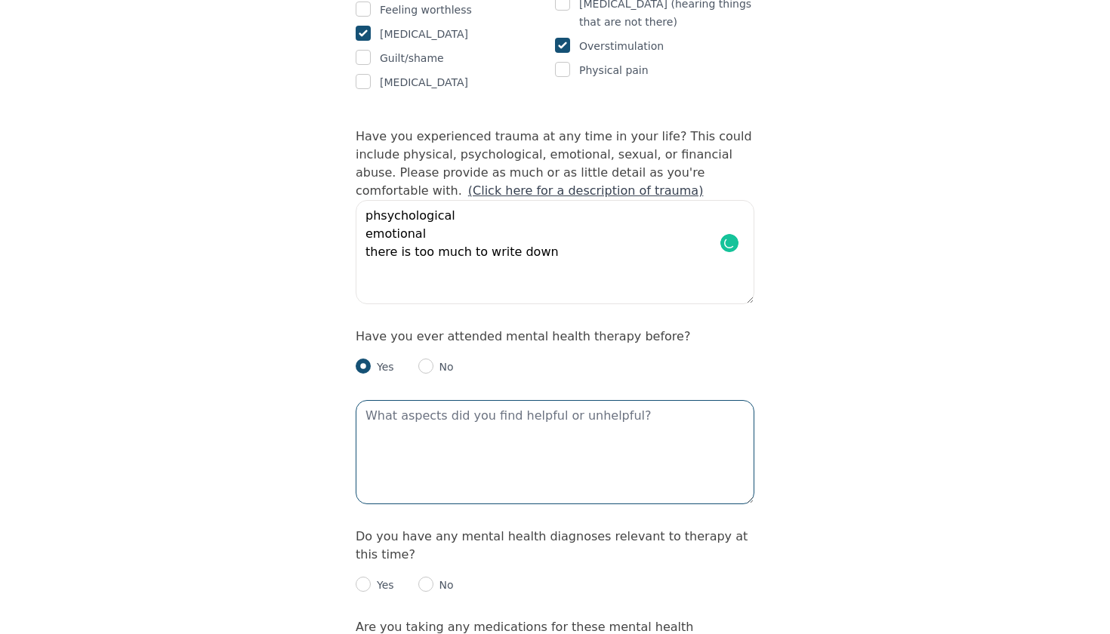
click at [482, 400] on textarea at bounding box center [555, 452] width 399 height 104
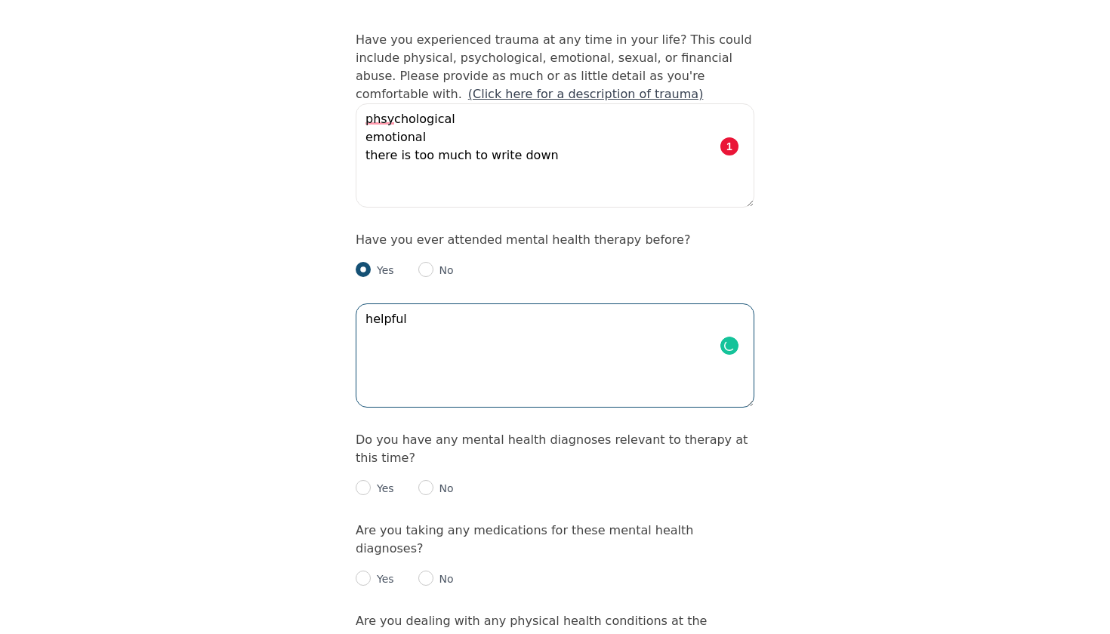
scroll to position [1516, 0]
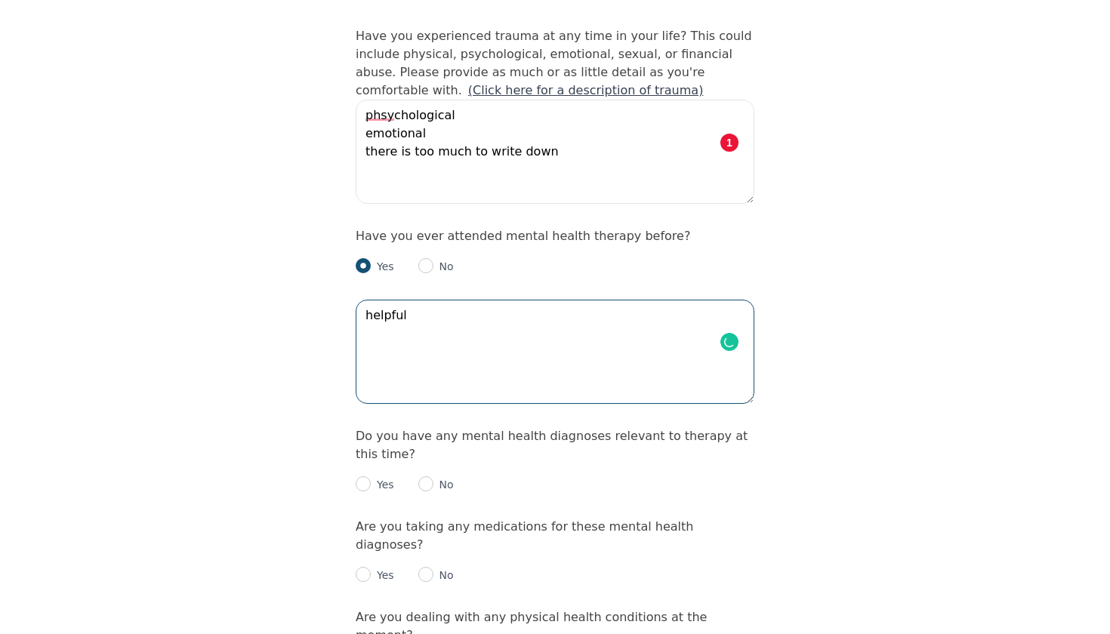
type textarea "helpful"
click at [358, 477] on input "radio" at bounding box center [363, 484] width 15 height 15
radio input "true"
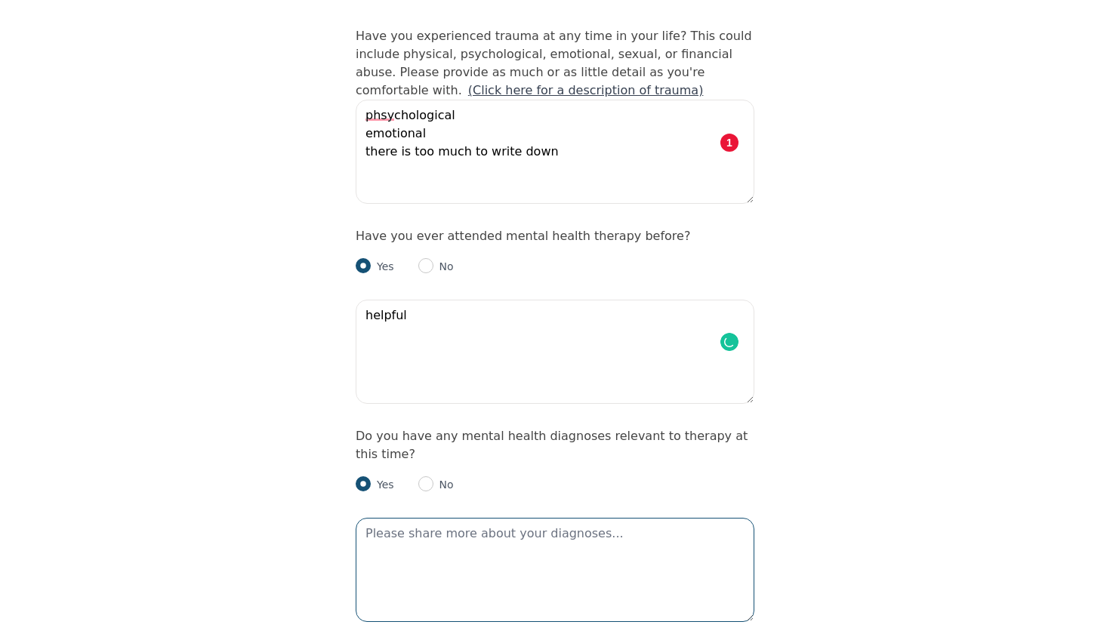
click at [409, 518] on textarea at bounding box center [555, 570] width 399 height 104
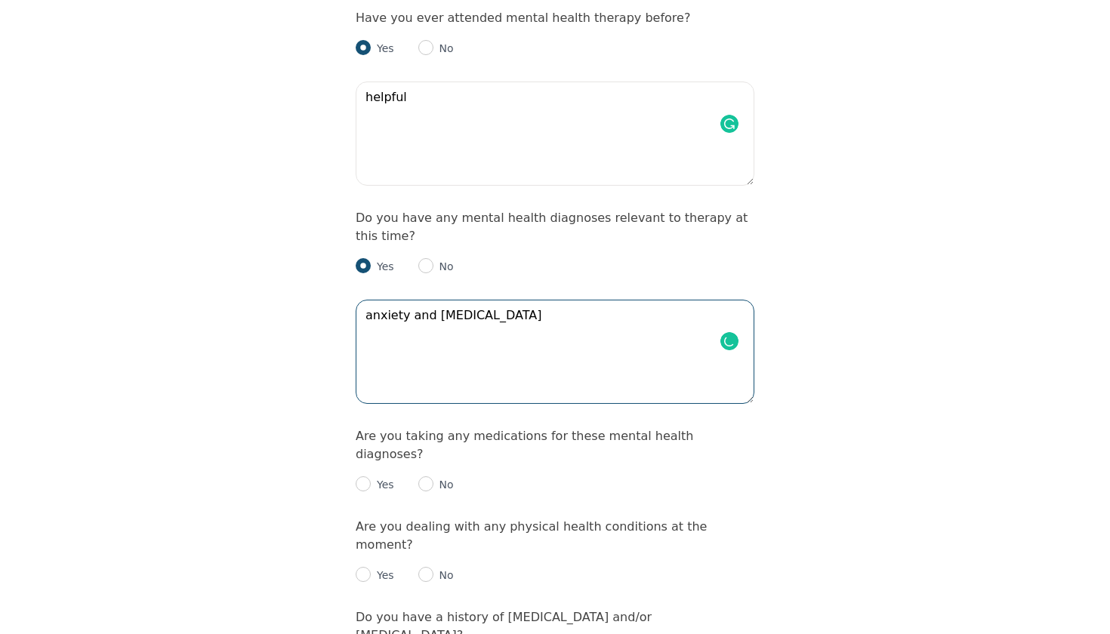
scroll to position [1736, 0]
type textarea "anxiety and [MEDICAL_DATA]"
click at [365, 475] on input "radio" at bounding box center [363, 482] width 15 height 15
radio input "true"
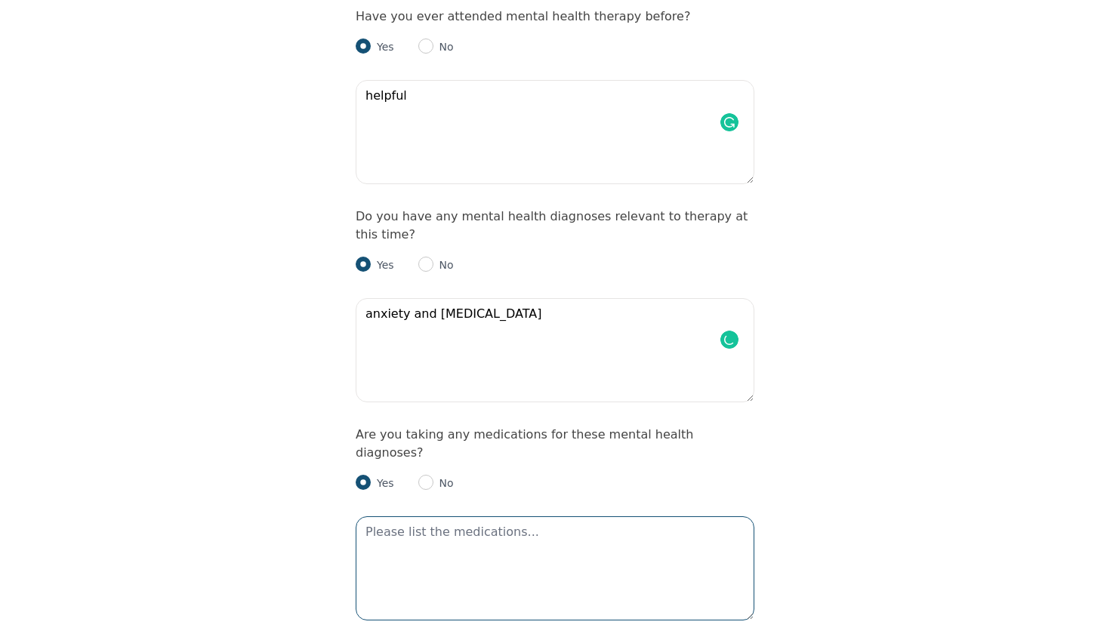
click at [387, 517] on textarea at bounding box center [555, 569] width 399 height 104
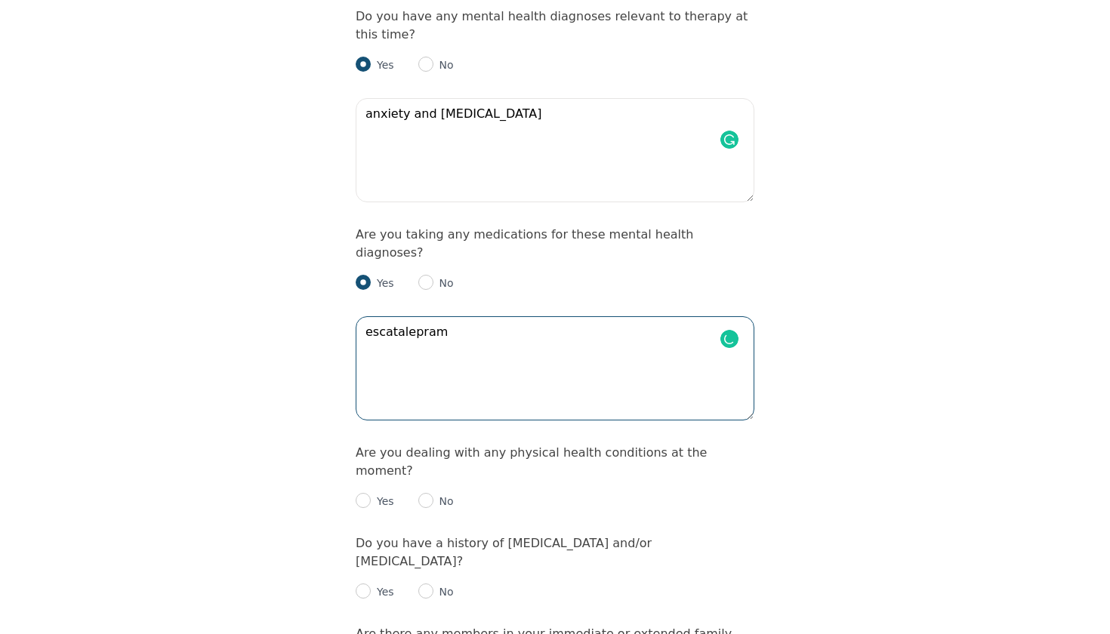
scroll to position [1938, 0]
type textarea "escatalepram"
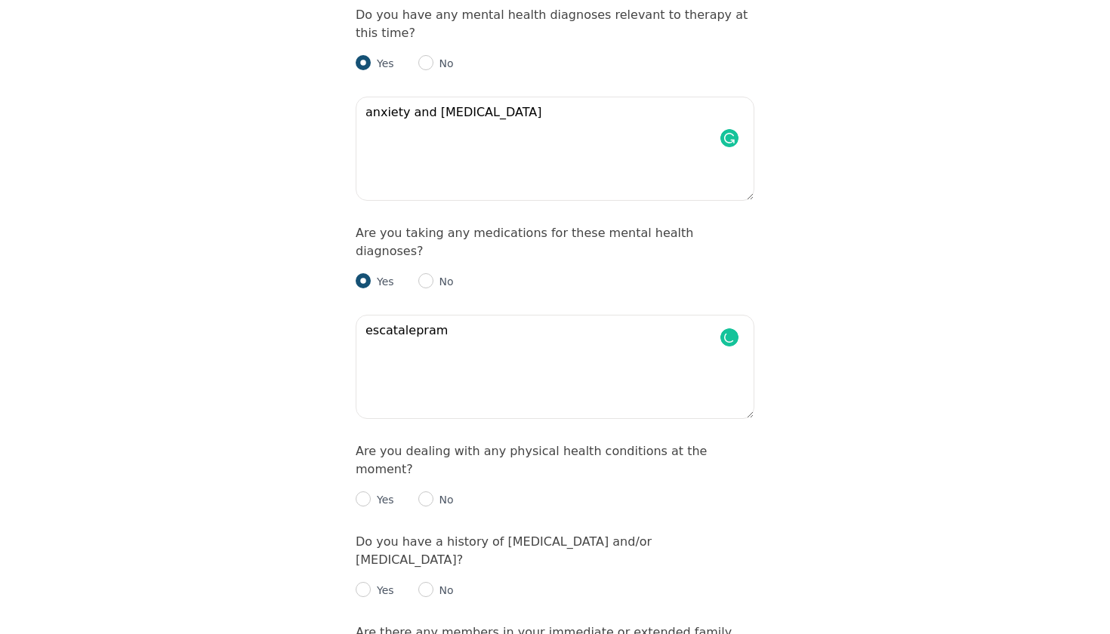
click at [427, 492] on input "radio" at bounding box center [425, 499] width 15 height 15
radio input "true"
click at [426, 582] on input "radio" at bounding box center [425, 589] width 15 height 15
radio input "true"
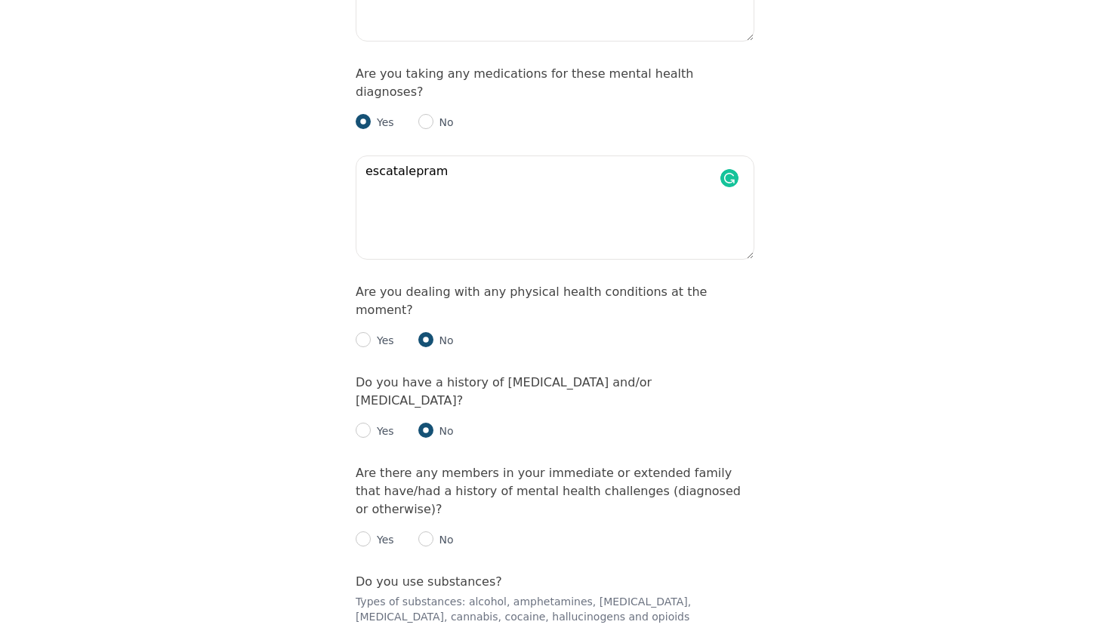
scroll to position [2138, 0]
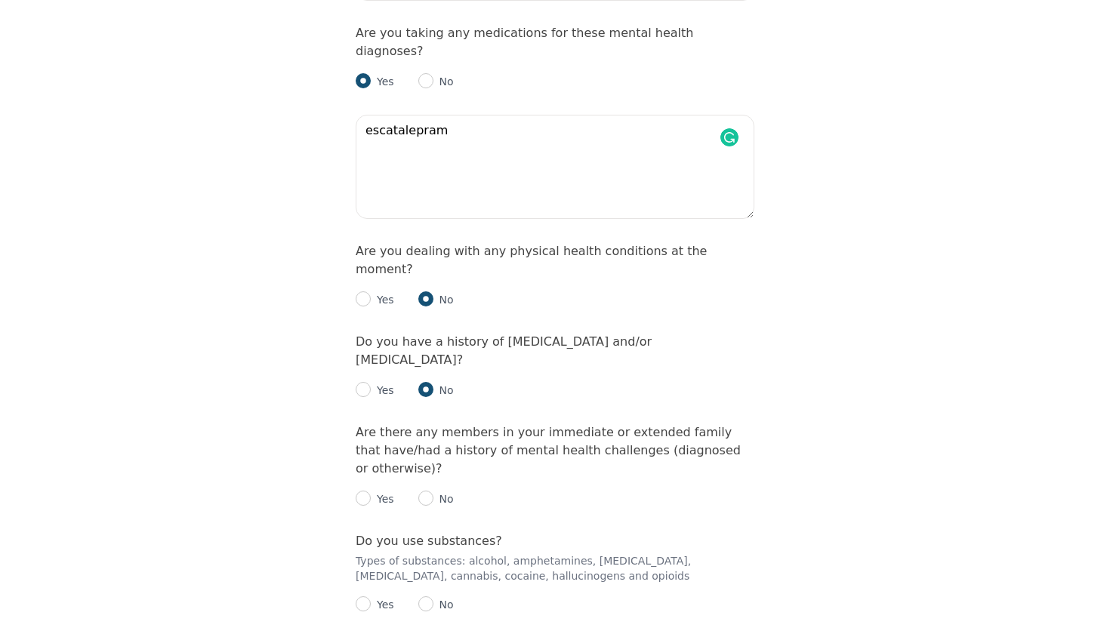
click at [362, 491] on input "radio" at bounding box center [363, 498] width 15 height 15
radio input "true"
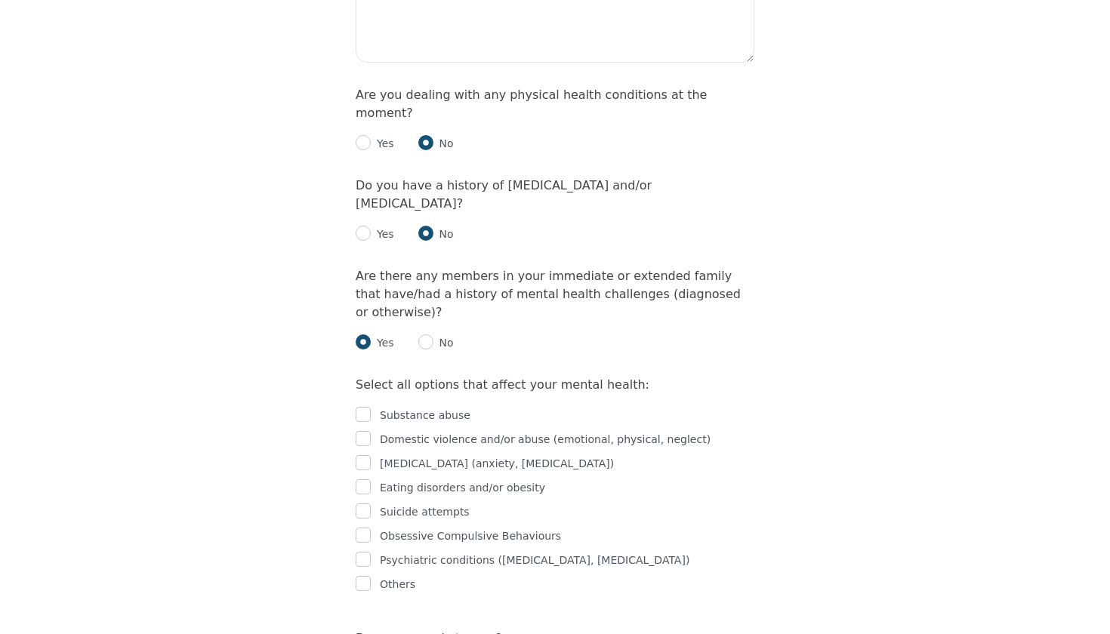
scroll to position [2299, 0]
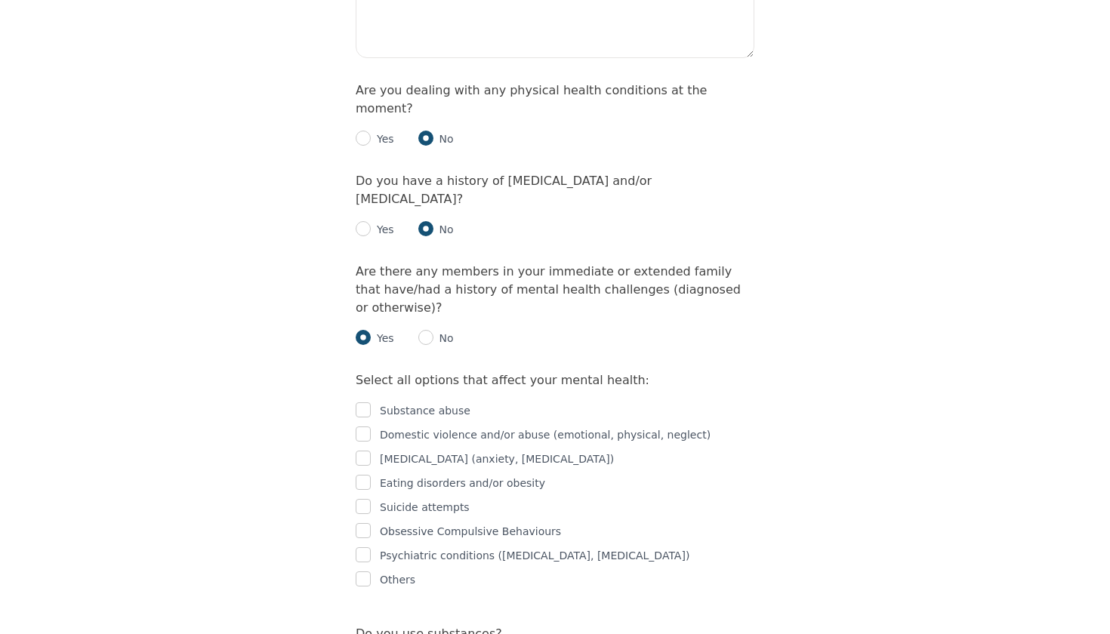
click at [364, 403] on input "checkbox" at bounding box center [363, 410] width 15 height 15
checkbox input "true"
click at [362, 427] on input "checkbox" at bounding box center [363, 434] width 15 height 15
checkbox input "true"
click at [363, 451] on input "checkbox" at bounding box center [363, 458] width 15 height 15
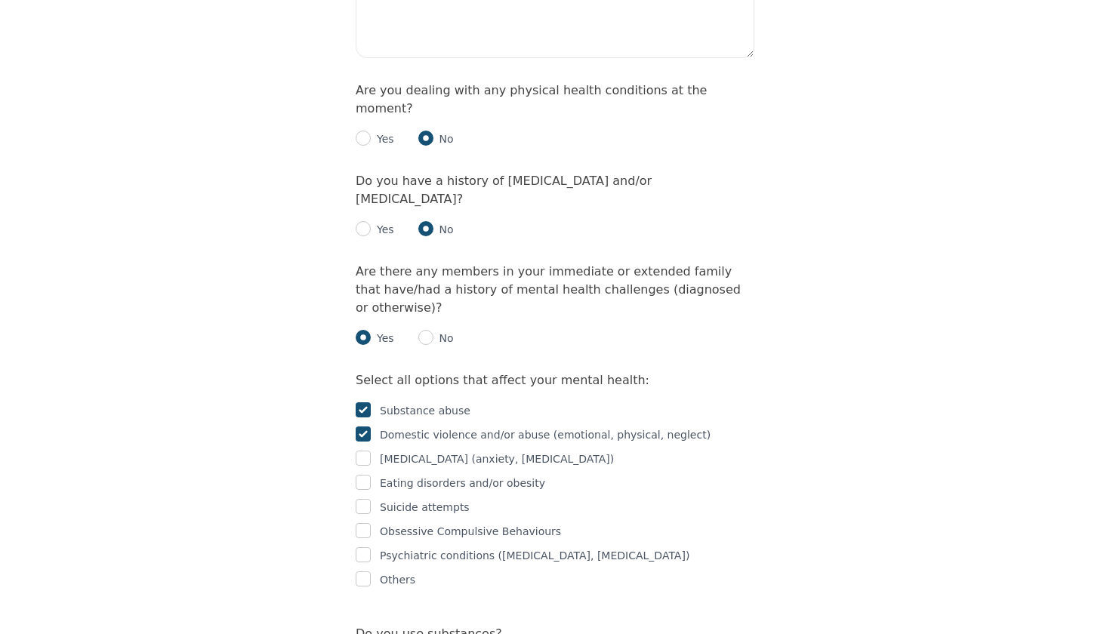
checkbox input "true"
click at [366, 499] on input "checkbox" at bounding box center [363, 506] width 15 height 15
checkbox input "true"
click at [362, 523] on input "checkbox" at bounding box center [363, 530] width 15 height 15
checkbox input "true"
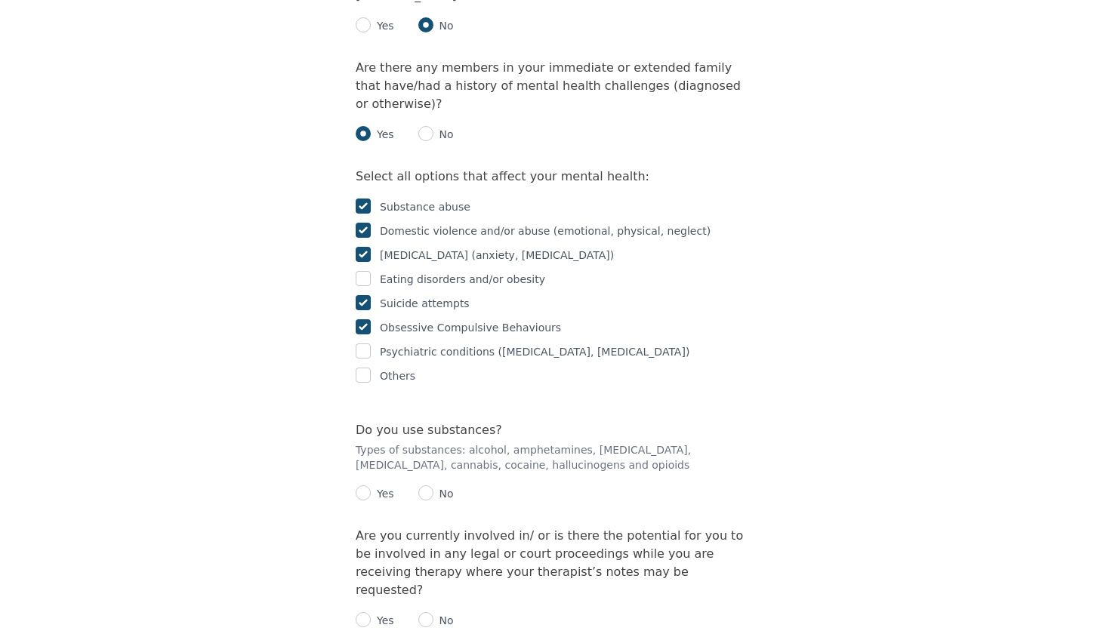
scroll to position [2502, 0]
click at [362, 486] on input "radio" at bounding box center [363, 493] width 15 height 15
radio input "true"
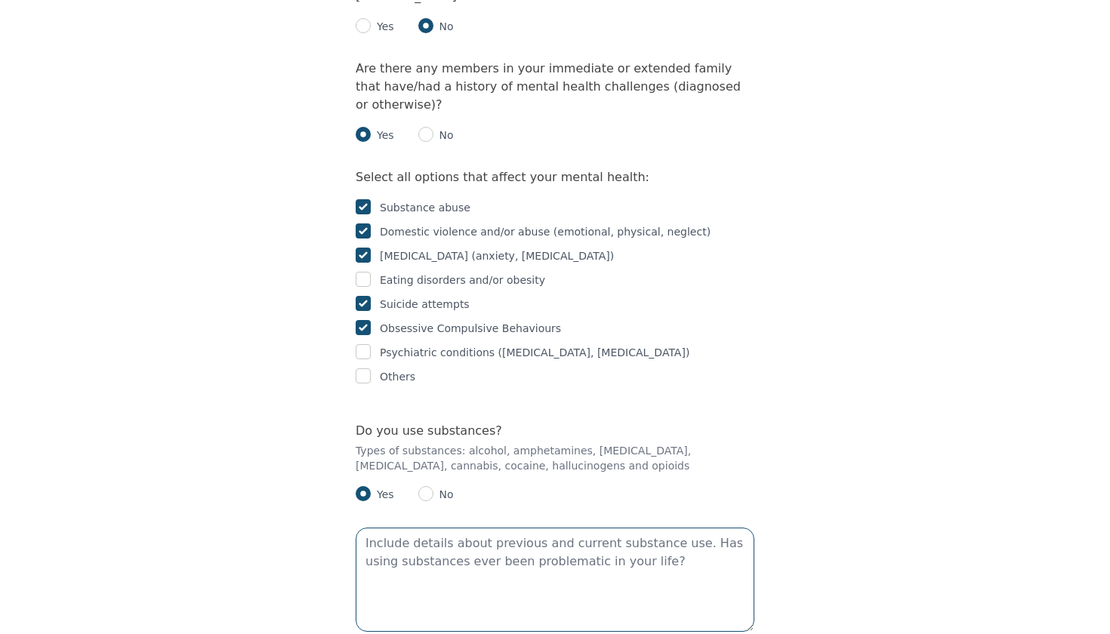
click at [387, 528] on textarea at bounding box center [555, 580] width 399 height 104
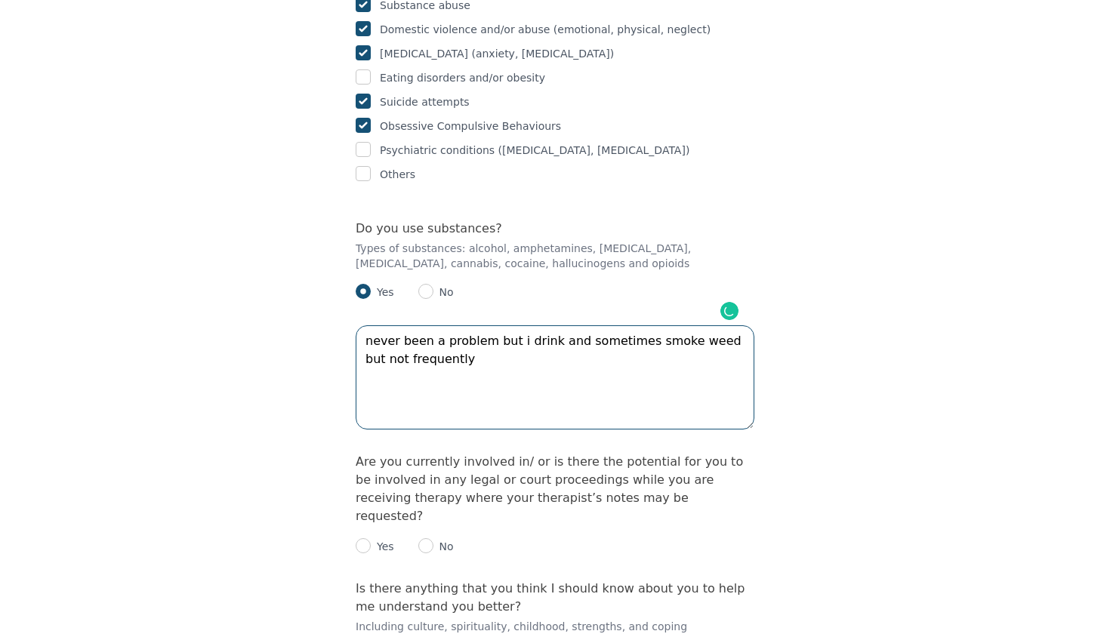
scroll to position [2708, 0]
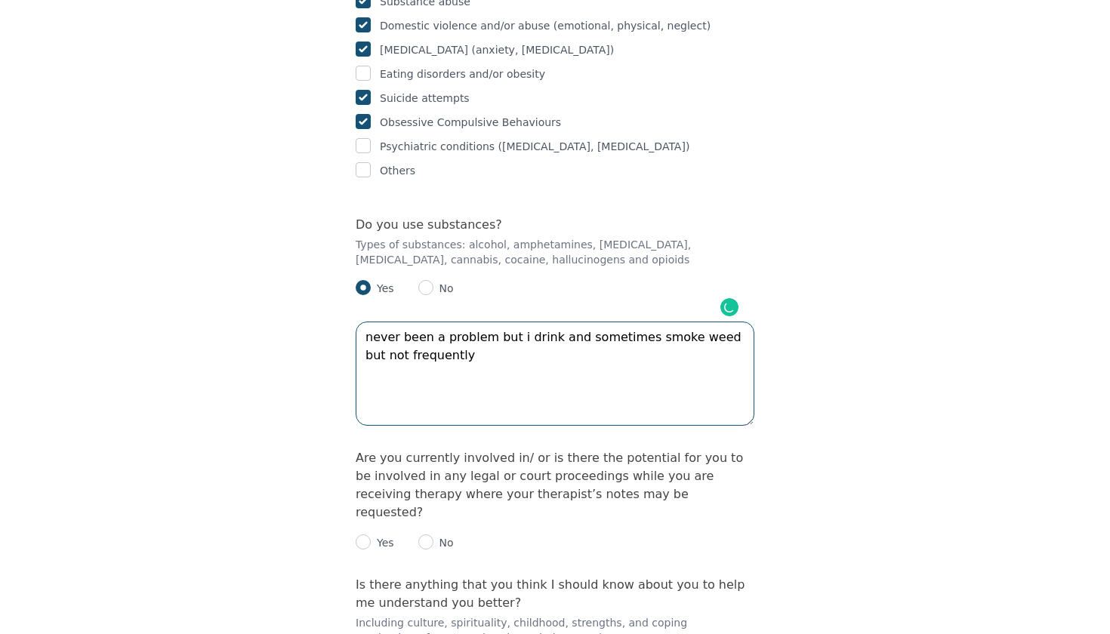
type textarea "never been a problem but i drink and sometimes smoke weed but not frequently"
click at [426, 535] on input "radio" at bounding box center [425, 542] width 15 height 15
radio input "true"
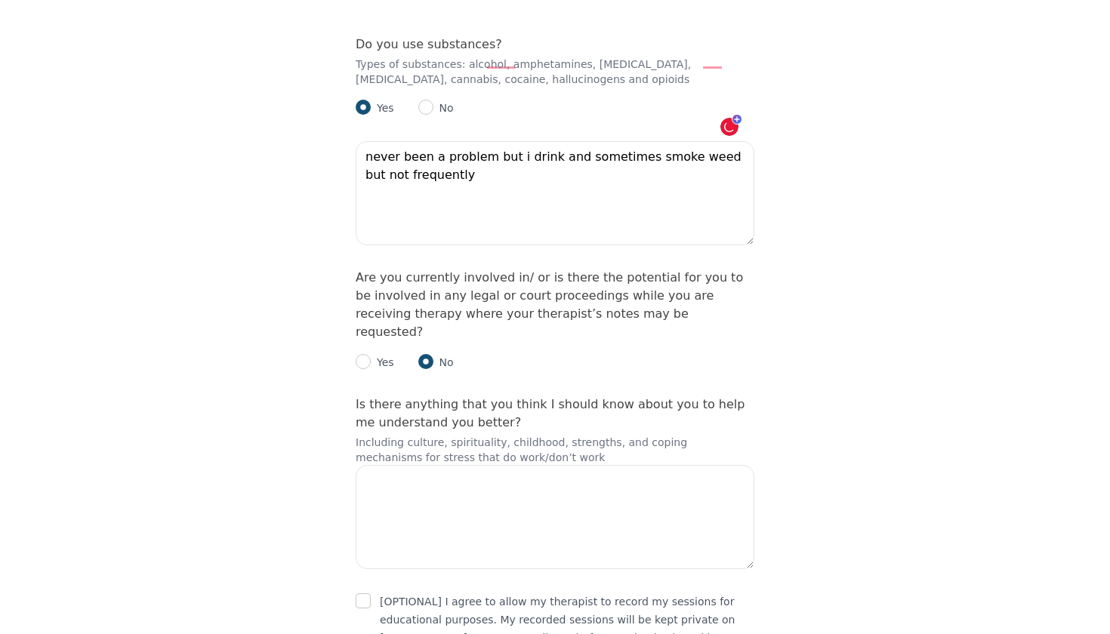
scroll to position [2899, 0]
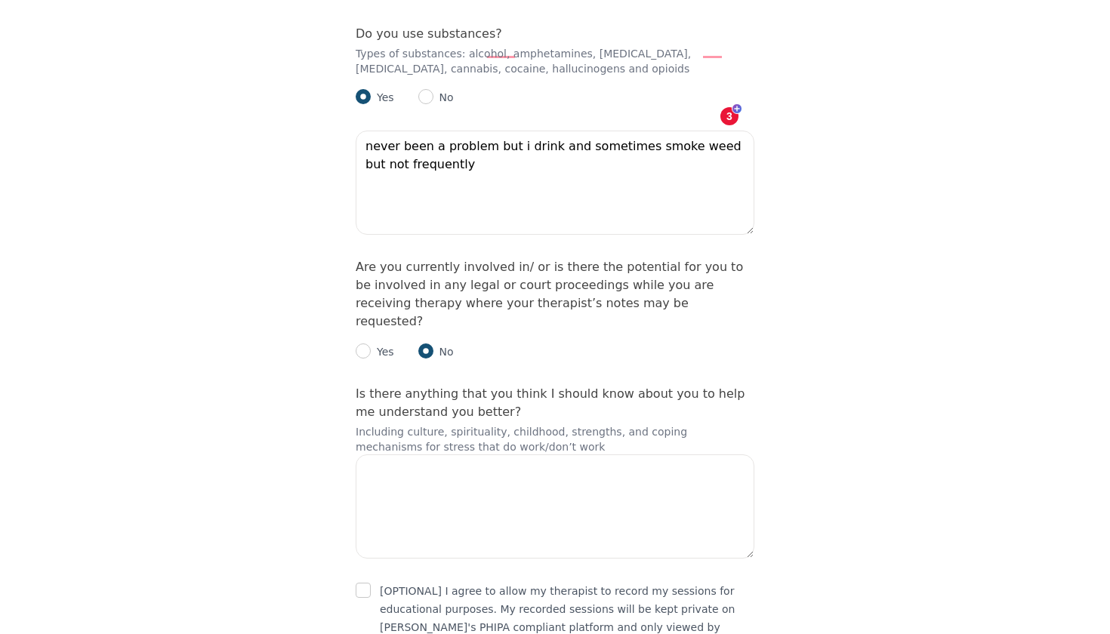
click at [369, 583] on input "checkbox" at bounding box center [363, 590] width 15 height 15
checkbox input "true"
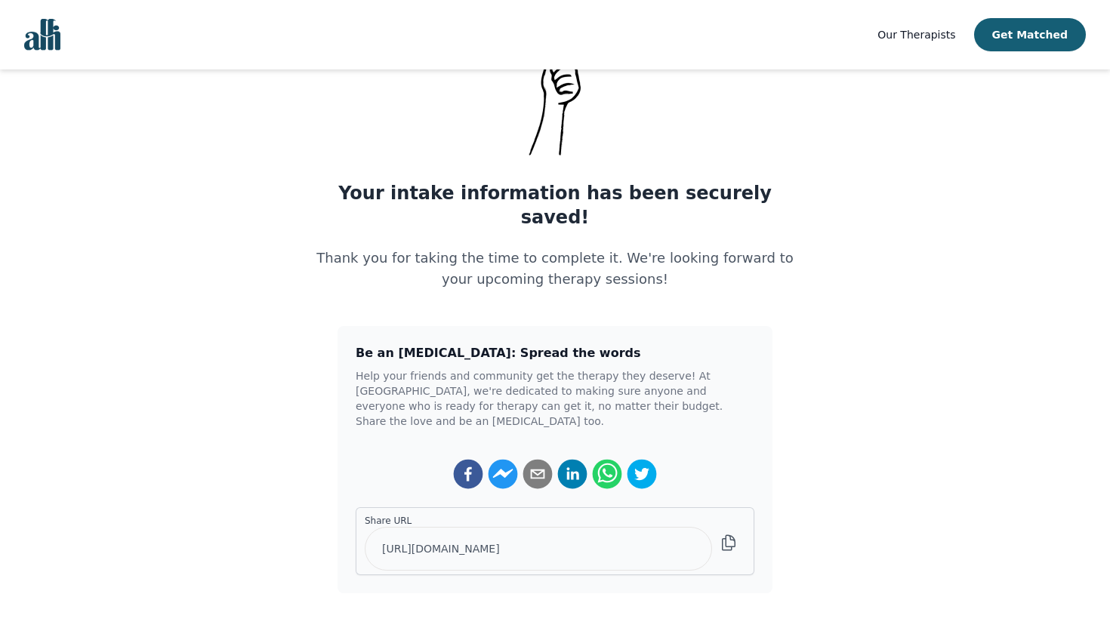
scroll to position [109, 0]
